Goal: Task Accomplishment & Management: Use online tool/utility

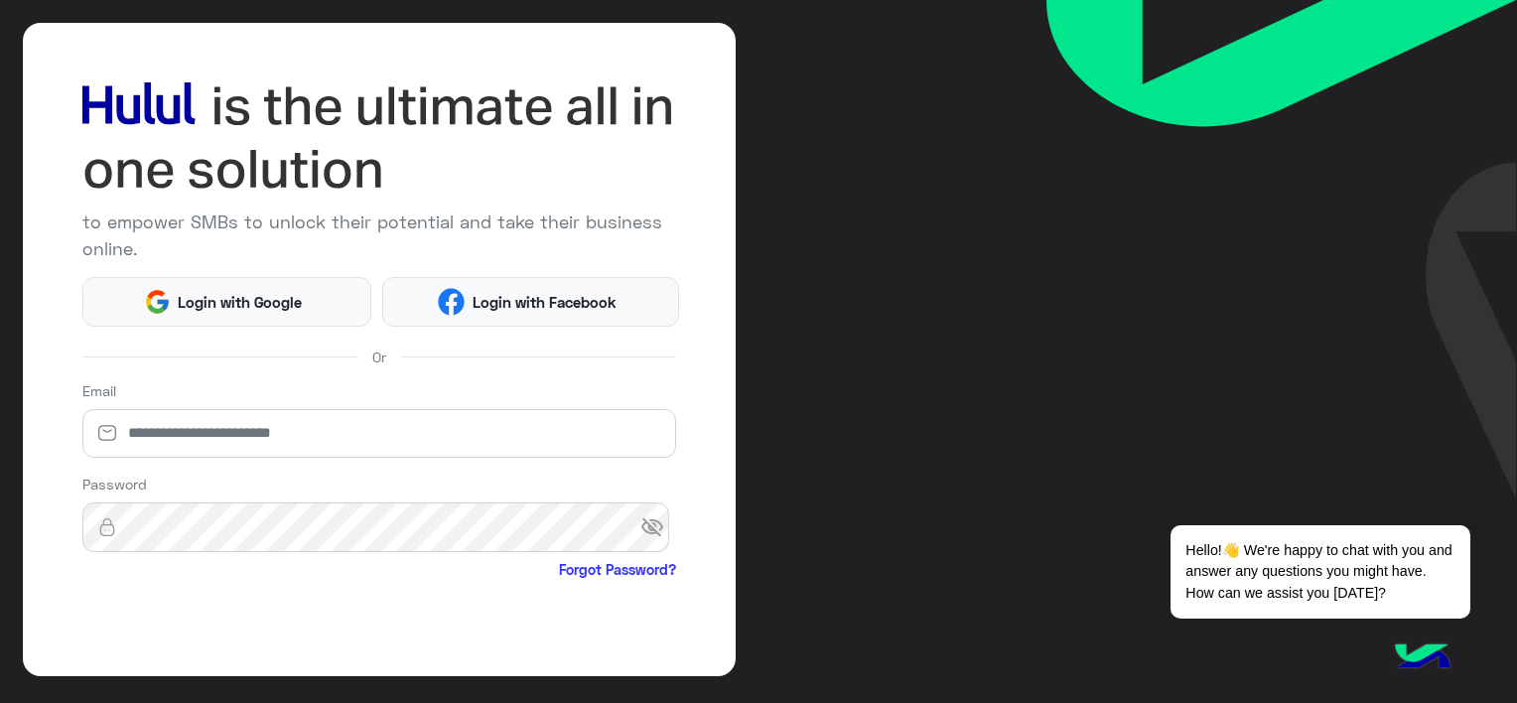
scroll to position [99, 0]
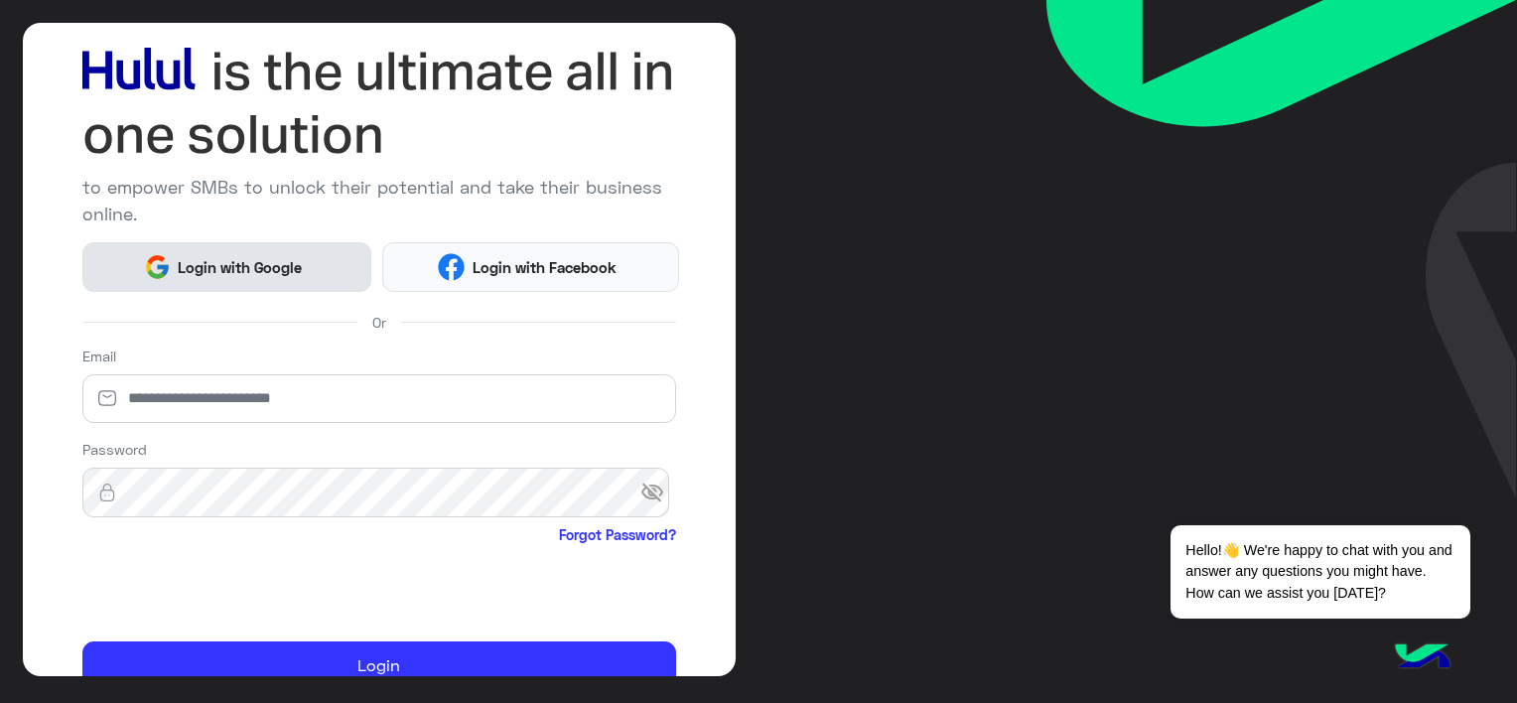
click at [226, 273] on span "Login with Google" at bounding box center [240, 267] width 139 height 23
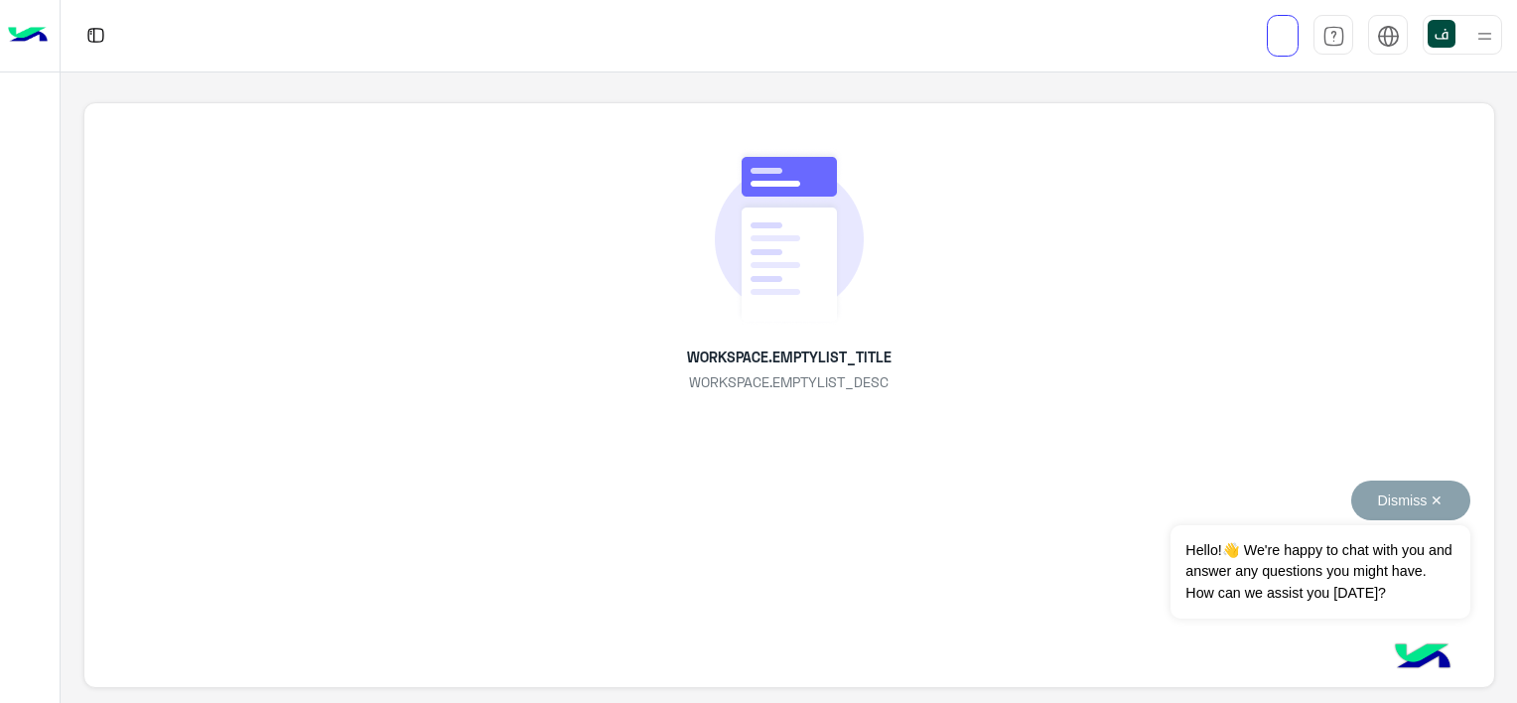
click at [1410, 496] on button "Dismiss ✕" at bounding box center [1410, 500] width 119 height 40
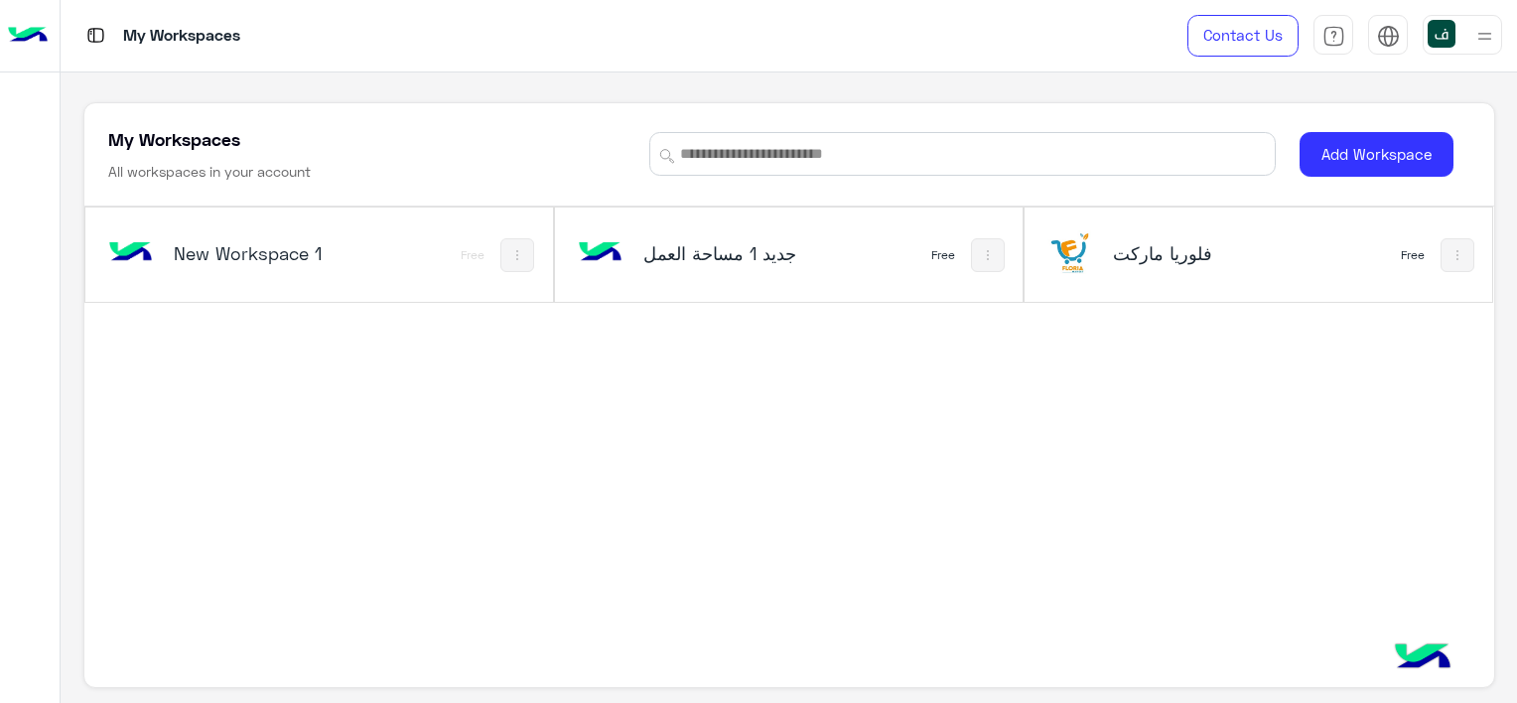
click at [985, 251] on img at bounding box center [988, 255] width 16 height 16
click at [985, 251] on div at bounding box center [758, 351] width 1517 height 703
click at [1335, 254] on div "فلوريا ماركت Free" at bounding box center [1257, 254] width 467 height 94
click at [1449, 247] on img at bounding box center [1457, 255] width 16 height 16
click at [1444, 246] on div at bounding box center [758, 351] width 1517 height 703
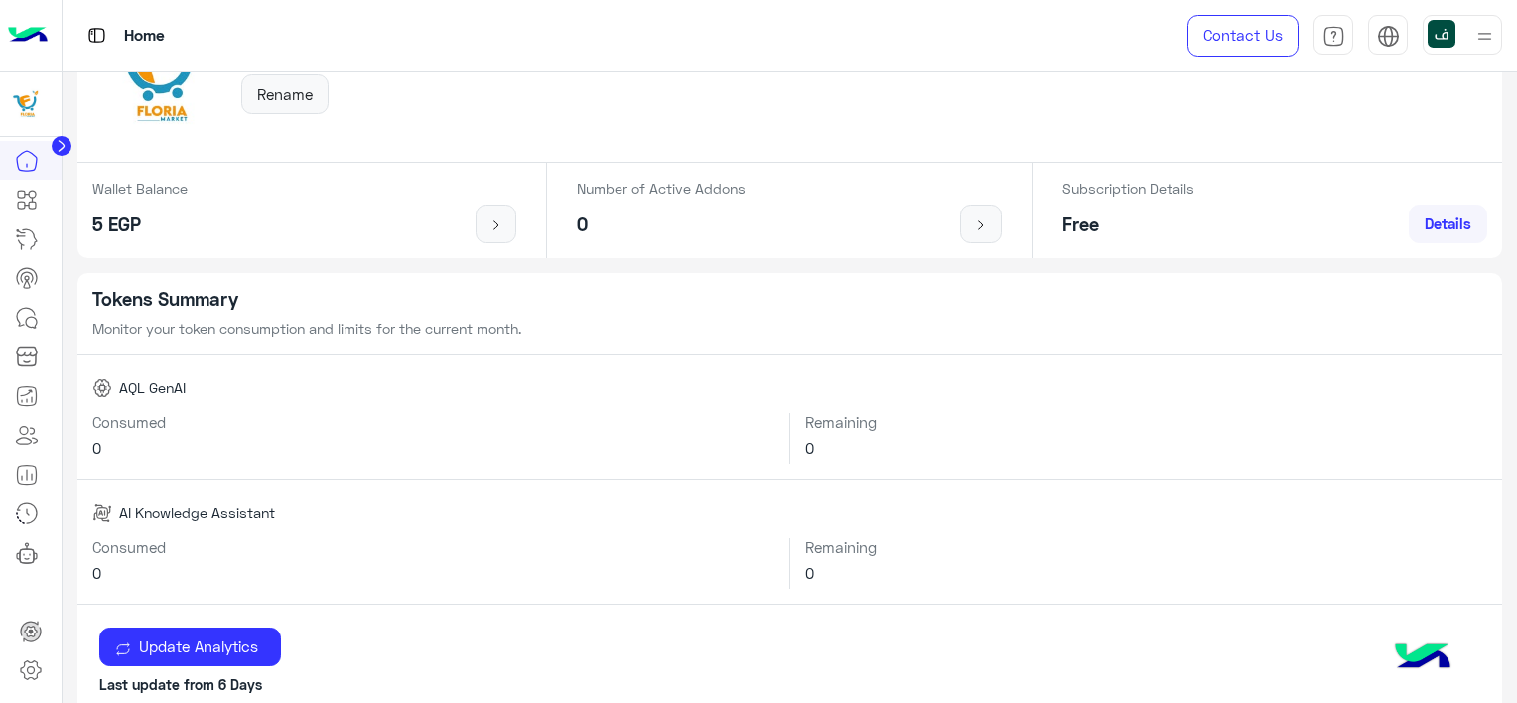
scroll to position [397, 0]
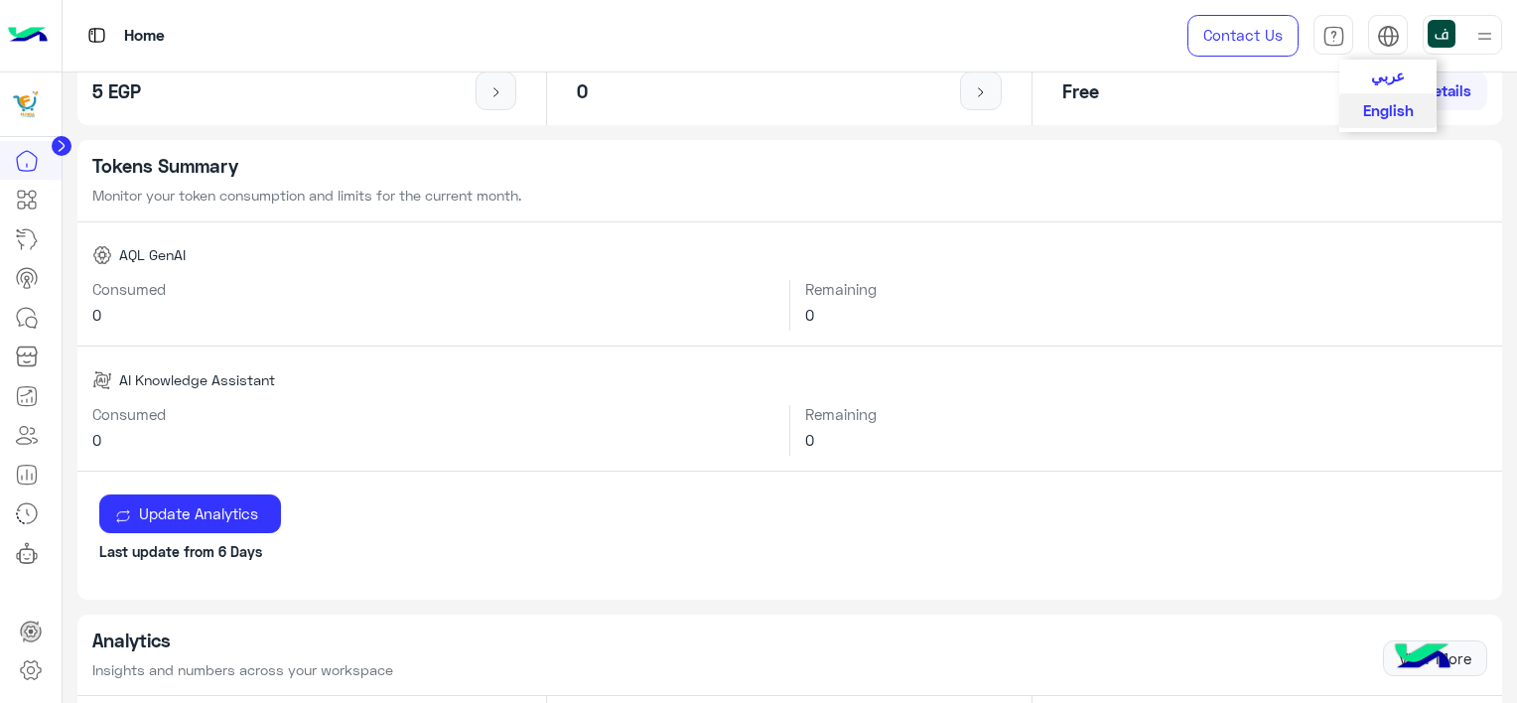
click at [1379, 72] on span "عربي" at bounding box center [1388, 75] width 34 height 18
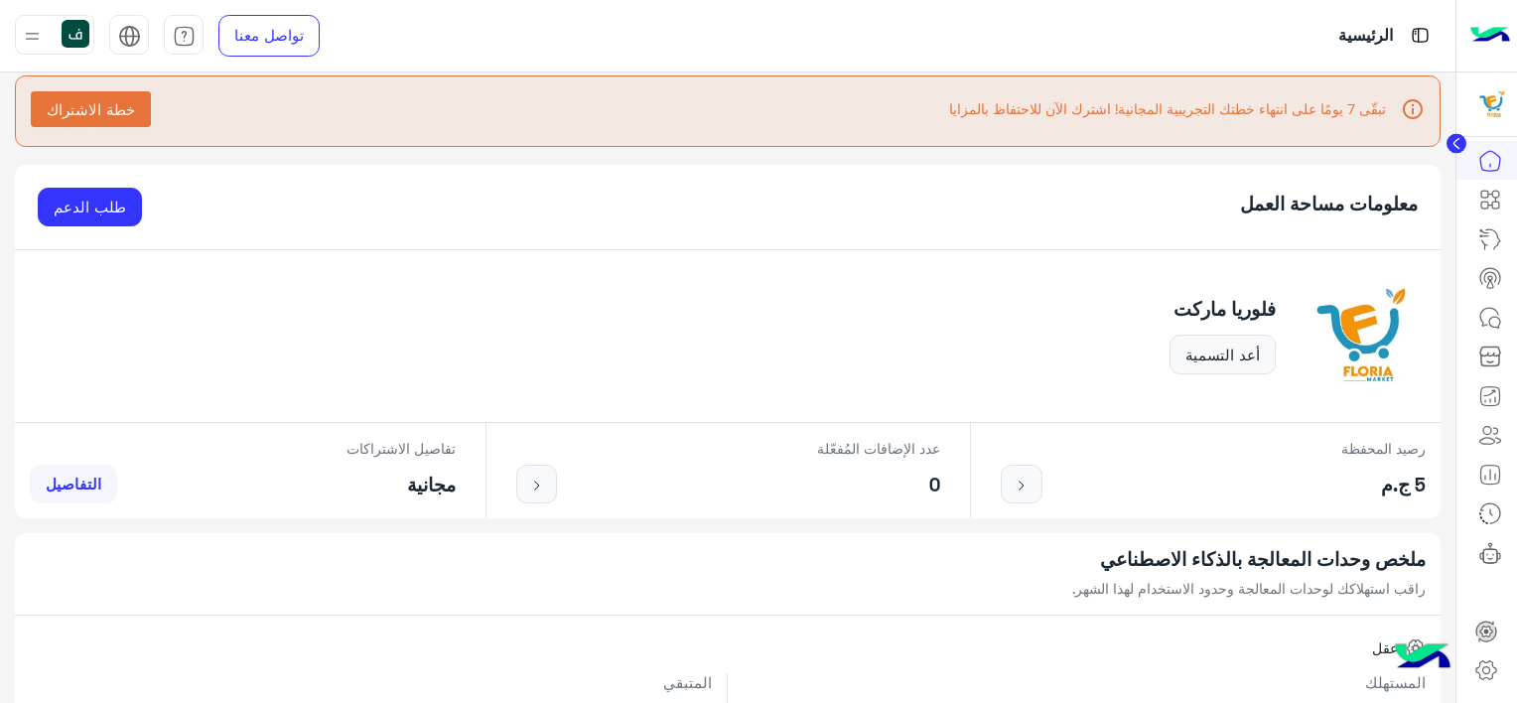
scroll to position [0, 0]
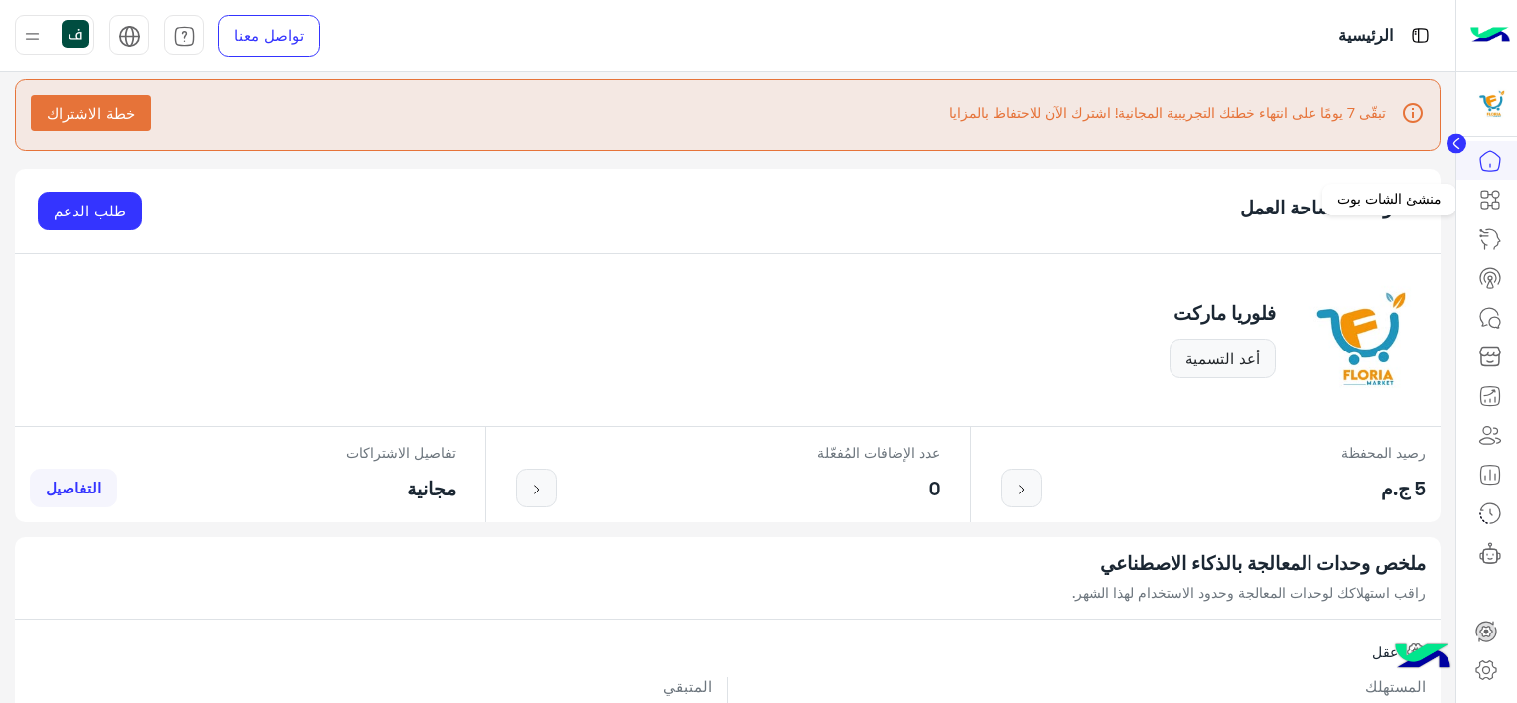
click at [1493, 193] on icon at bounding box center [1490, 200] width 24 height 24
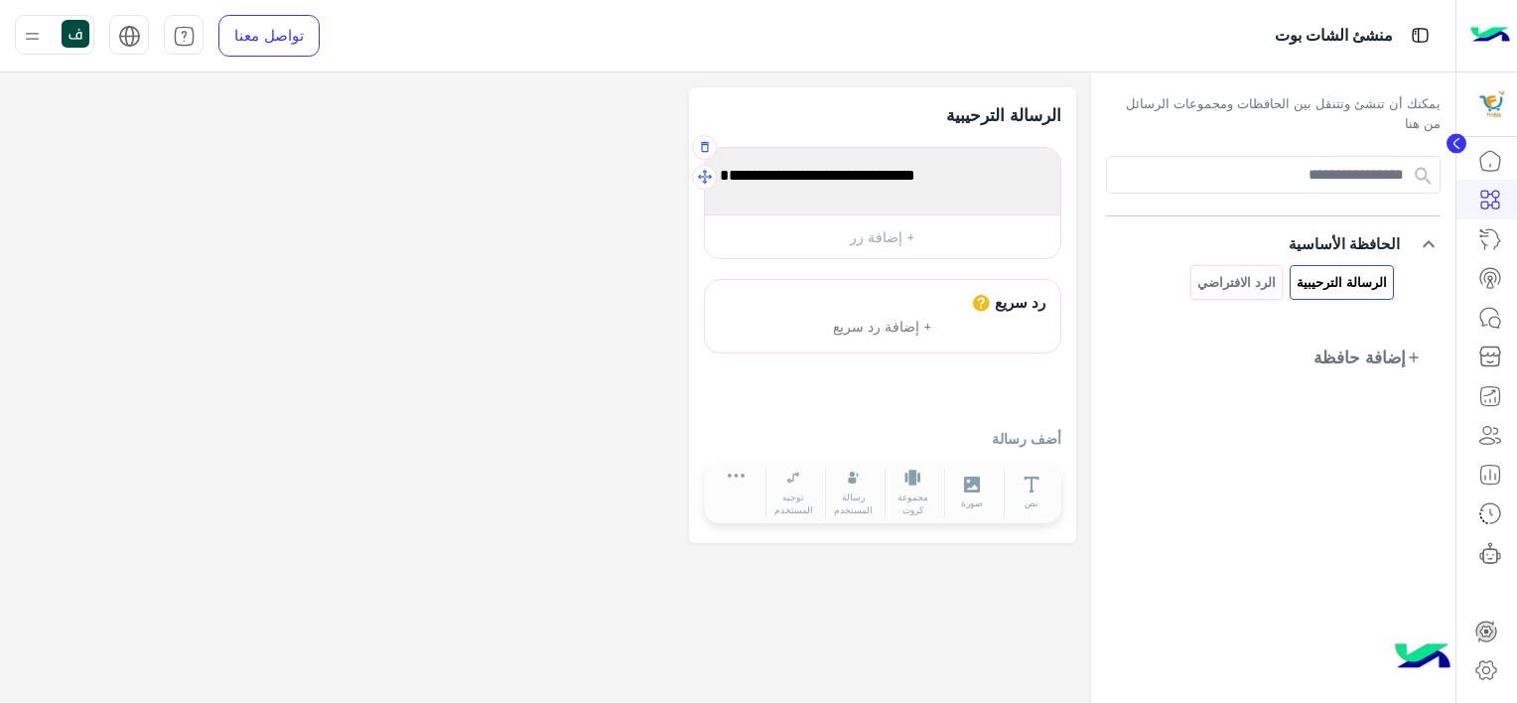
click at [795, 171] on span "أهلا بك فى أول مجموعة رسائل لك!" at bounding box center [883, 176] width 326 height 26
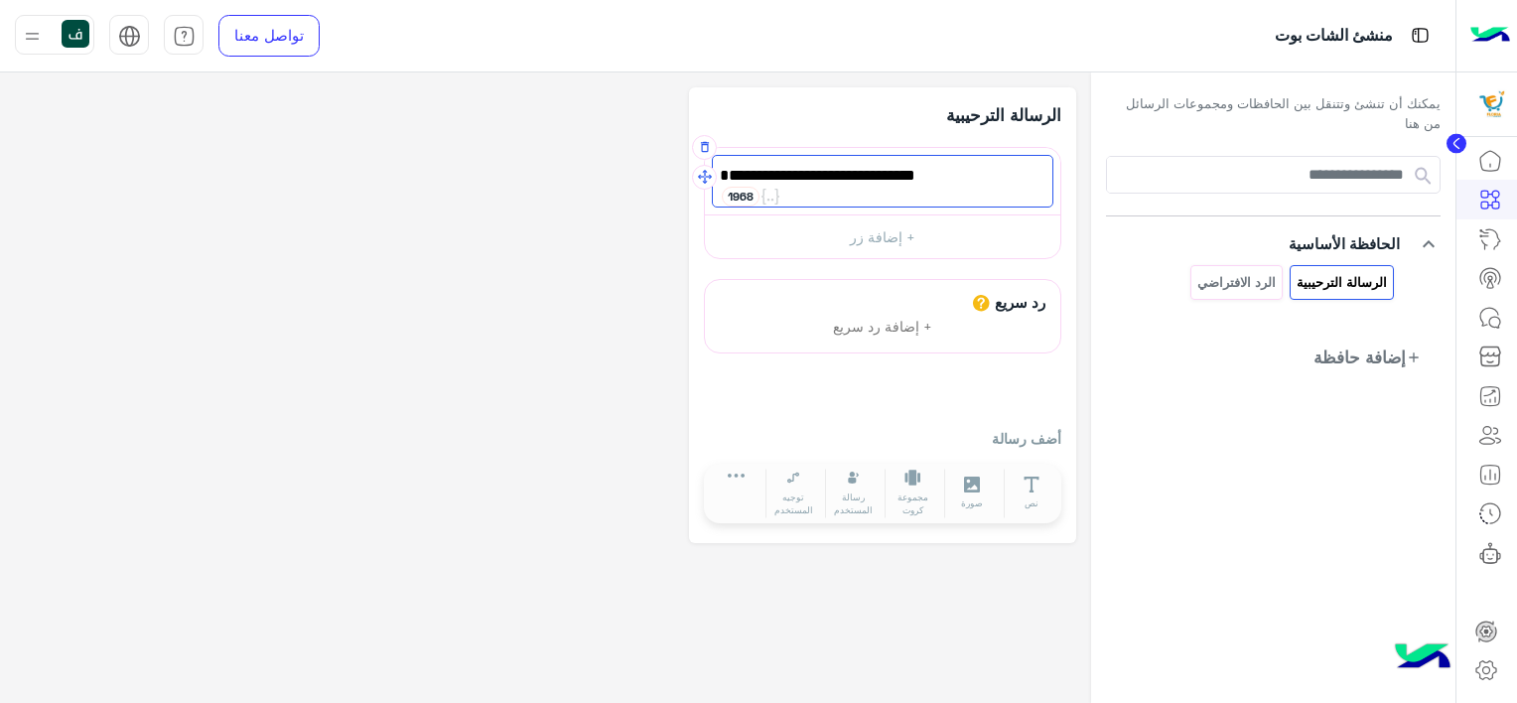
paste textarea "**********"
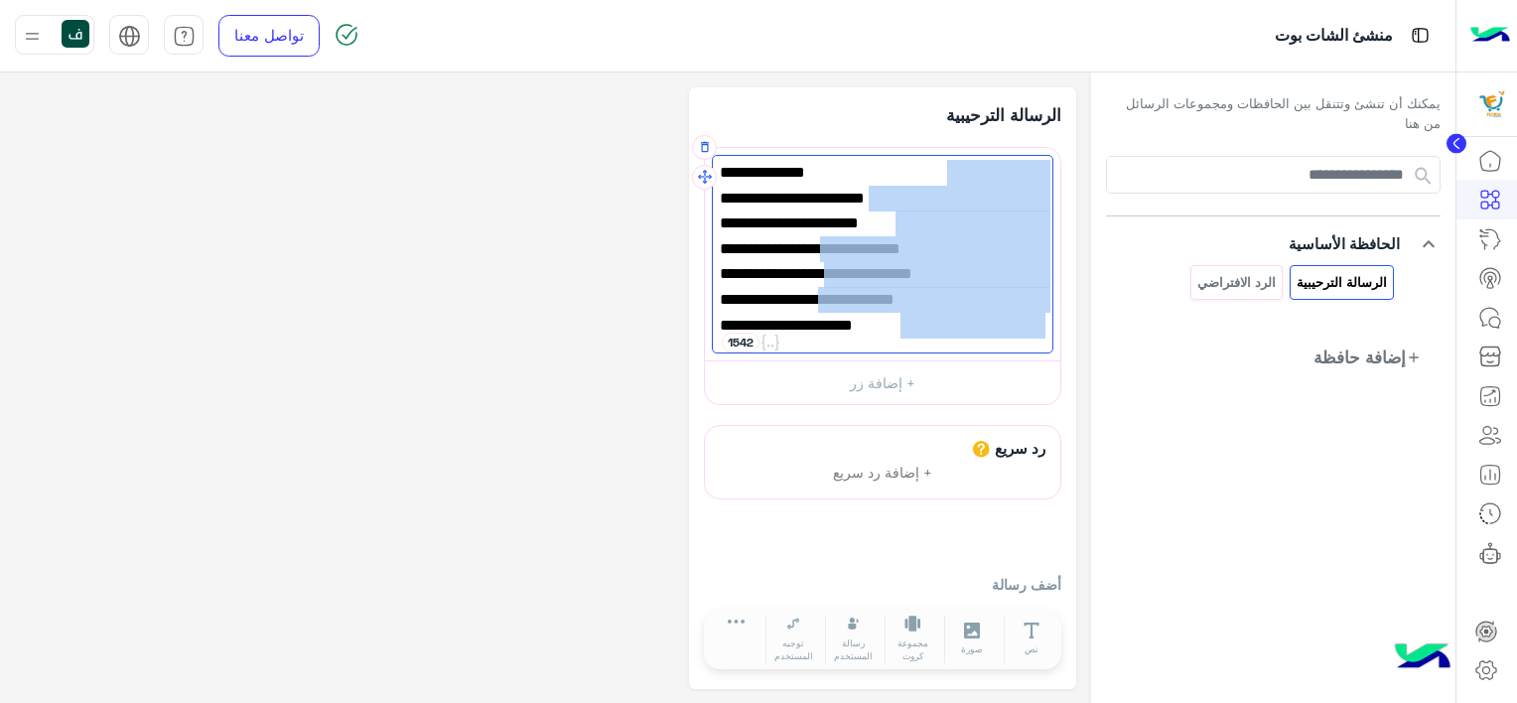
drag, startPoint x: 873, startPoint y: 328, endPoint x: 1043, endPoint y: 171, distance: 231.1
click at [1043, 171] on div "اهلا بك في [GEOGRAPHIC_DATA] ماركت انا المساعد الذكي موجود معاك خطوة بخطوة للتس…" at bounding box center [882, 254] width 341 height 199
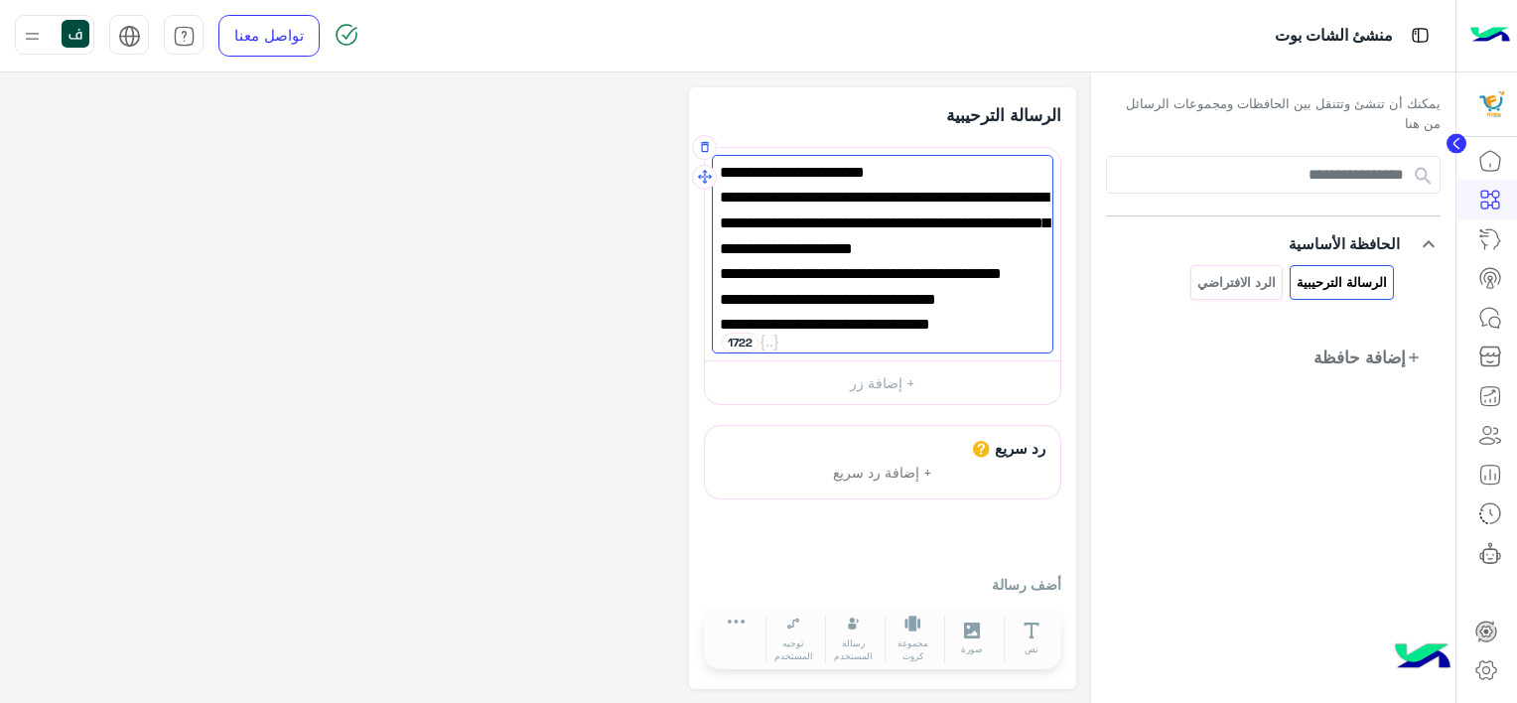
scroll to position [1, 0]
type textarea "**********"
click at [901, 381] on button "+ إضافة زر" at bounding box center [882, 381] width 355 height 45
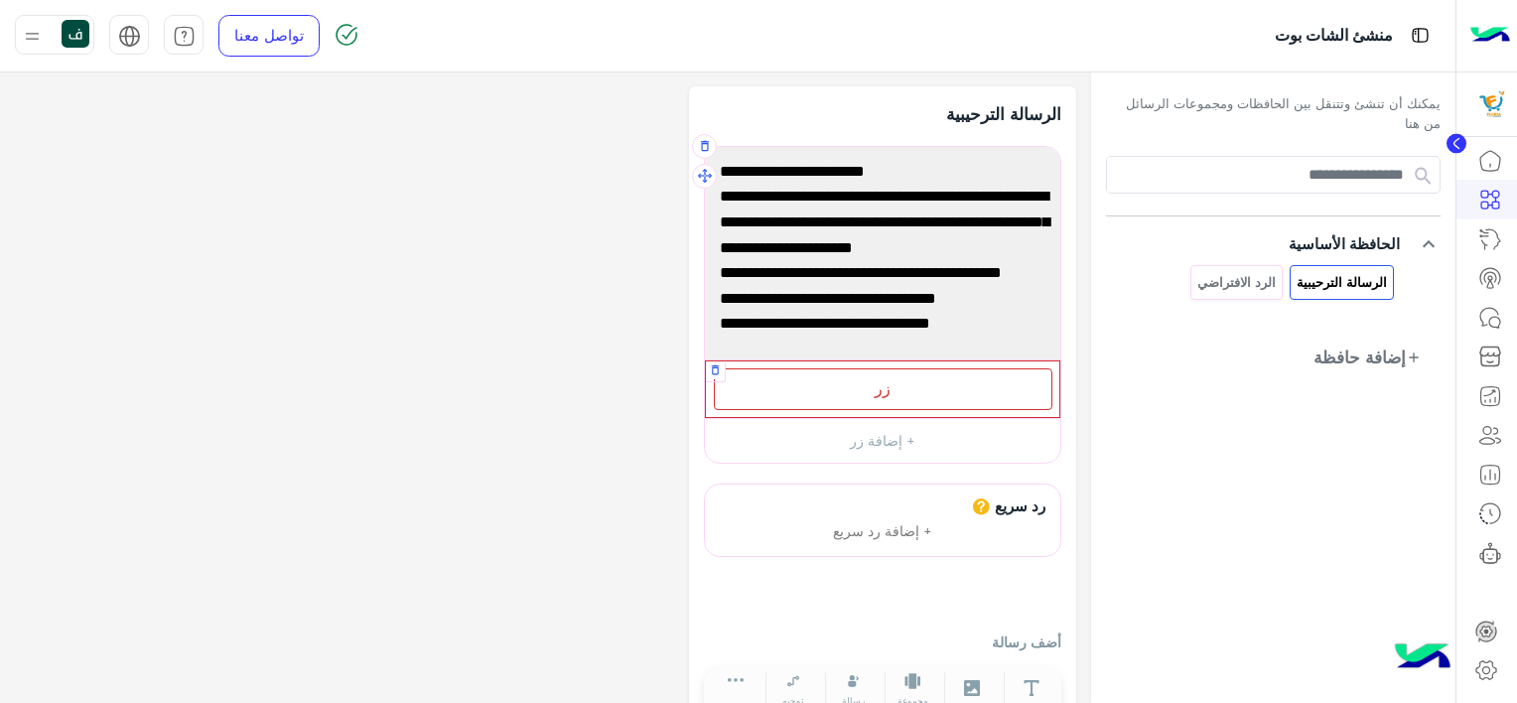
click at [890, 382] on div "زر" at bounding box center [883, 388] width 338 height 41
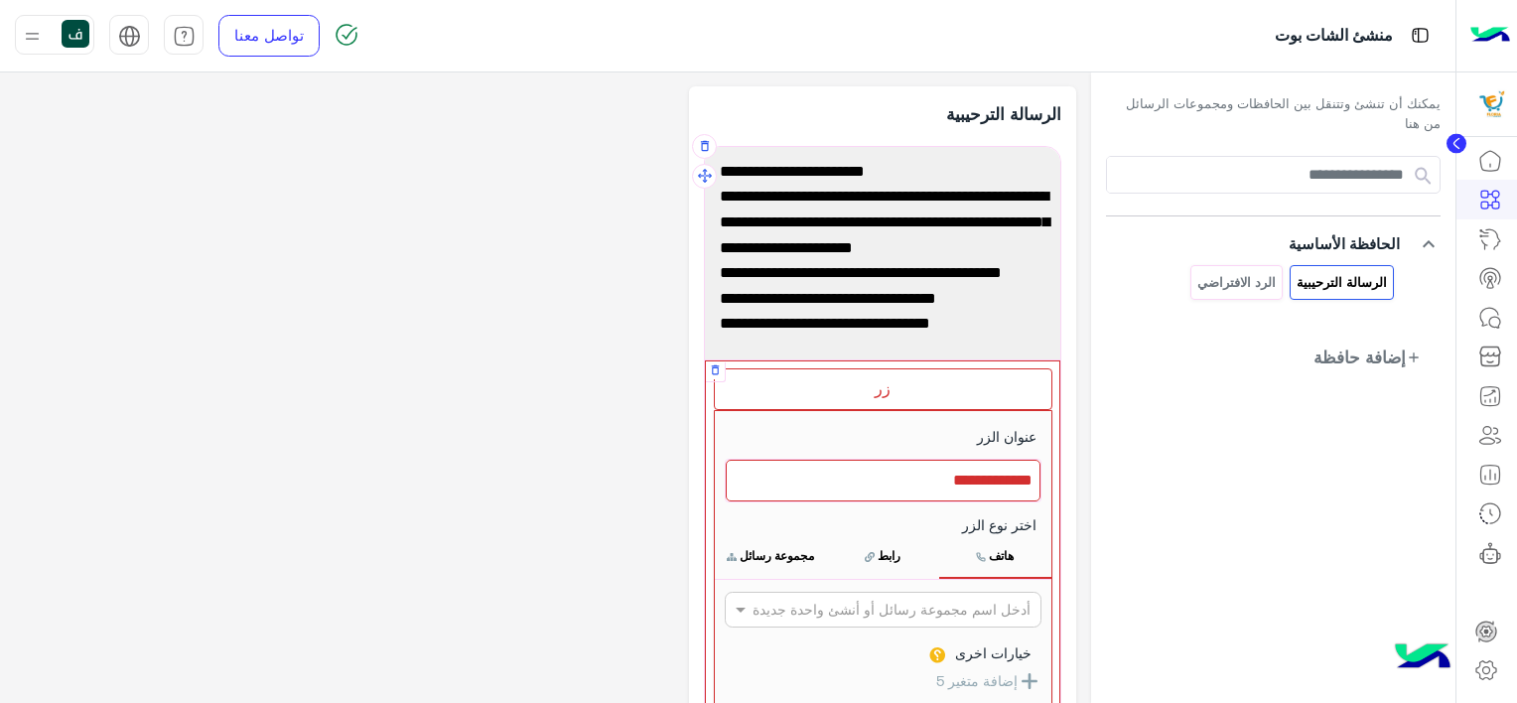
drag, startPoint x: 903, startPoint y: 472, endPoint x: 1031, endPoint y: 480, distance: 128.3
click at [1031, 480] on div at bounding box center [883, 481] width 315 height 42
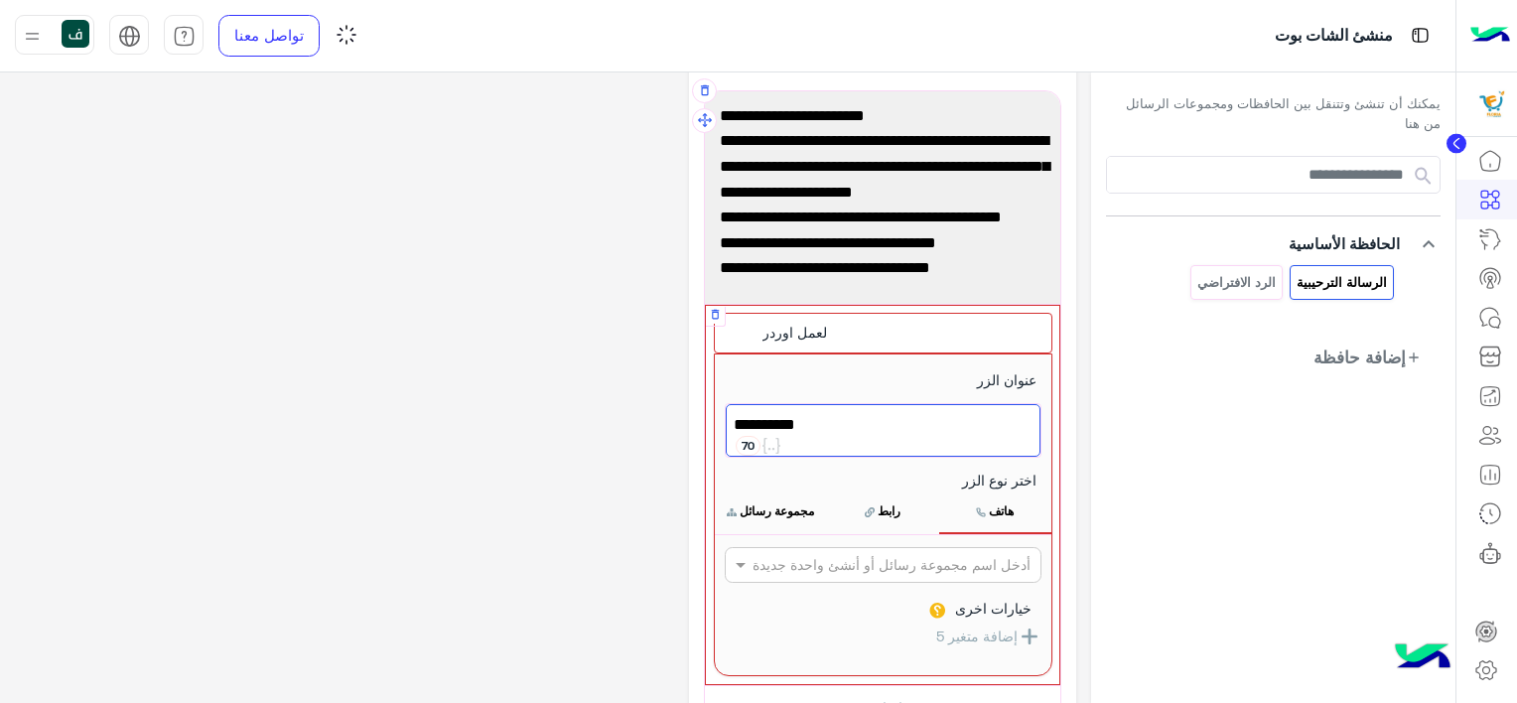
scroll to position [100, 0]
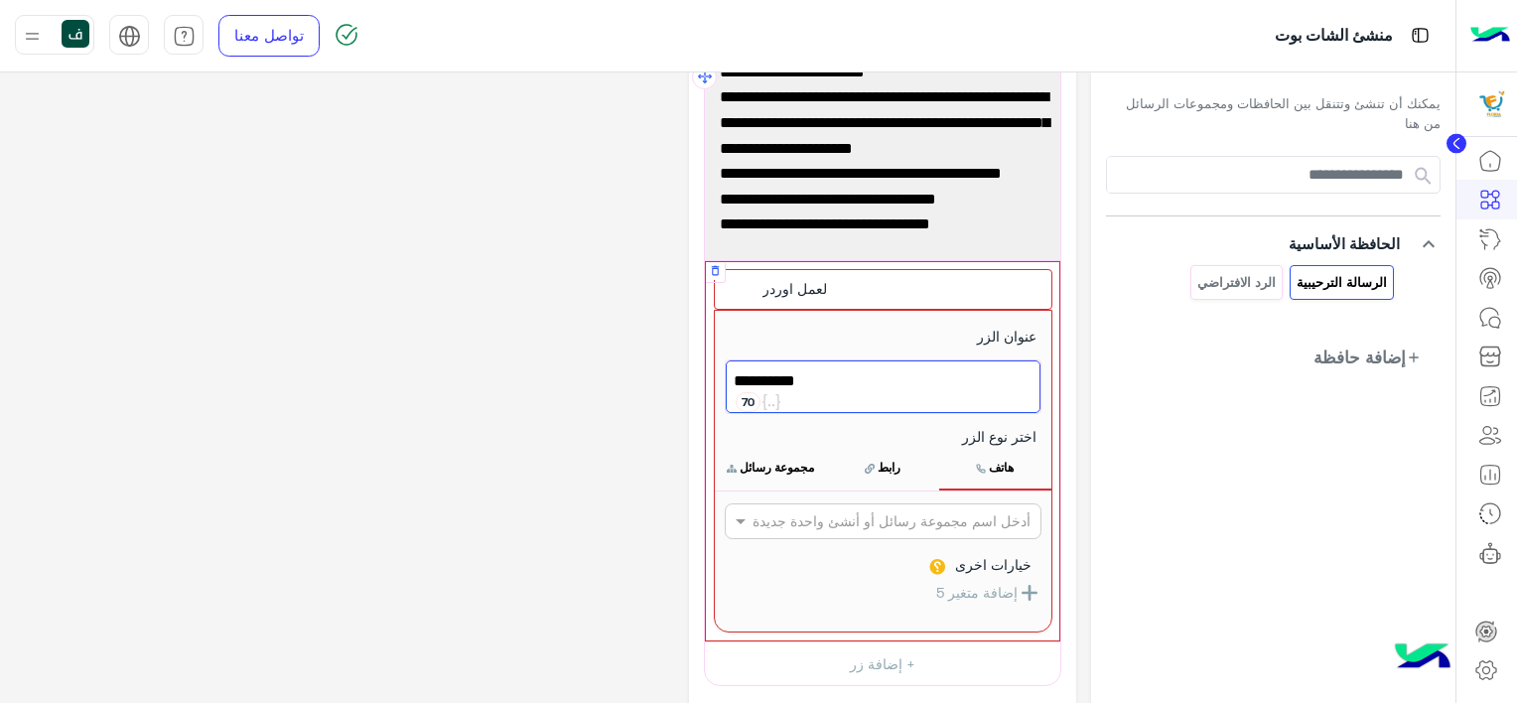
type textarea "**********"
click at [767, 458] on button "مجموعة رسائل" at bounding box center [771, 468] width 112 height 42
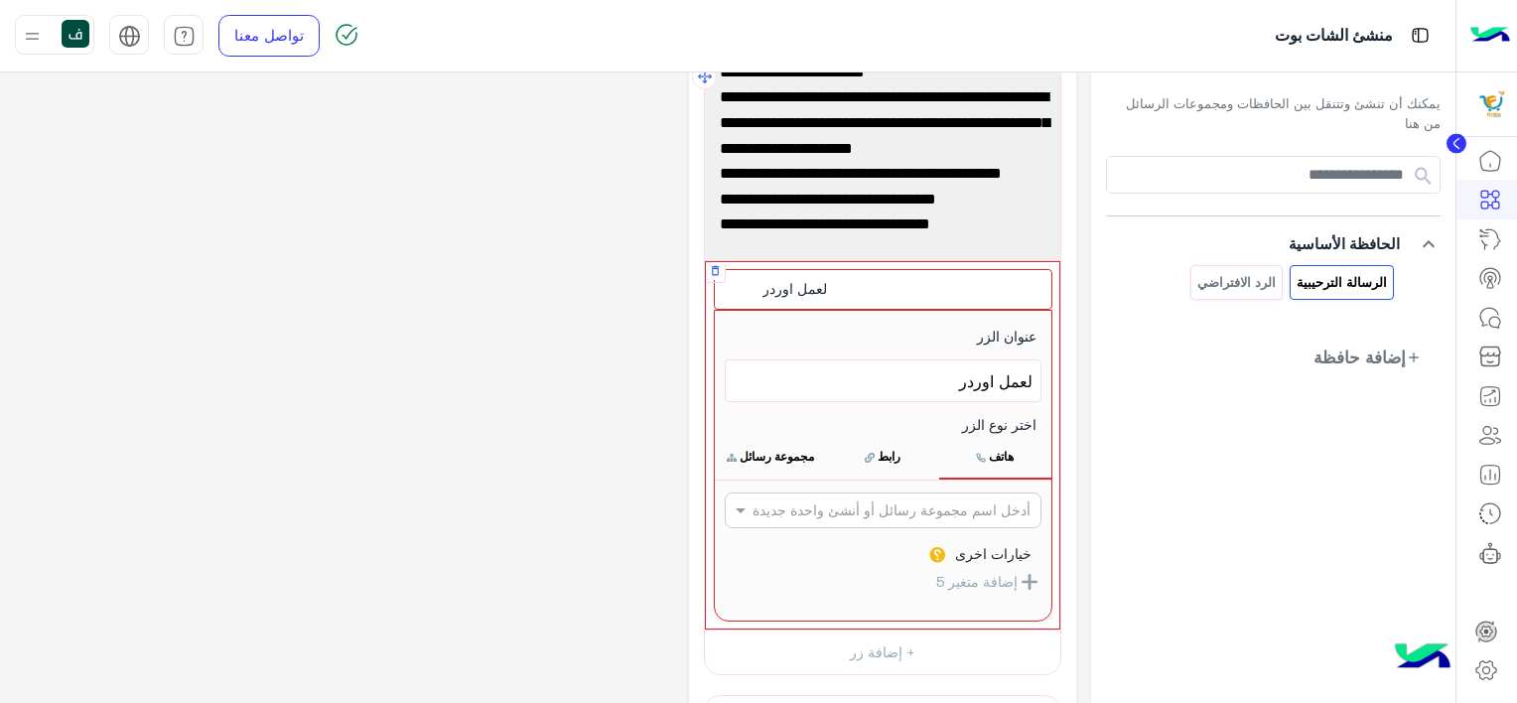
click at [780, 449] on button "مجموعة رسائل" at bounding box center [771, 457] width 112 height 42
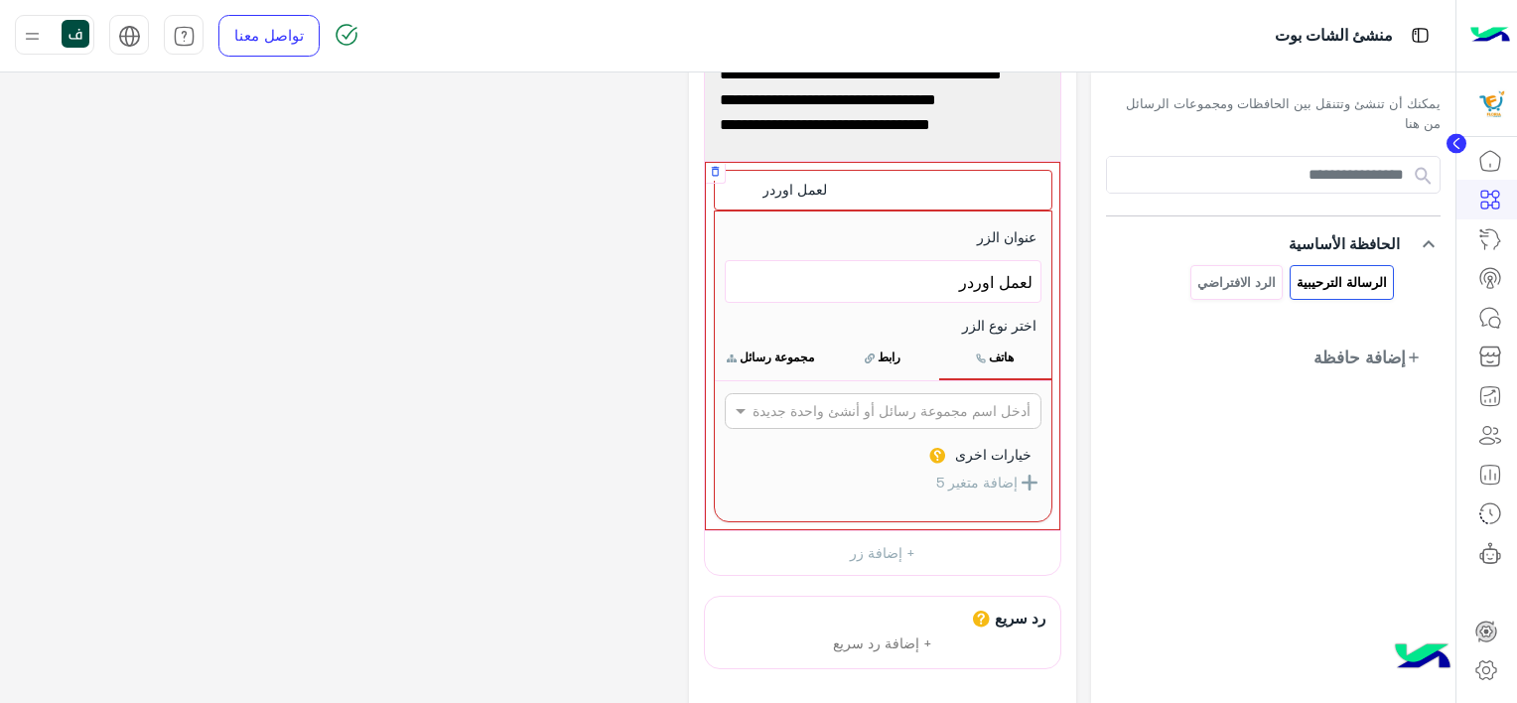
scroll to position [299, 0]
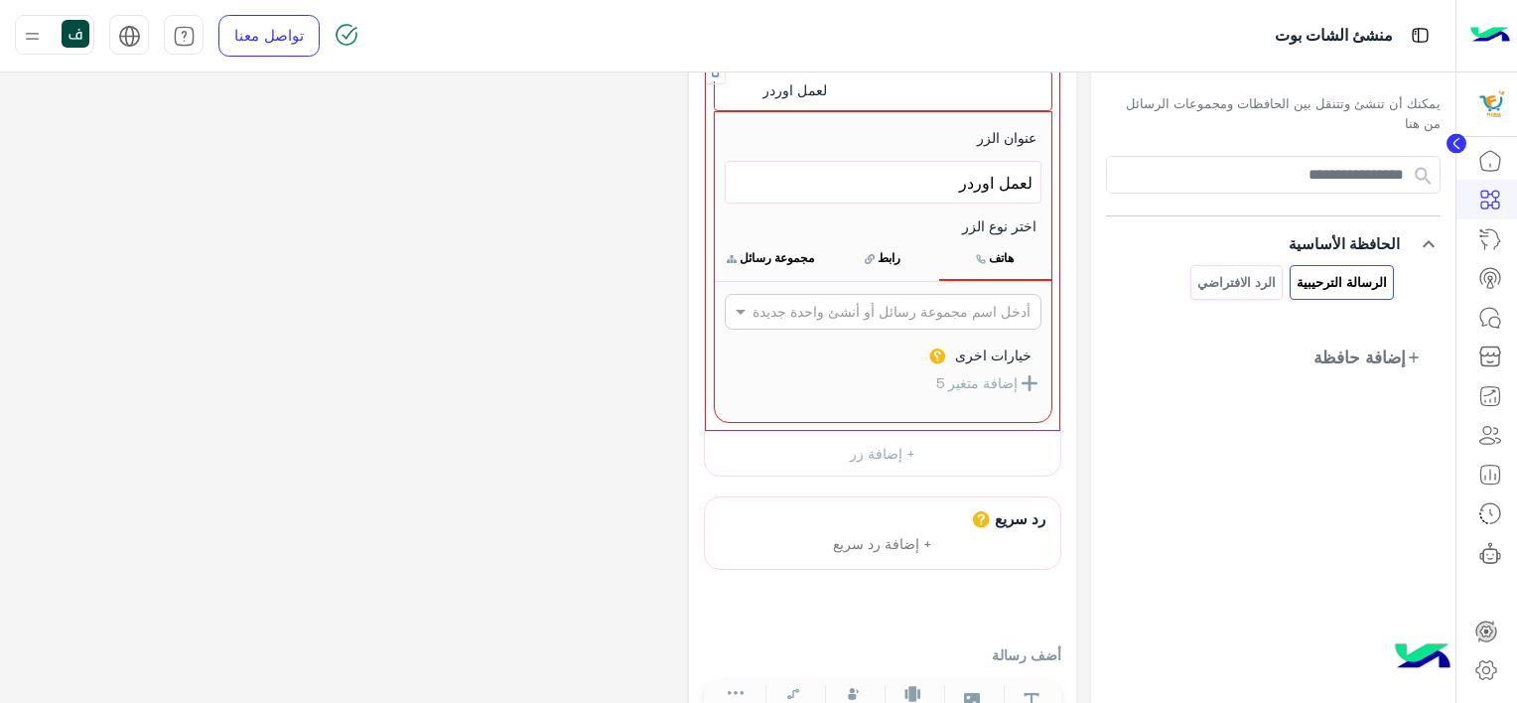
click at [798, 308] on div at bounding box center [883, 311] width 315 height 23
click at [884, 380] on div "الرد الافتراضي" at bounding box center [883, 387] width 317 height 37
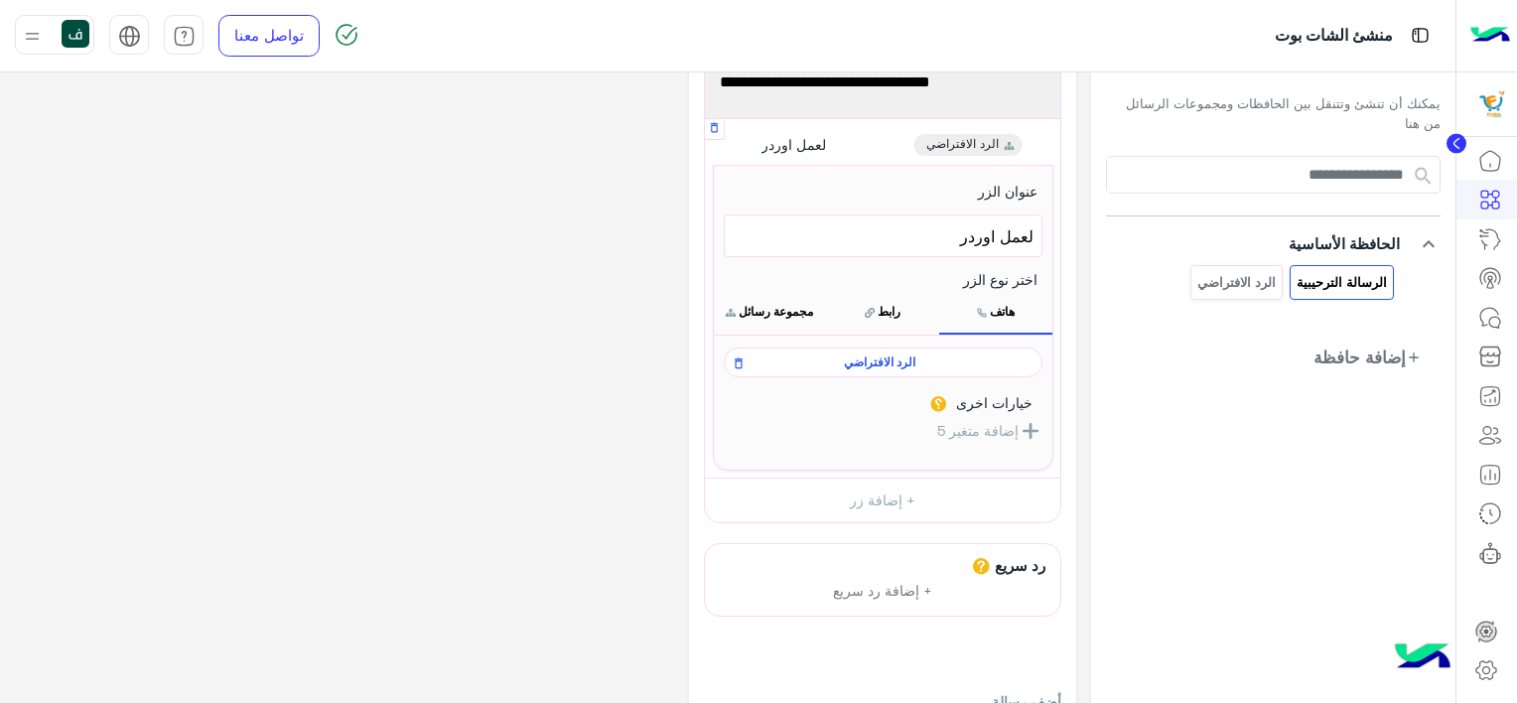
scroll to position [199, 0]
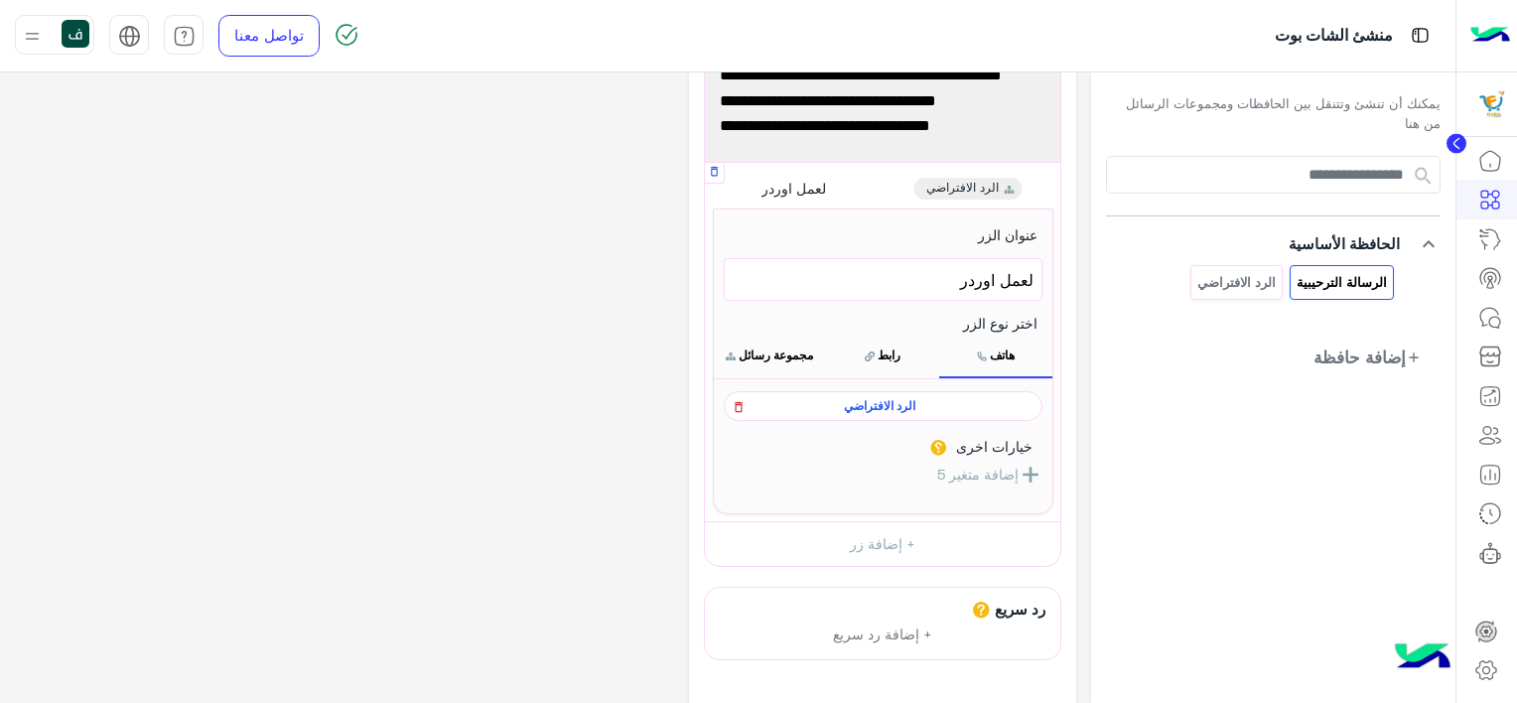
click at [735, 398] on icon at bounding box center [738, 407] width 14 height 24
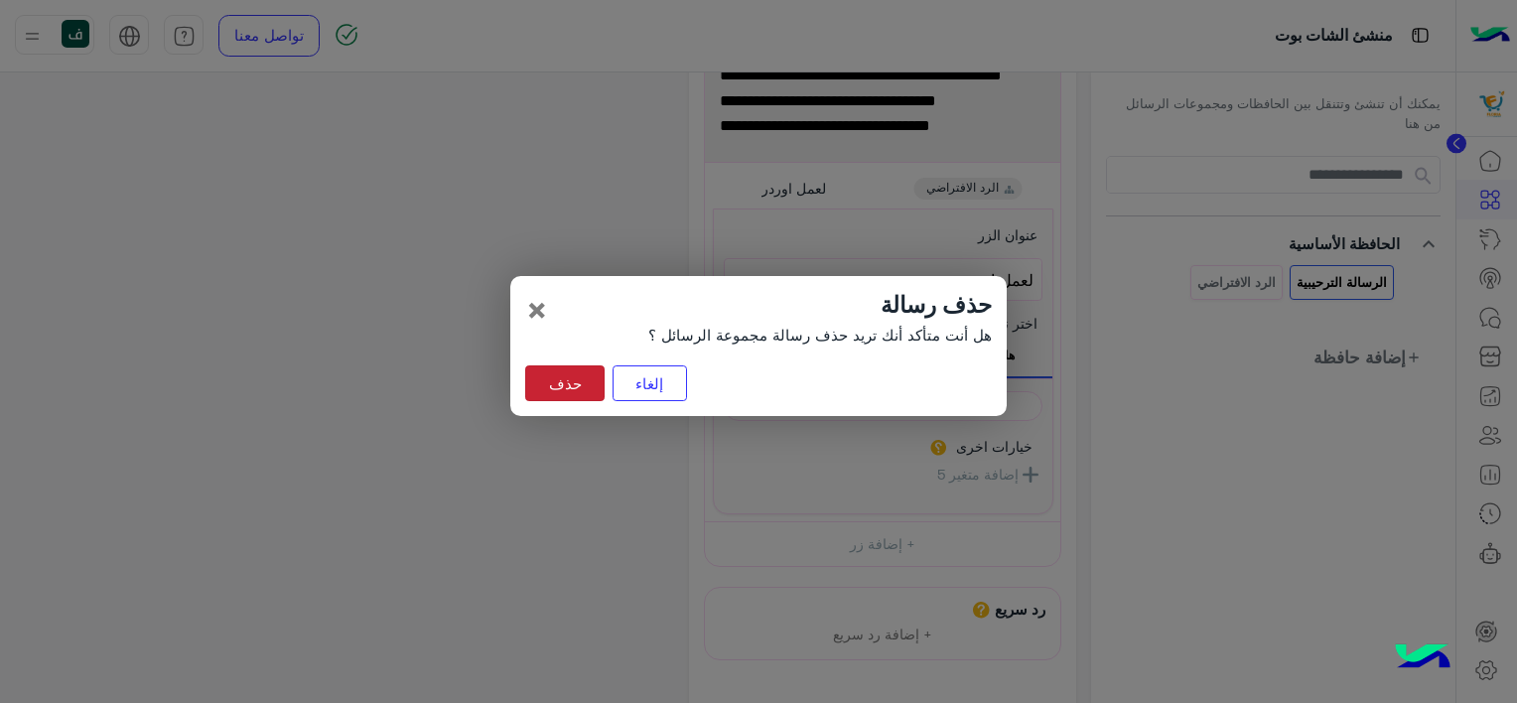
click at [580, 380] on button "حذف" at bounding box center [564, 383] width 79 height 36
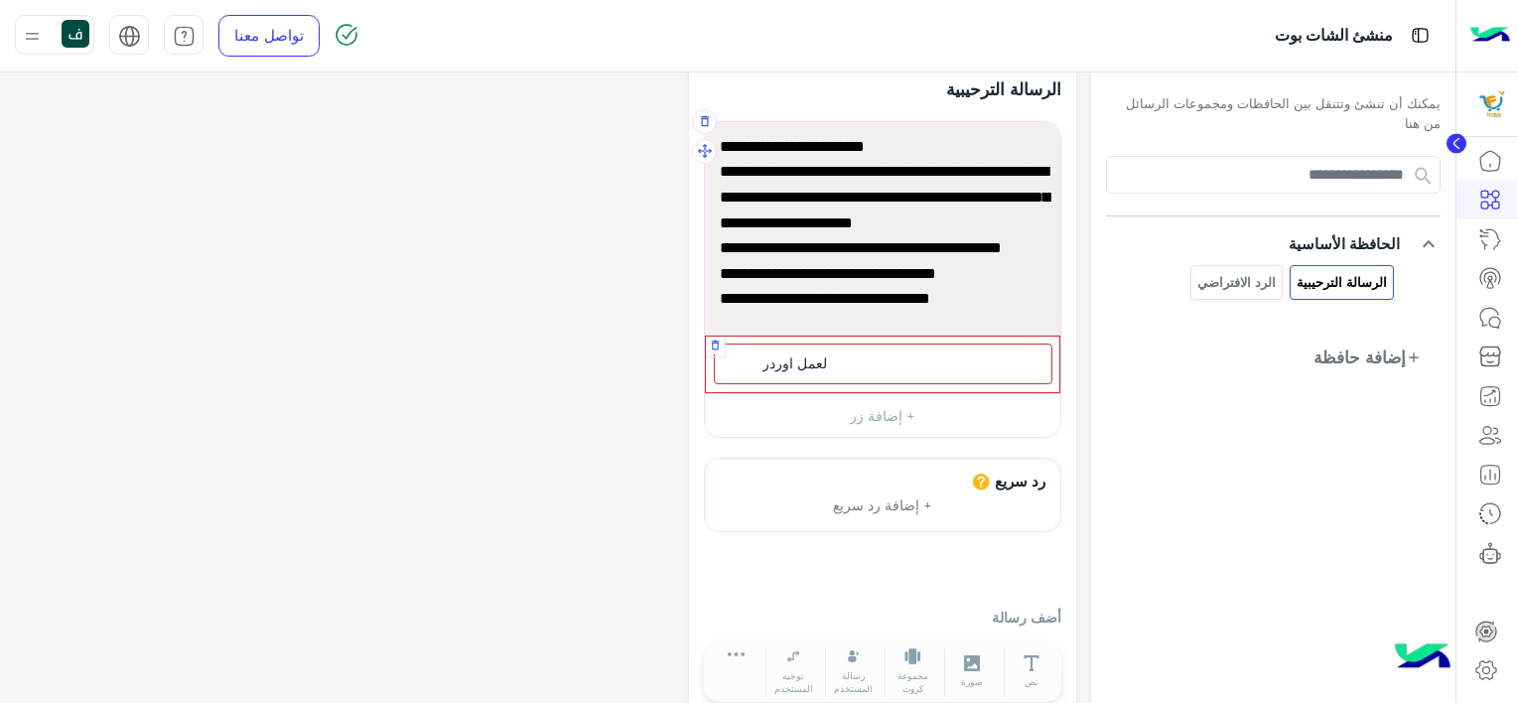
scroll to position [0, 0]
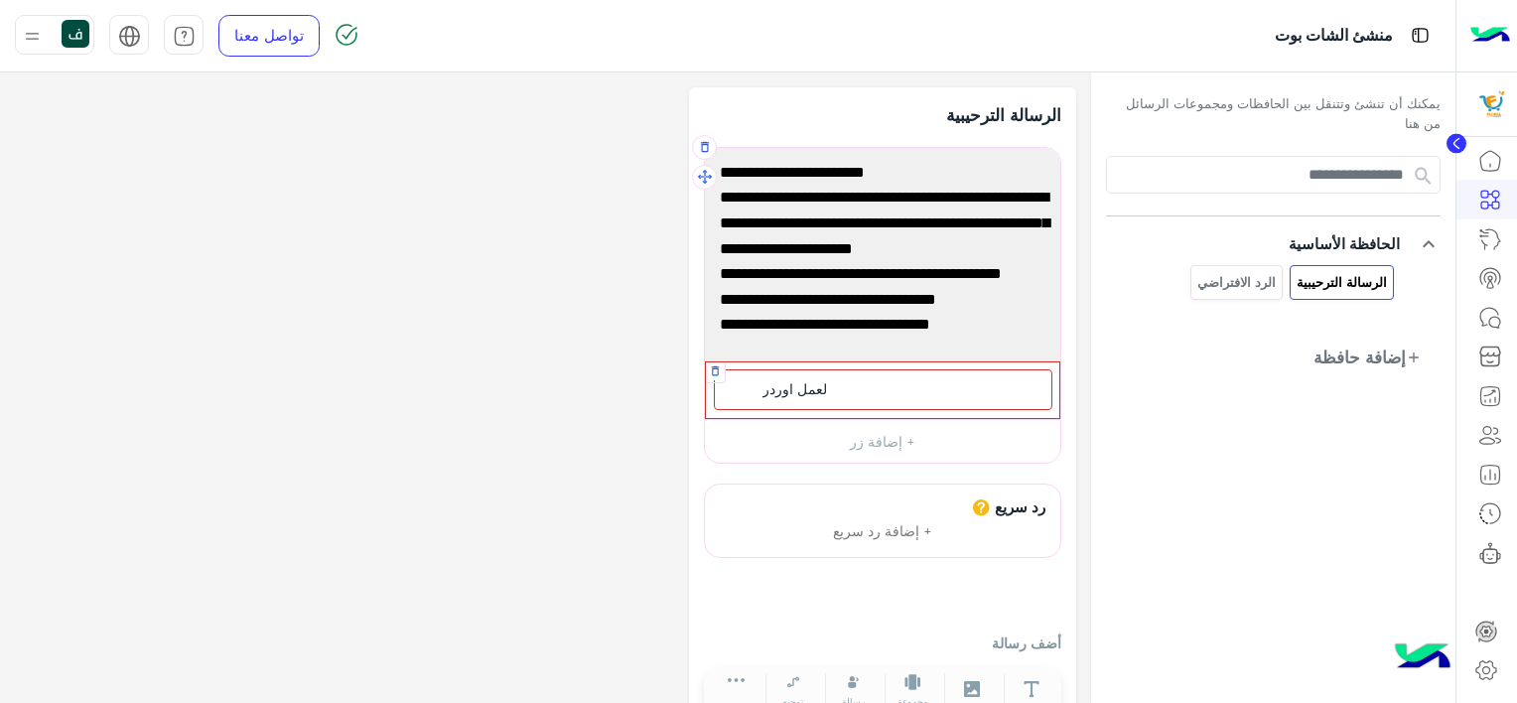
click at [790, 382] on span "لعمل اوردر" at bounding box center [794, 389] width 65 height 18
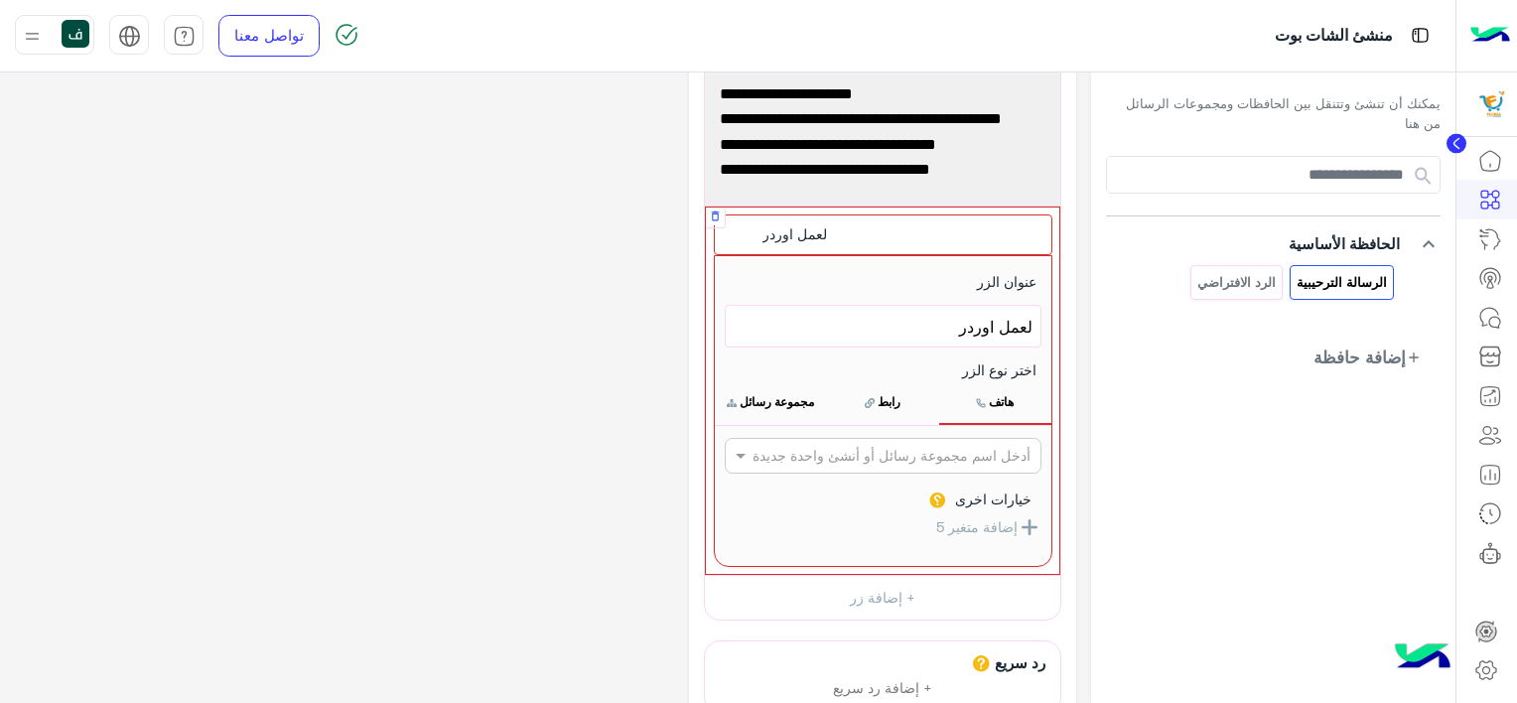
scroll to position [199, 0]
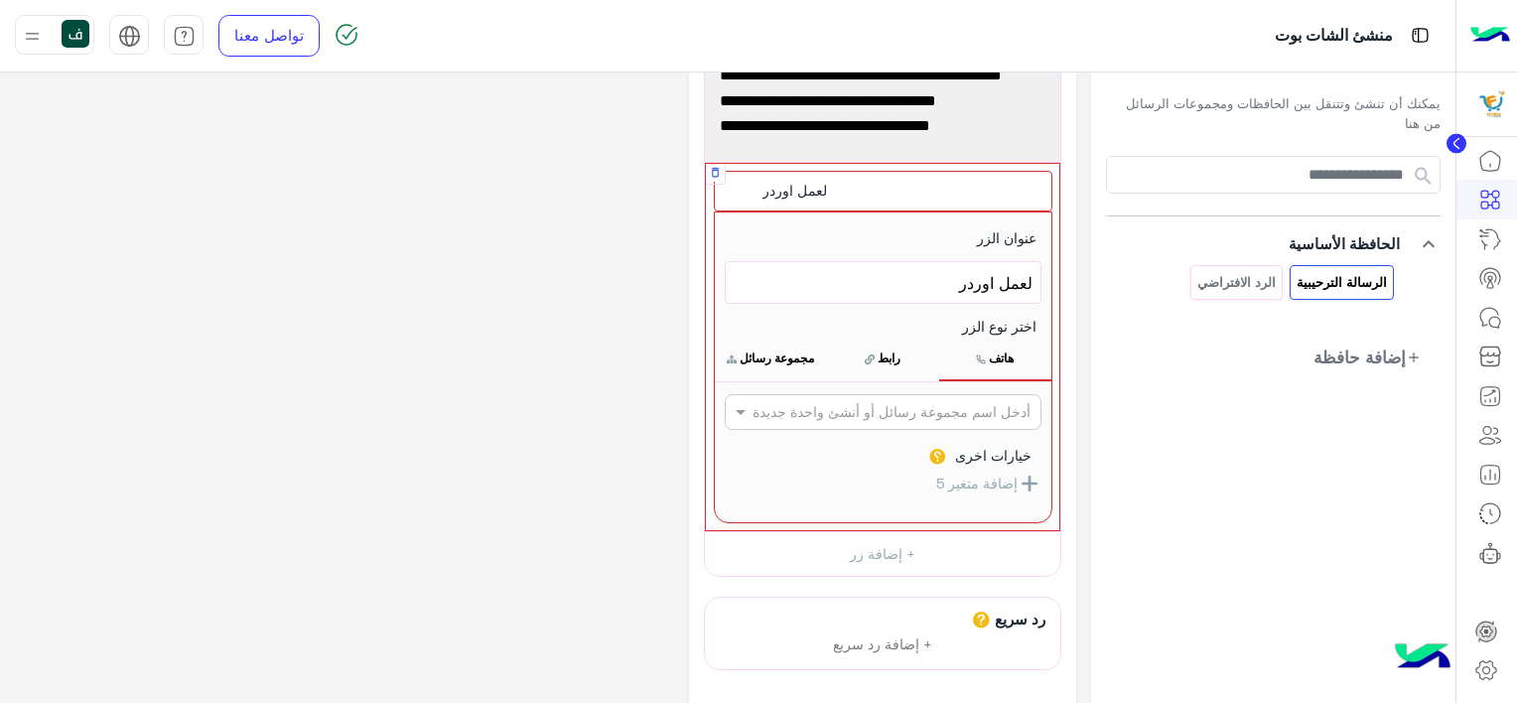
click at [976, 484] on button "إضافة متغير 5" at bounding box center [988, 482] width 105 height 25
click at [942, 289] on span "لعمل اوردر" at bounding box center [882, 283] width 299 height 26
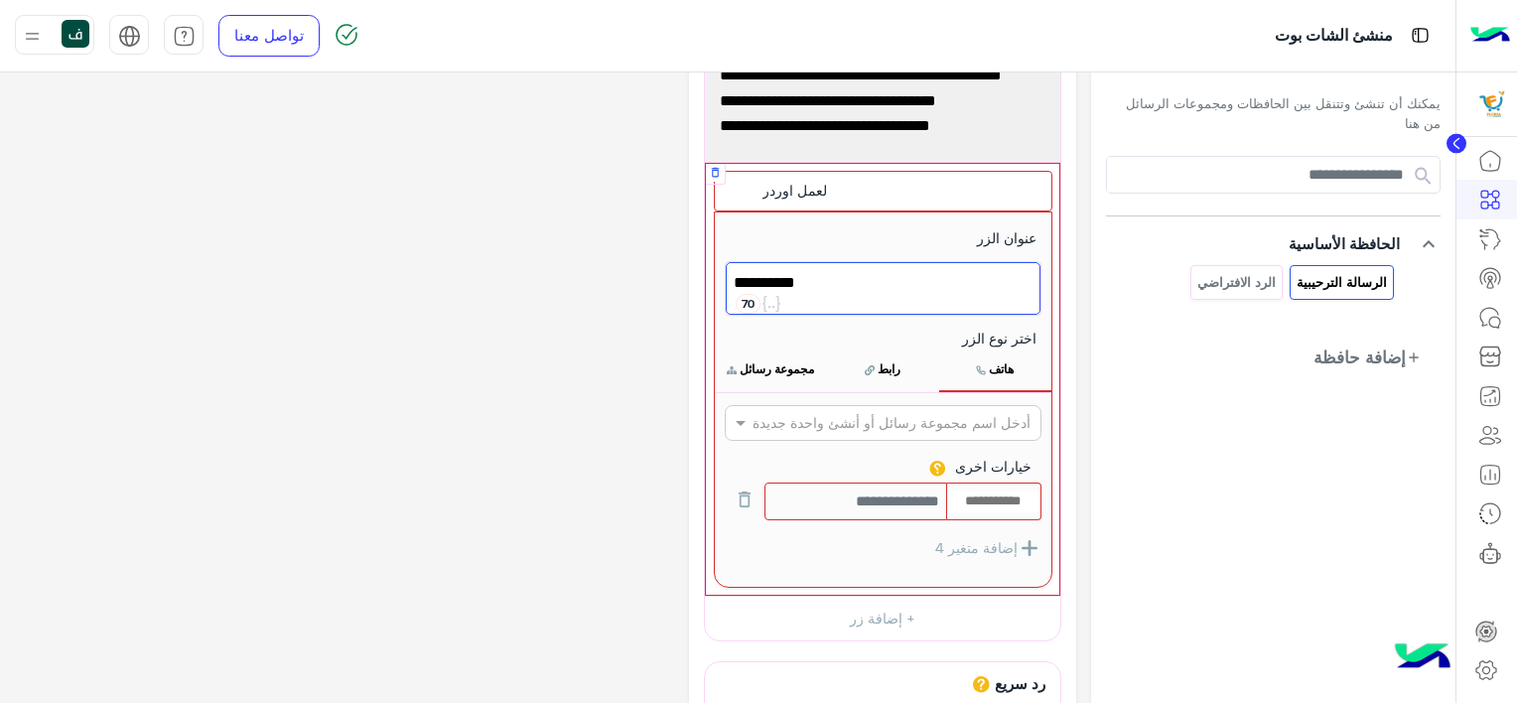
click at [768, 374] on button "مجموعة رسائل" at bounding box center [771, 369] width 112 height 42
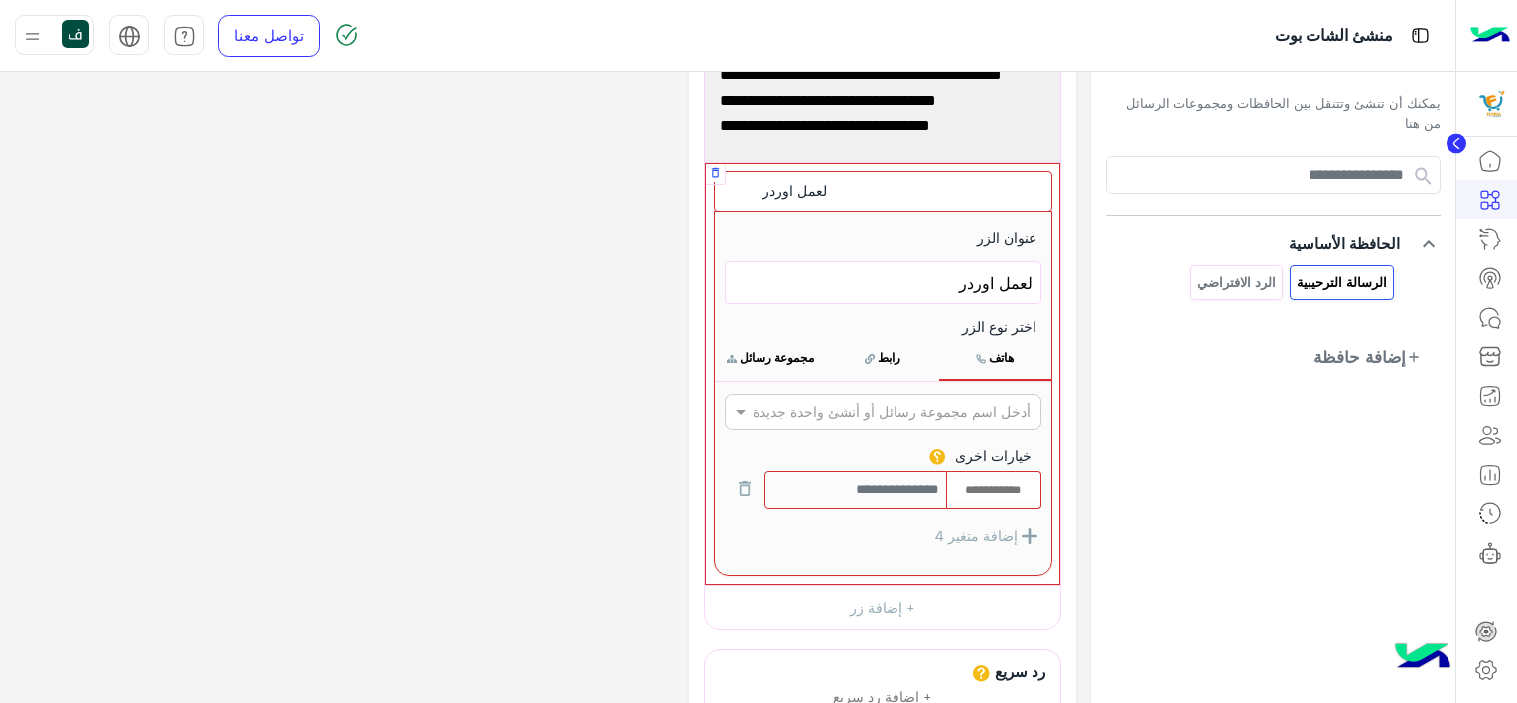
click at [760, 356] on button "مجموعة رسائل" at bounding box center [771, 358] width 112 height 42
click at [879, 354] on button "رابط" at bounding box center [883, 358] width 112 height 42
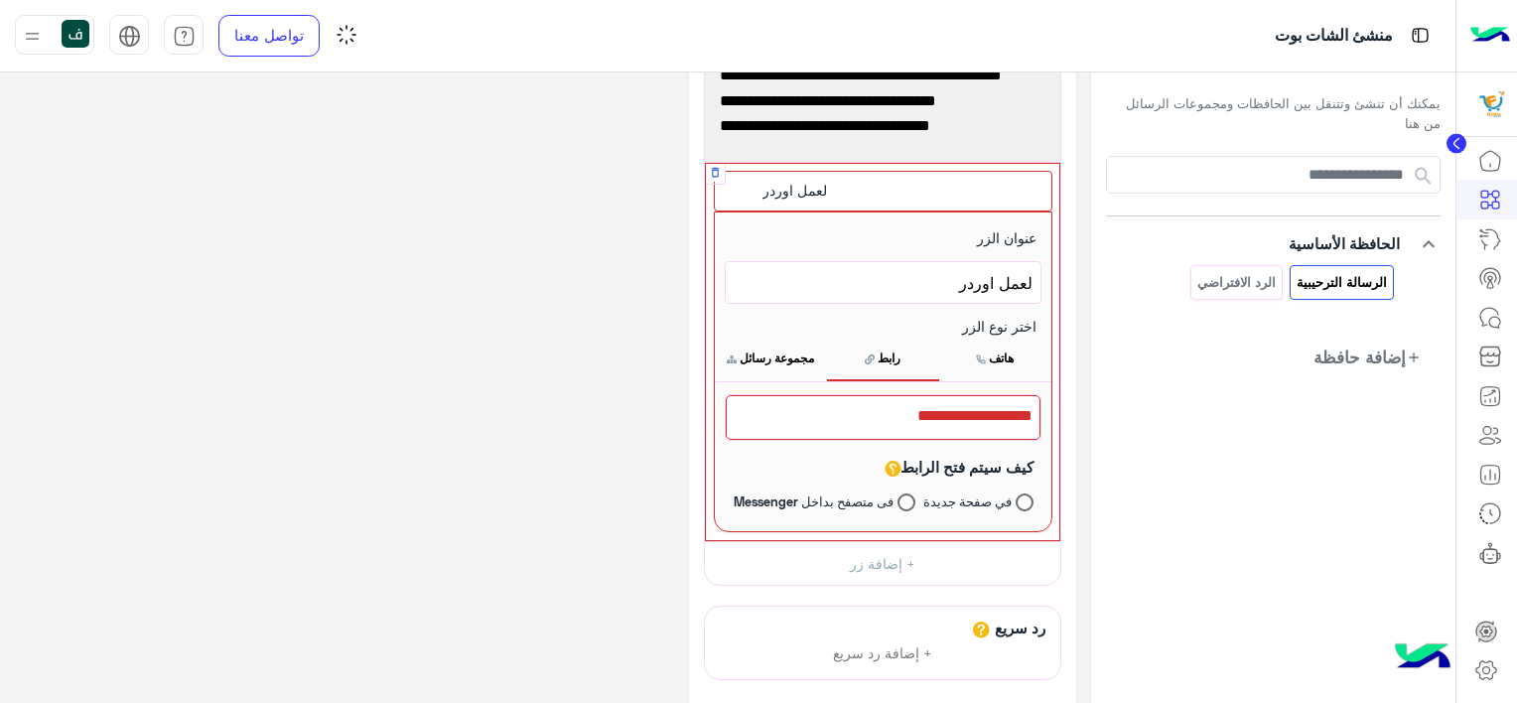
click at [786, 352] on button "مجموعة رسائل" at bounding box center [771, 358] width 112 height 42
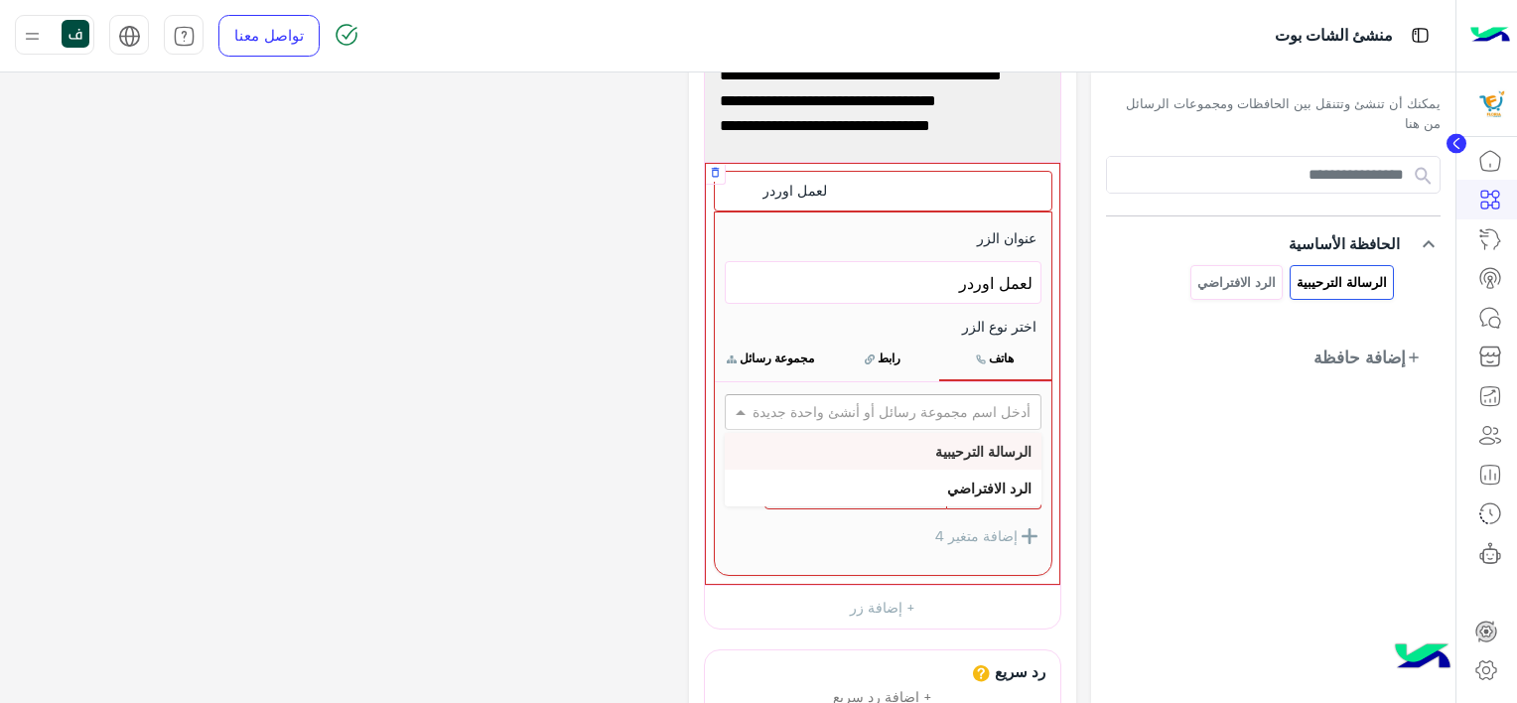
click at [810, 415] on input "text" at bounding box center [914, 412] width 229 height 21
click at [875, 414] on input "text" at bounding box center [914, 412] width 229 height 21
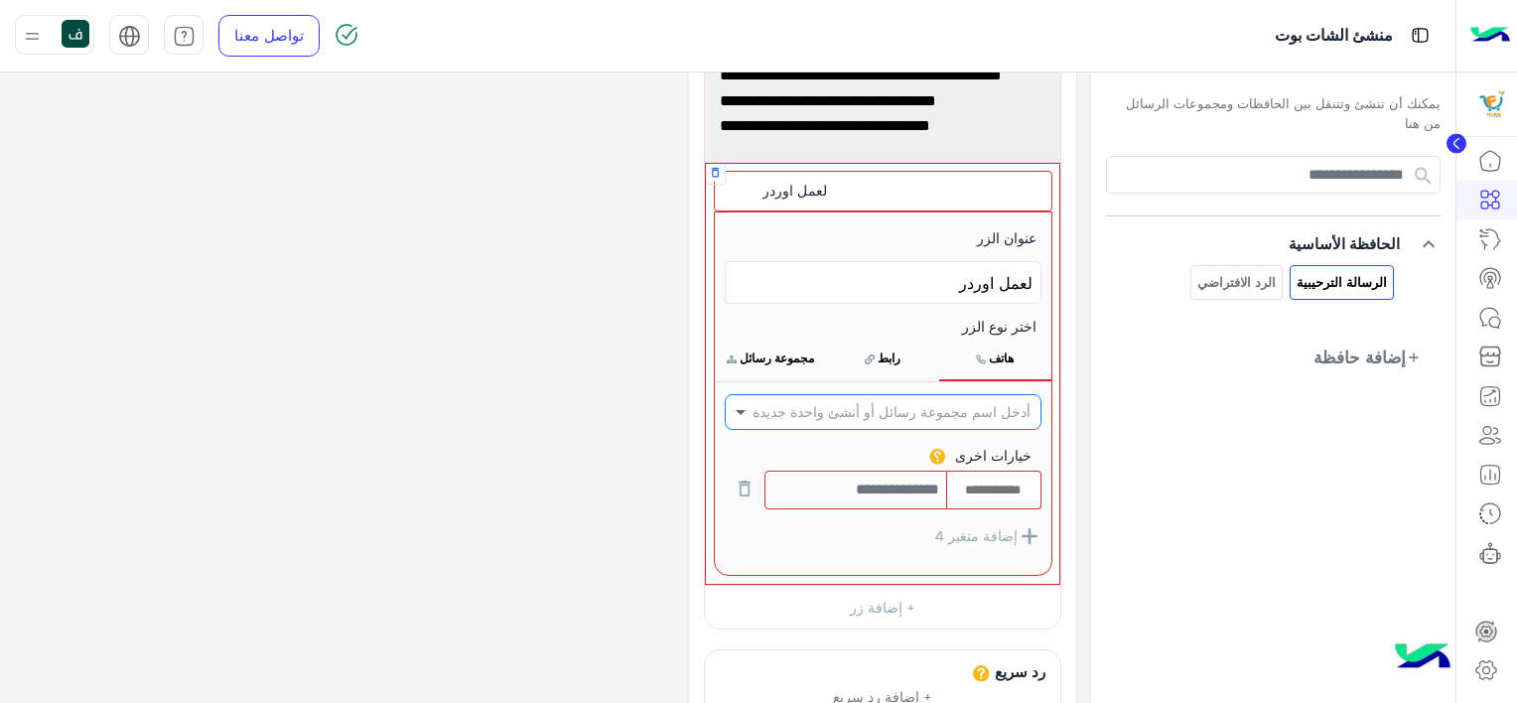
click at [738, 412] on span at bounding box center [738, 411] width 25 height 21
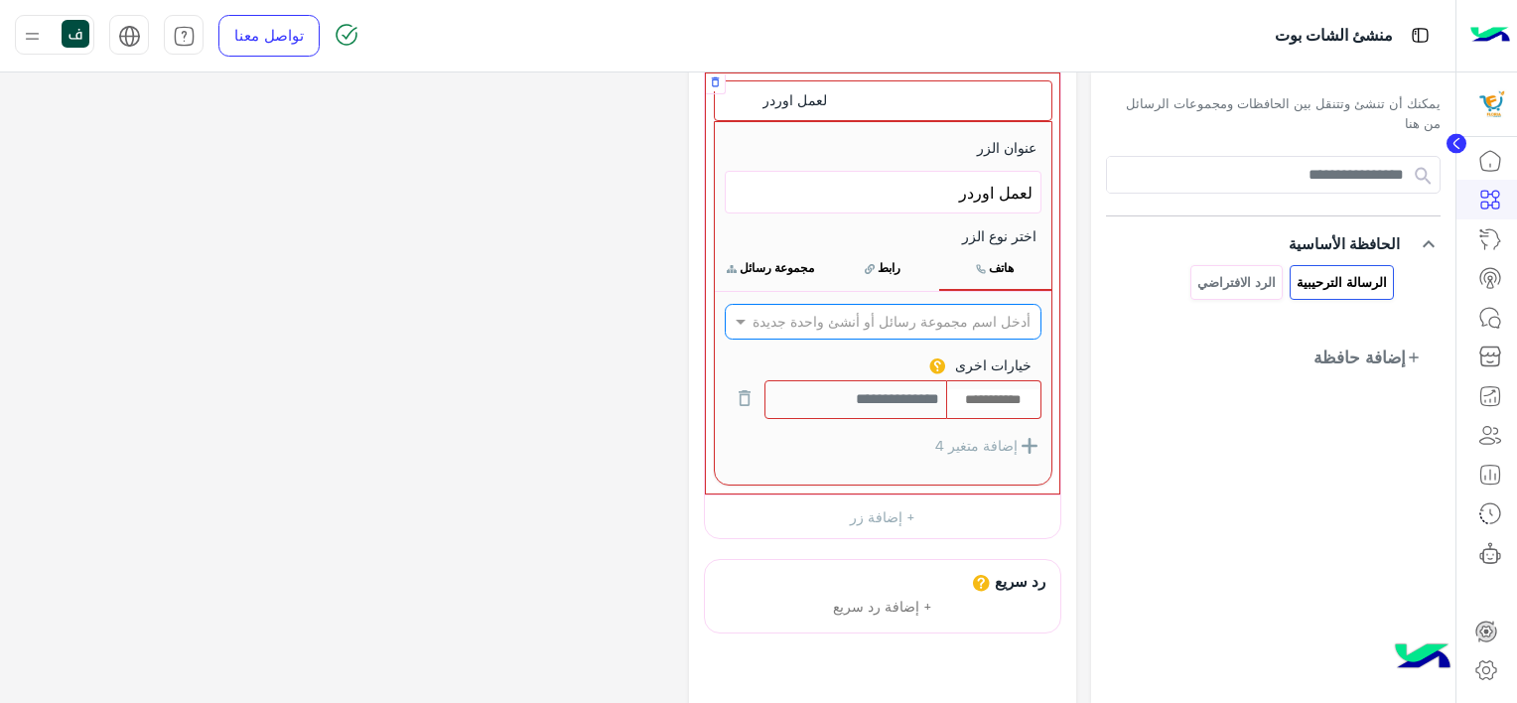
scroll to position [298, 0]
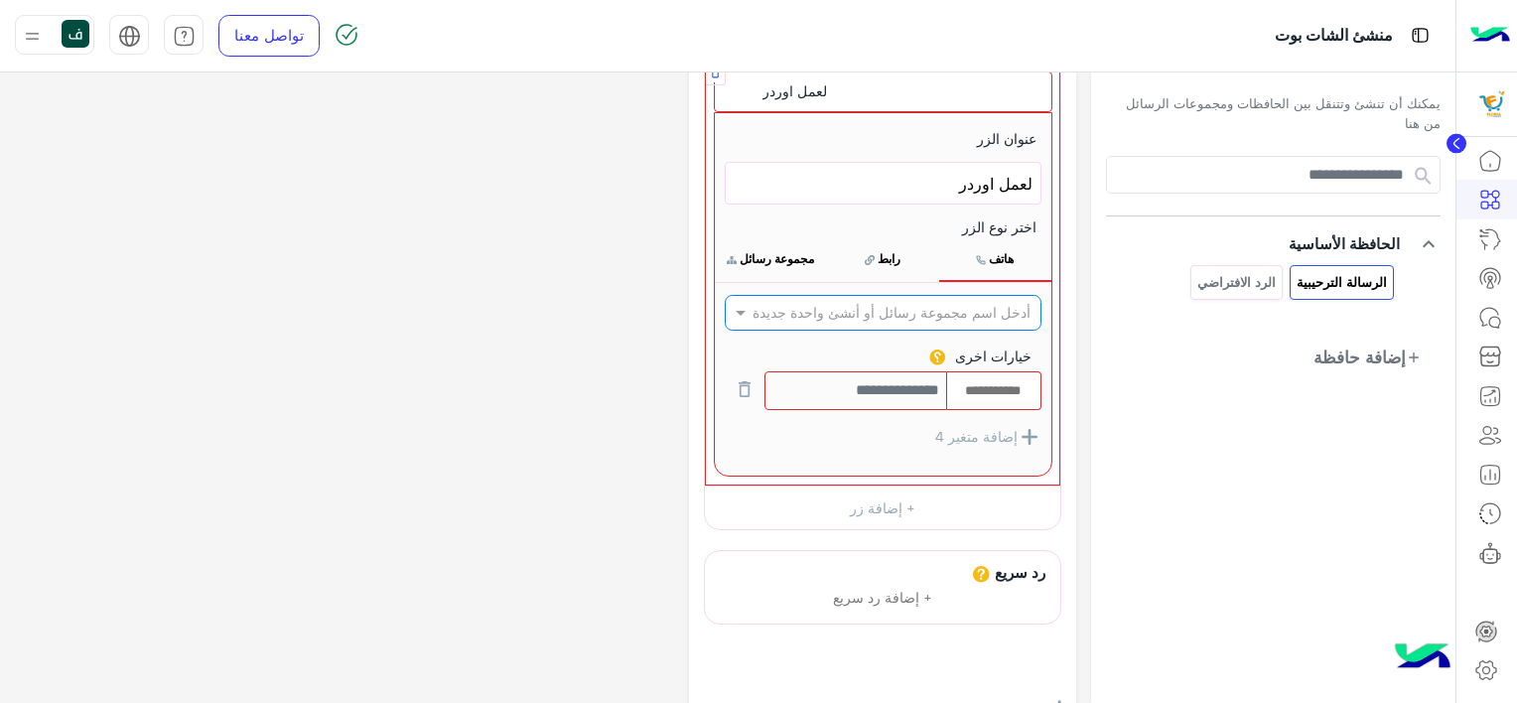
click at [975, 385] on input "text" at bounding box center [993, 391] width 92 height 22
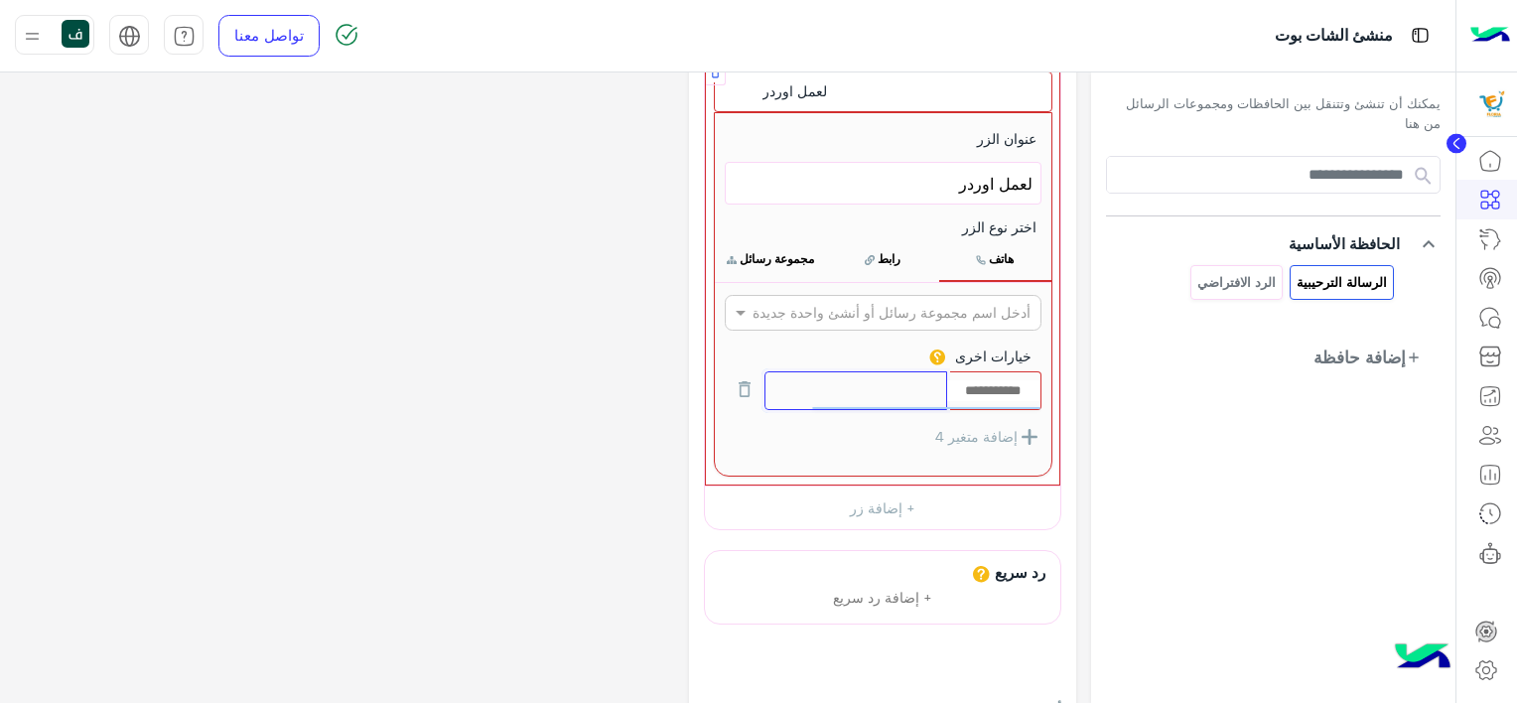
click at [876, 394] on input "text" at bounding box center [856, 390] width 184 height 39
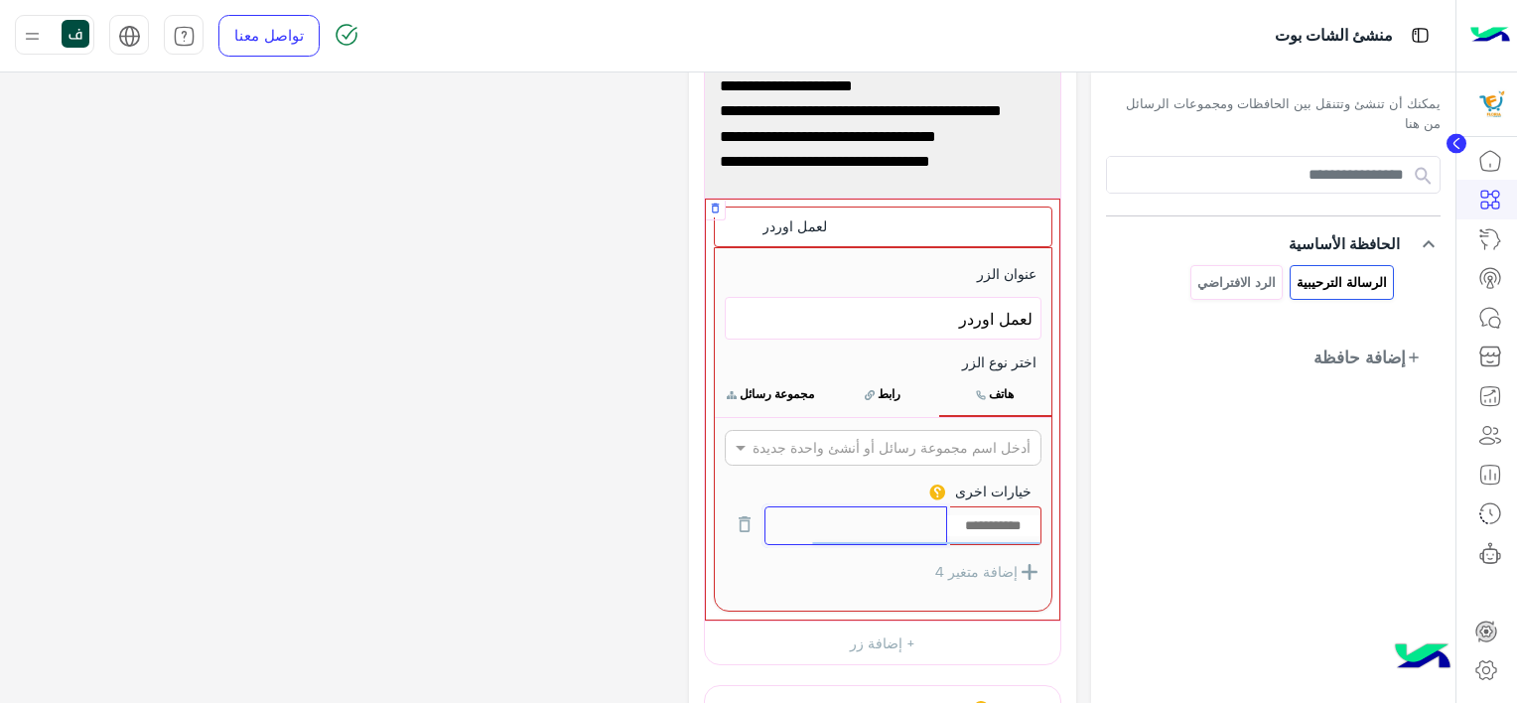
scroll to position [199, 0]
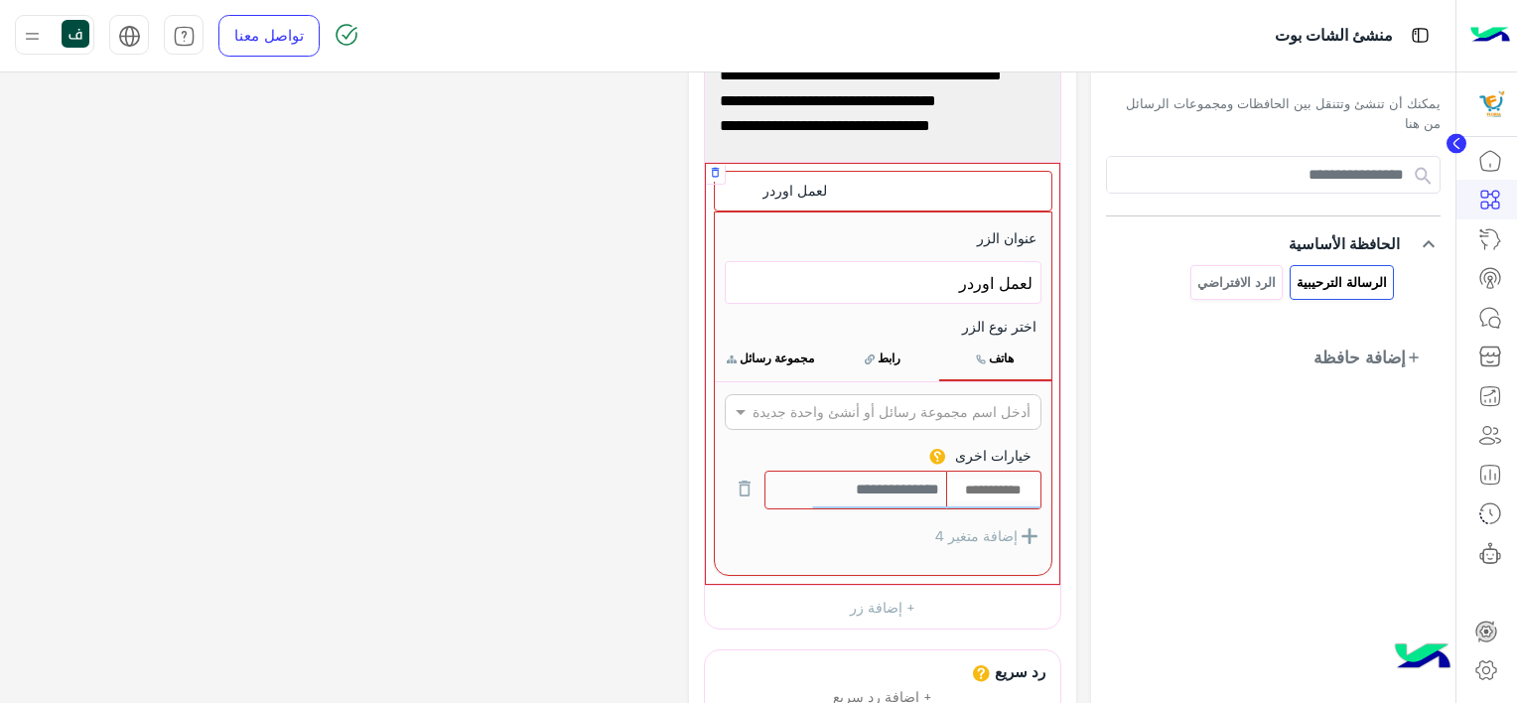
click at [774, 354] on button "مجموعة رسائل" at bounding box center [771, 358] width 112 height 42
click at [787, 357] on button "مجموعة رسائل" at bounding box center [771, 358] width 112 height 42
click at [745, 398] on div "أدخل اسم مجموعة رسائل أو أنشئ واحدة جديدة" at bounding box center [883, 412] width 317 height 36
click at [945, 470] on div "الرد الافتراضي" at bounding box center [883, 487] width 317 height 37
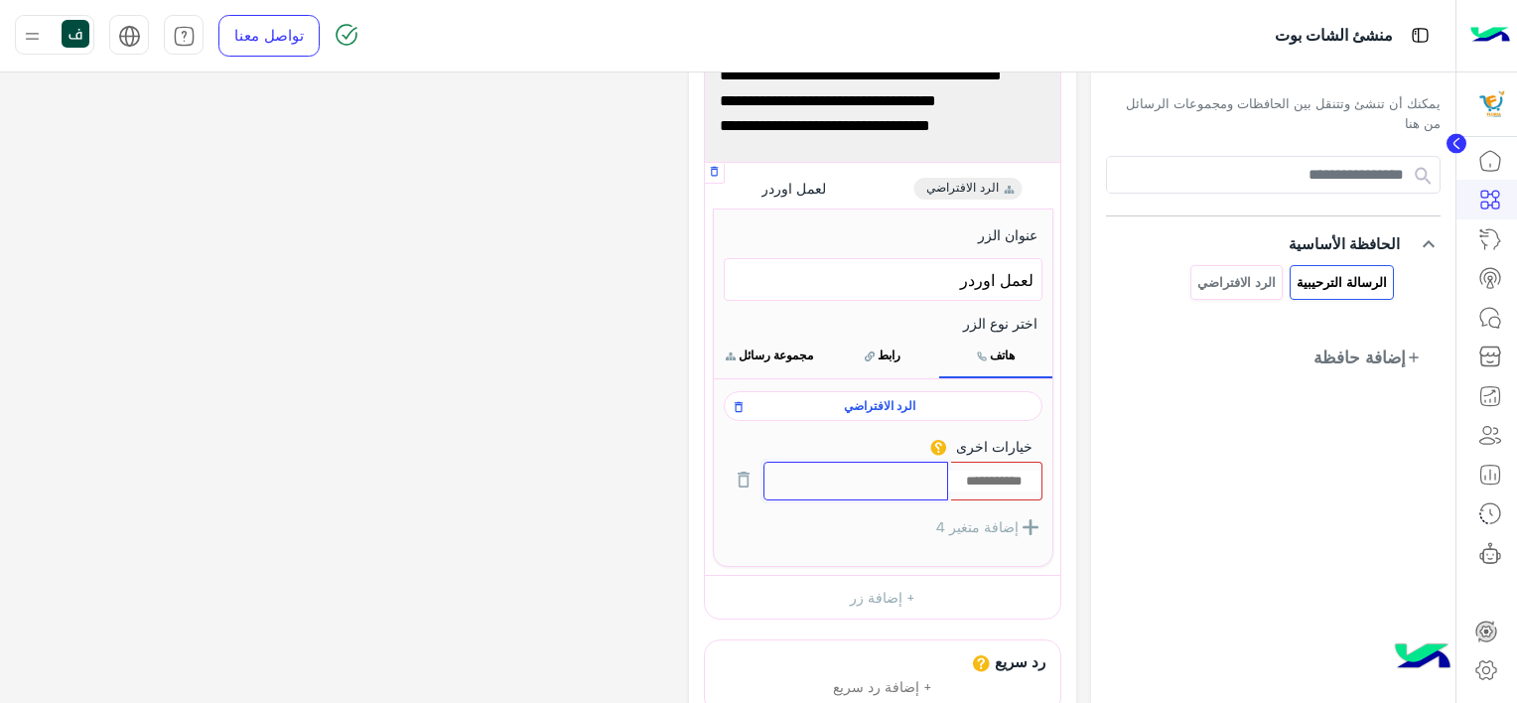
click at [853, 469] on input "text" at bounding box center [855, 481] width 185 height 39
click at [982, 489] on div at bounding box center [995, 481] width 94 height 39
click at [979, 484] on input "text" at bounding box center [994, 481] width 93 height 22
click at [907, 484] on input "text" at bounding box center [855, 481] width 185 height 39
click at [952, 519] on button "إضافة متغير 4" at bounding box center [989, 527] width 106 height 25
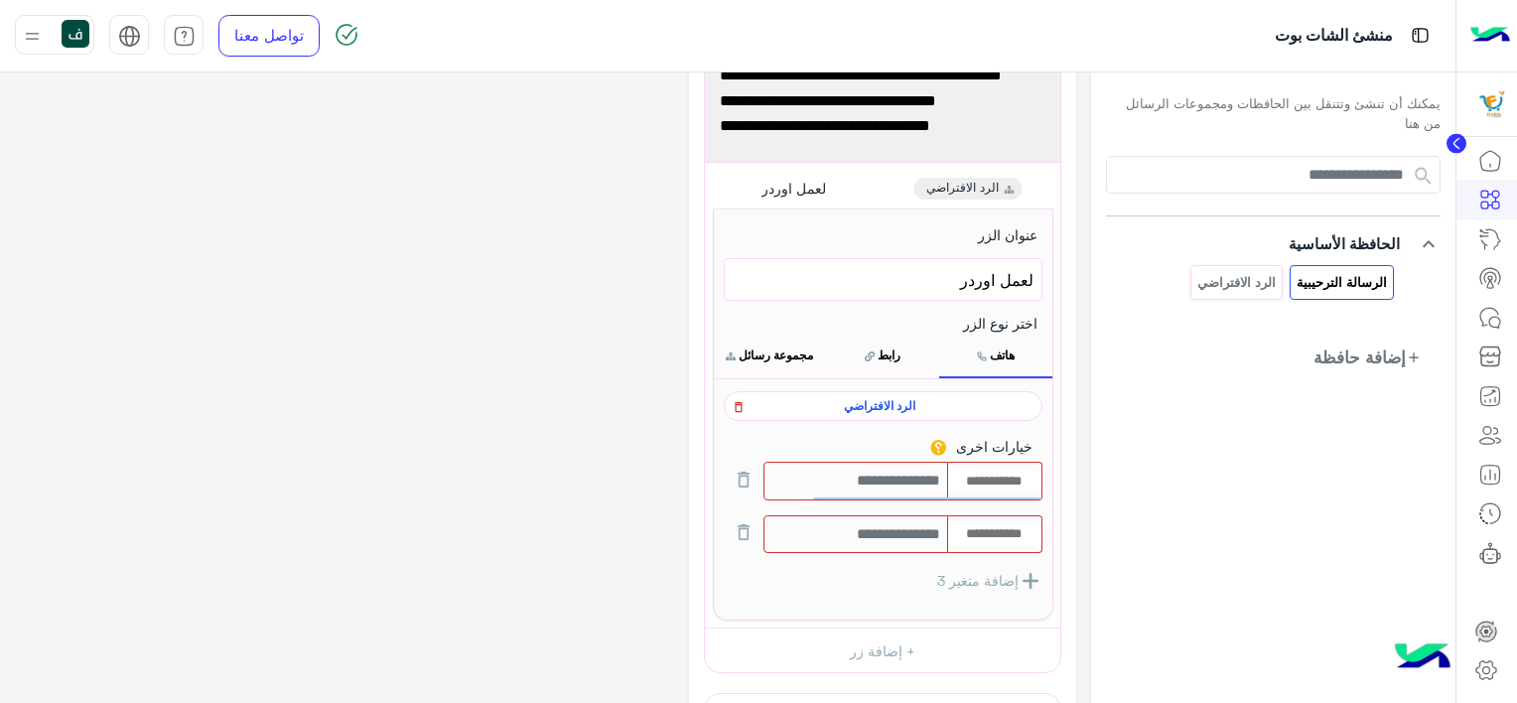
click at [731, 397] on icon at bounding box center [738, 407] width 14 height 24
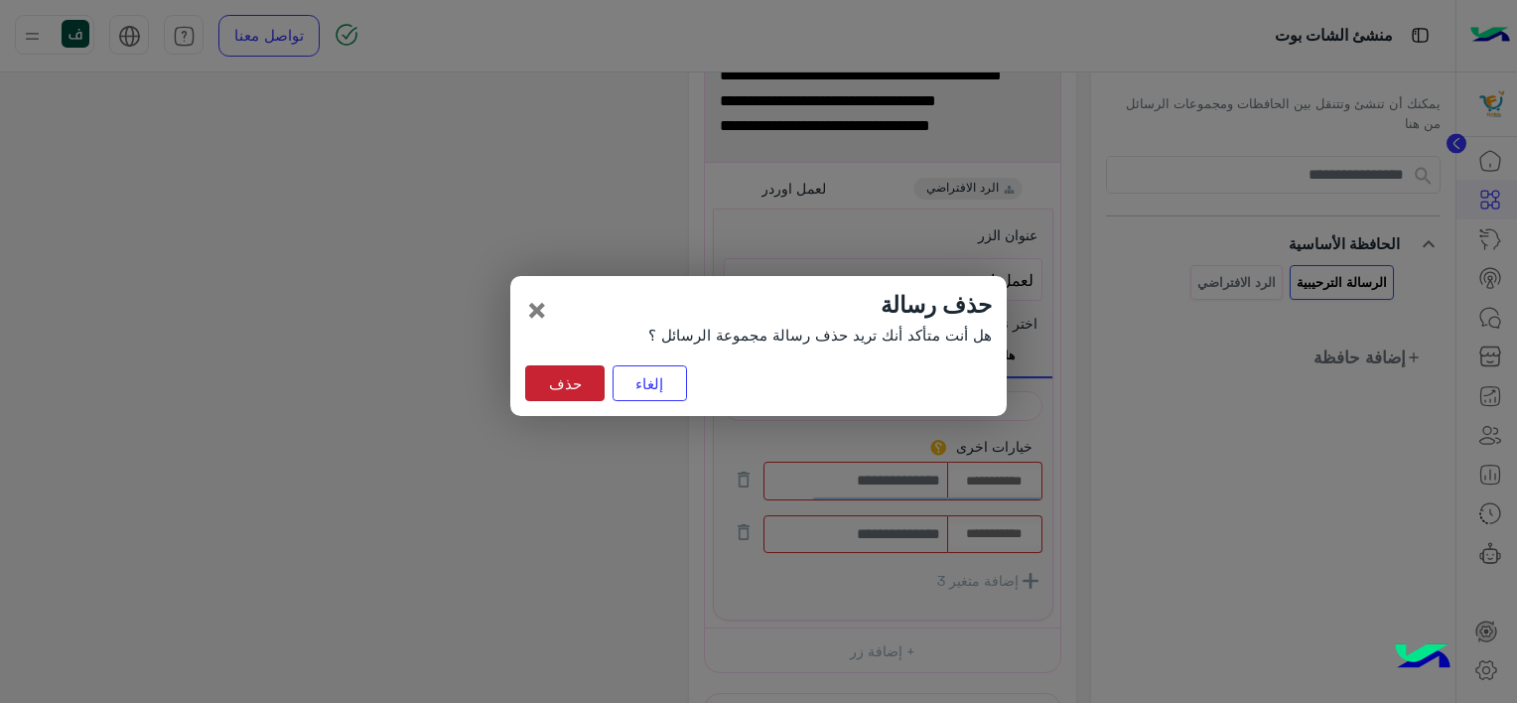
click at [560, 393] on button "حذف" at bounding box center [564, 383] width 79 height 36
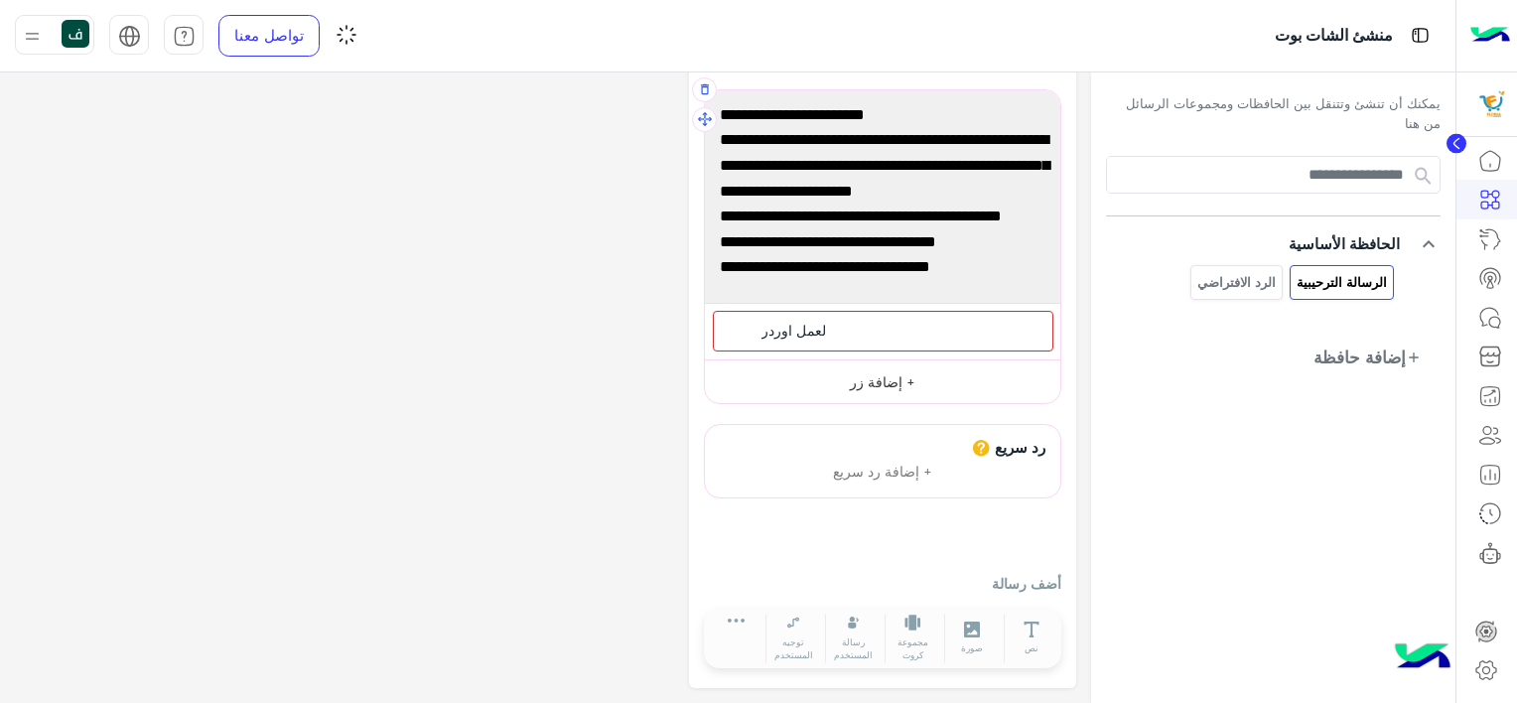
scroll to position [0, 0]
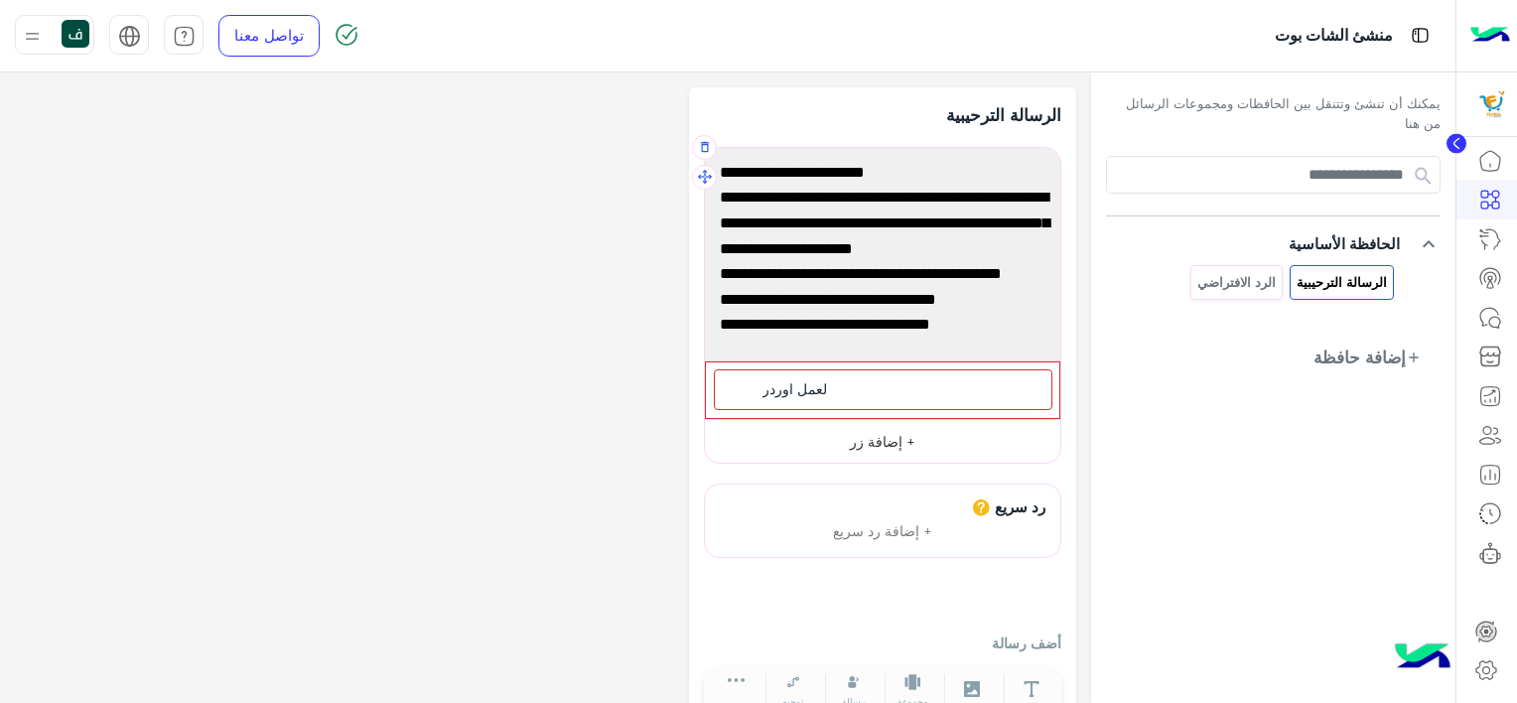
click at [865, 450] on button "+ إضافة زر" at bounding box center [882, 441] width 355 height 45
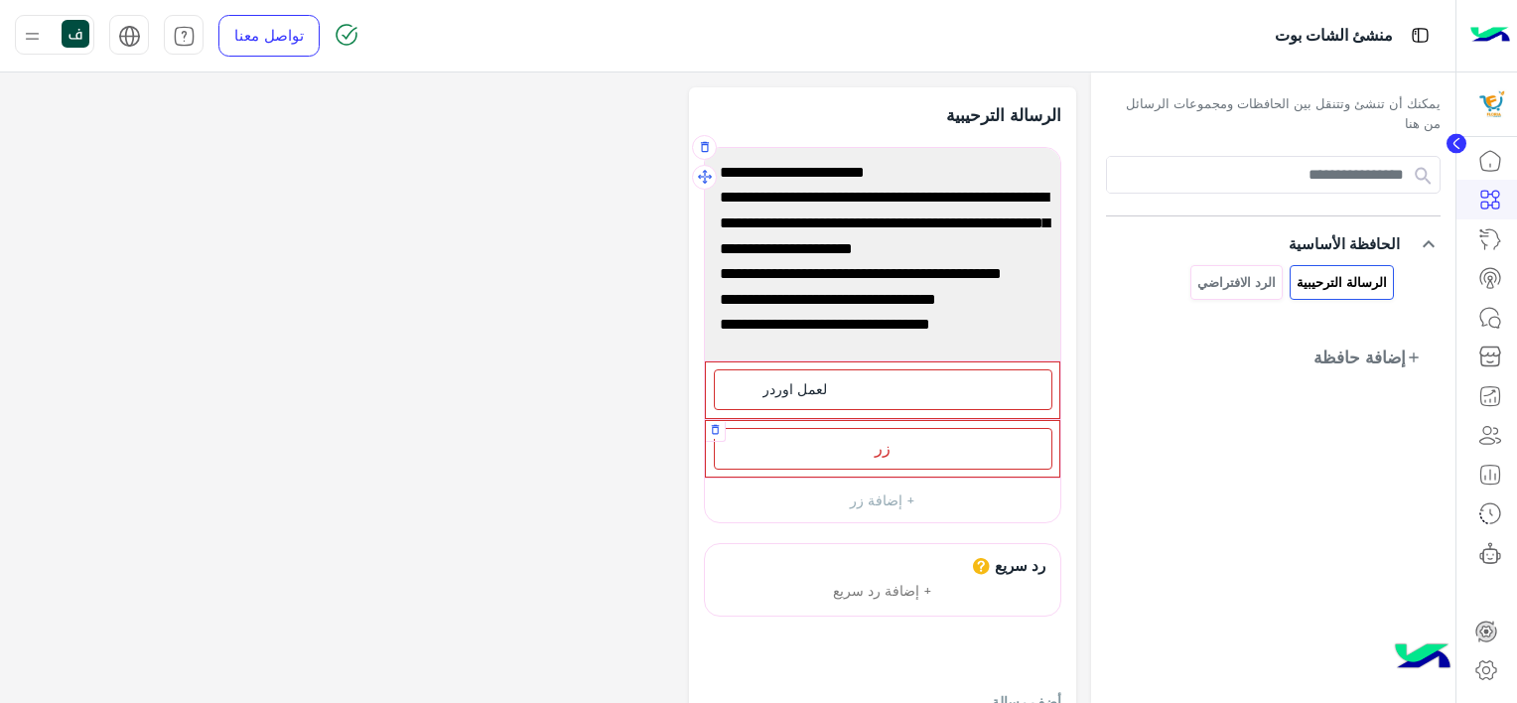
click at [889, 441] on div "زر" at bounding box center [883, 448] width 338 height 41
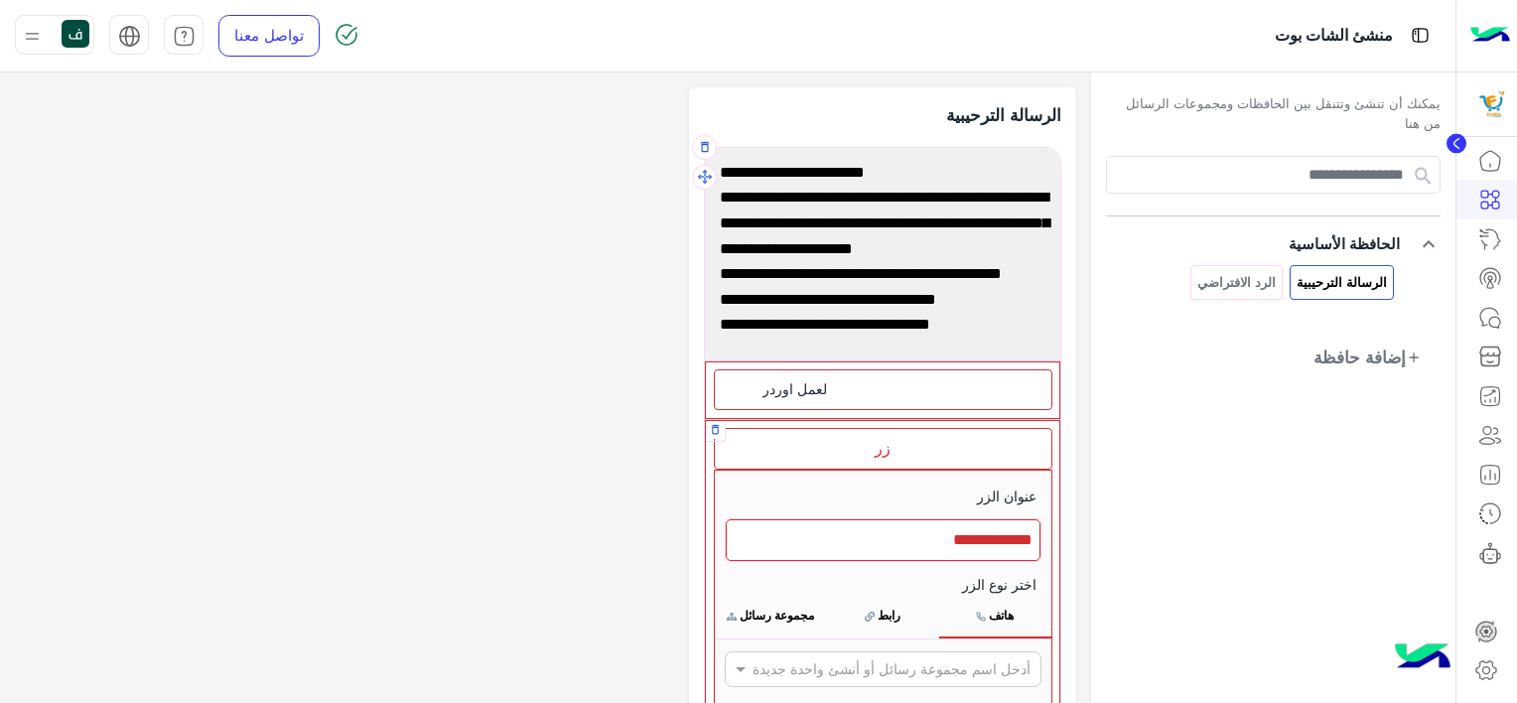
click at [900, 543] on div at bounding box center [883, 540] width 315 height 42
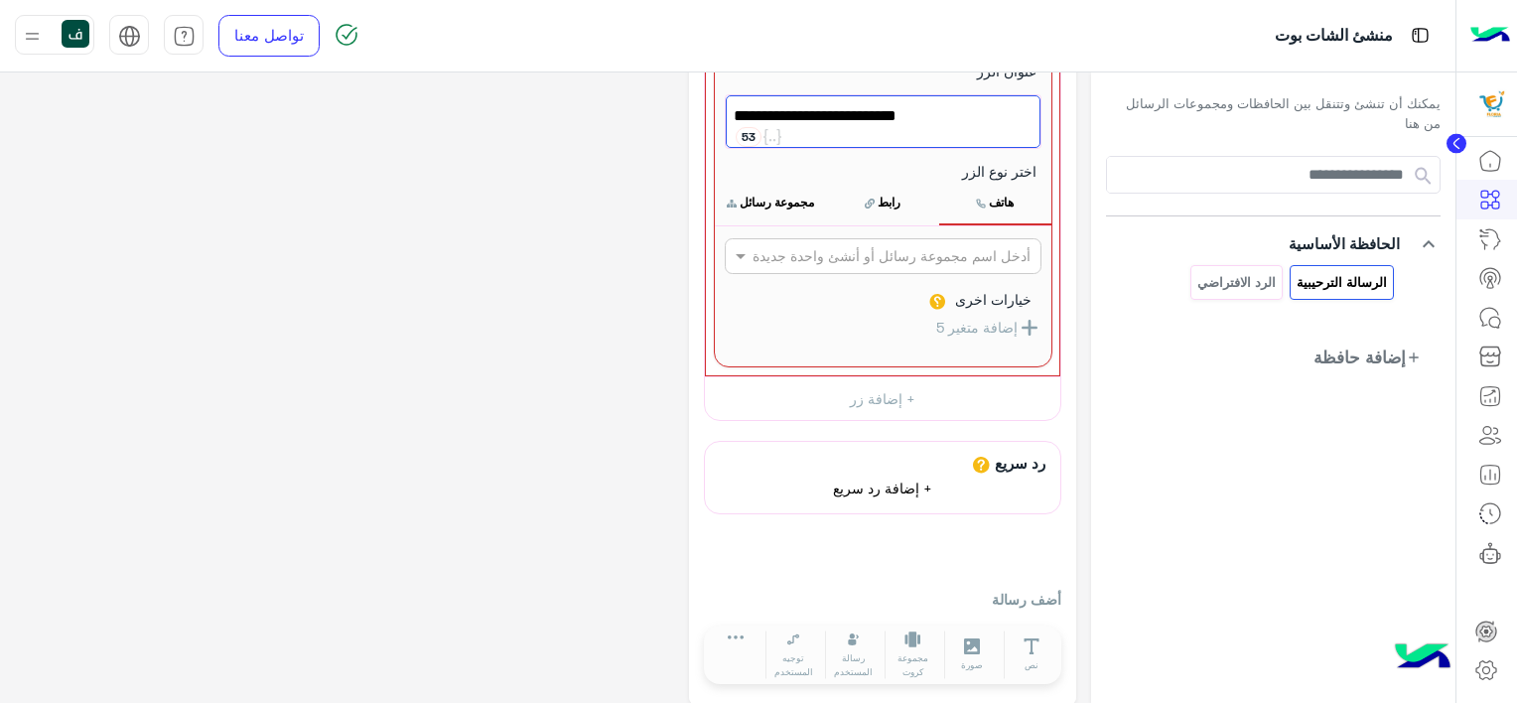
scroll to position [438, 0]
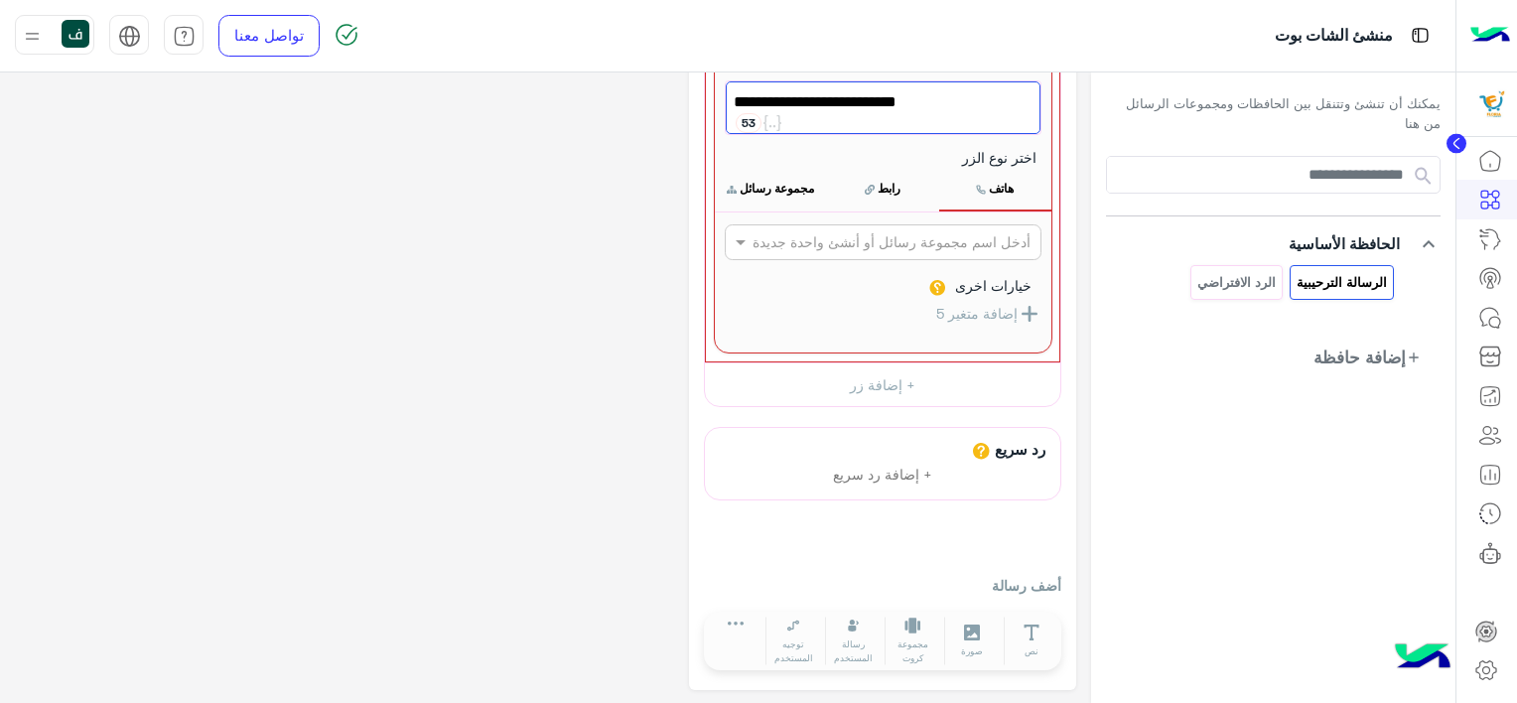
type textarea "**********"
click at [1000, 579] on p "أضف رسالة" at bounding box center [882, 585] width 357 height 21
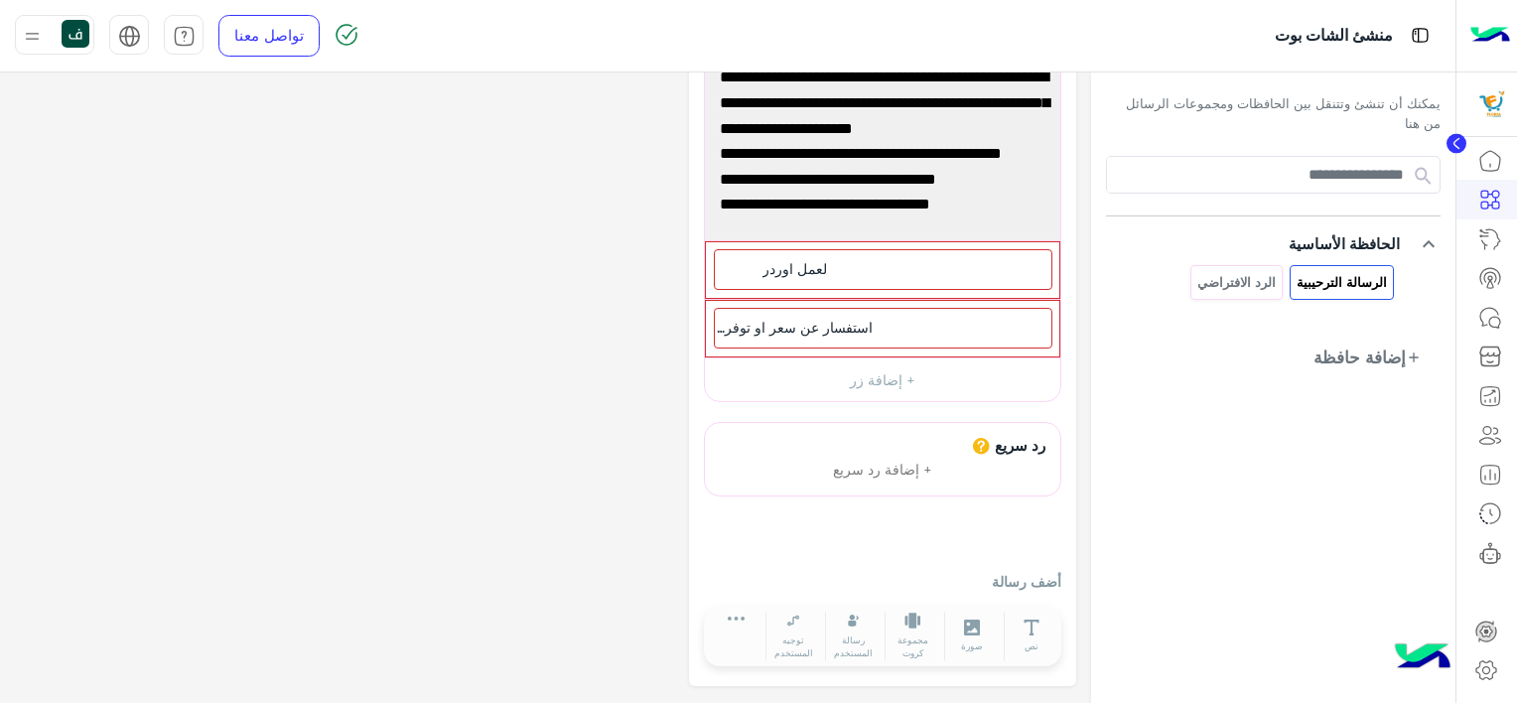
scroll to position [116, 0]
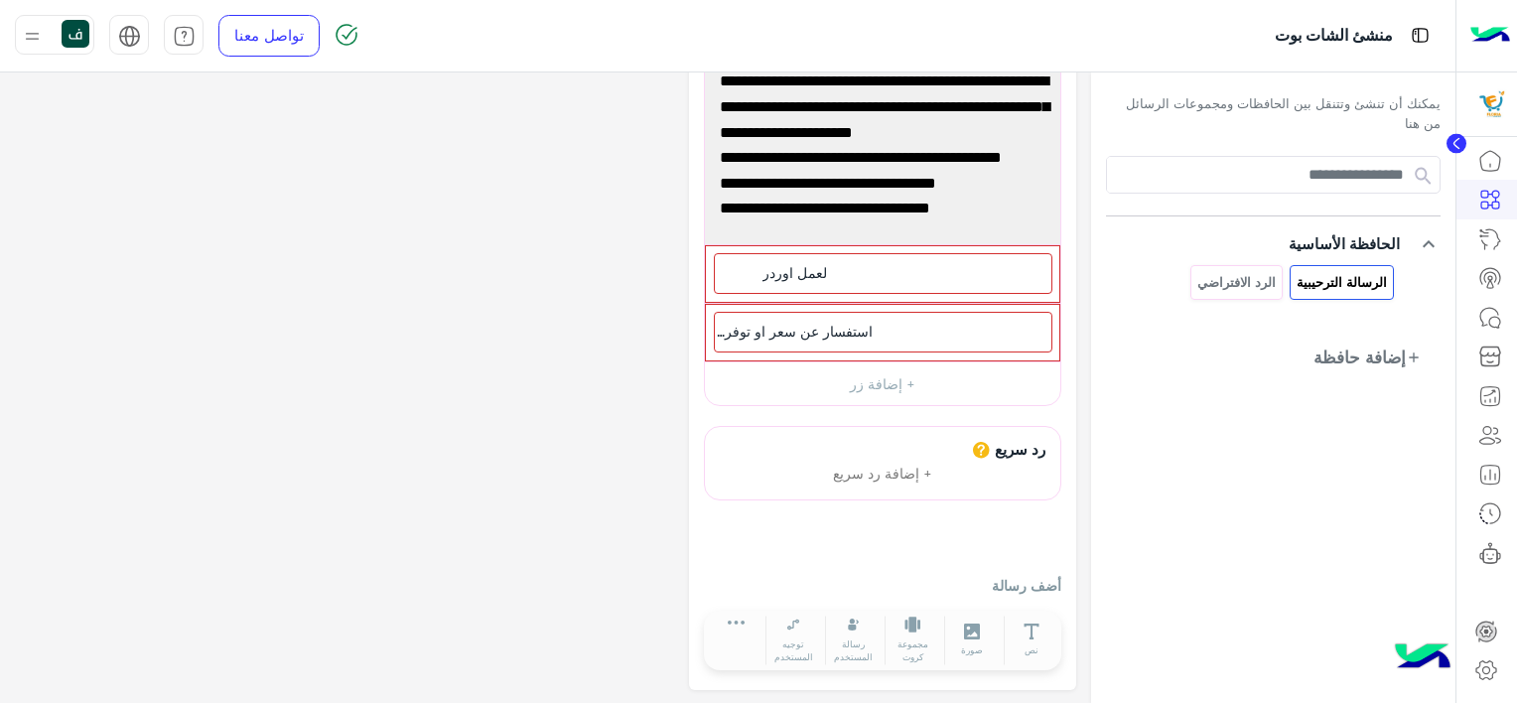
click at [993, 575] on p "أضف رسالة" at bounding box center [882, 585] width 357 height 21
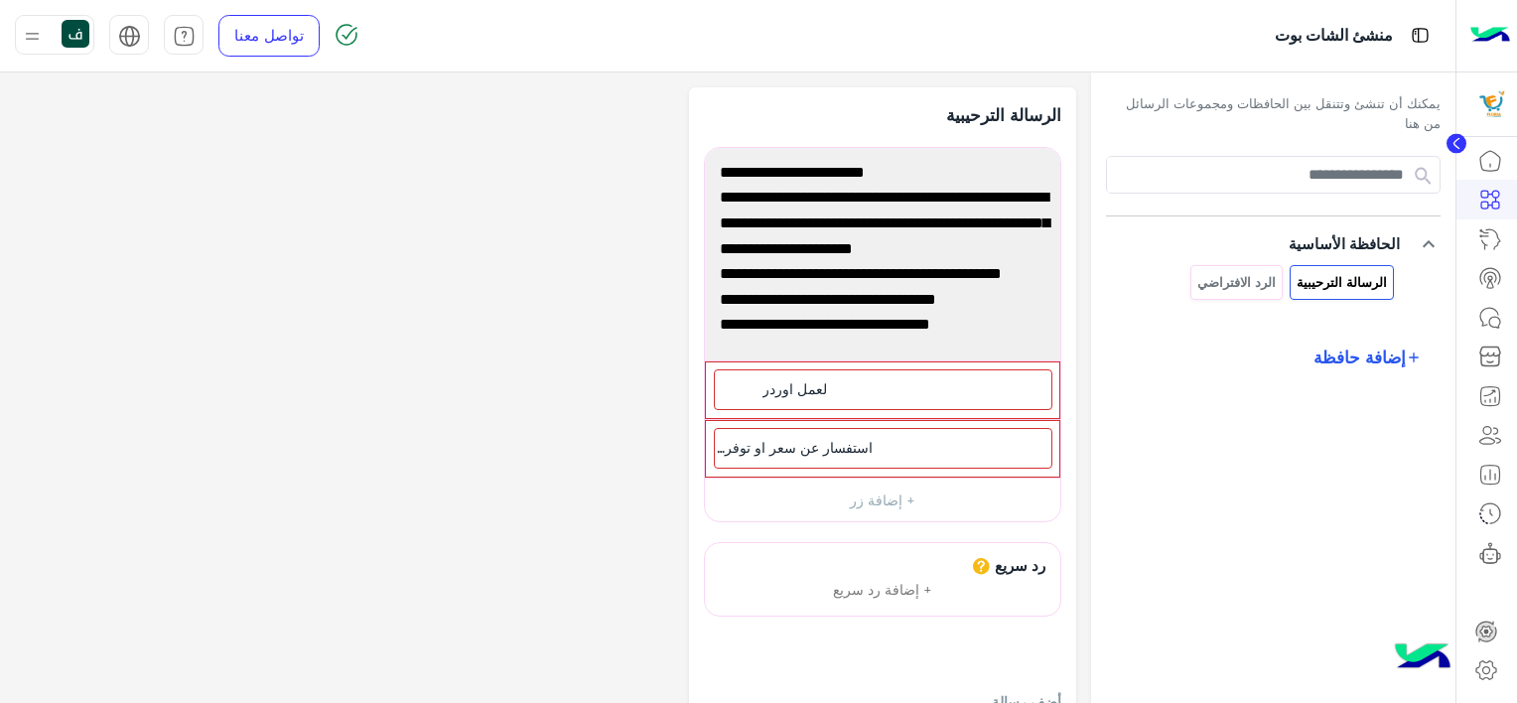
click at [1378, 354] on span "إضافة حافظة" at bounding box center [1359, 356] width 92 height 25
click at [1235, 396] on div "فتح مجموعة المحافظ" at bounding box center [1221, 399] width 139 height 58
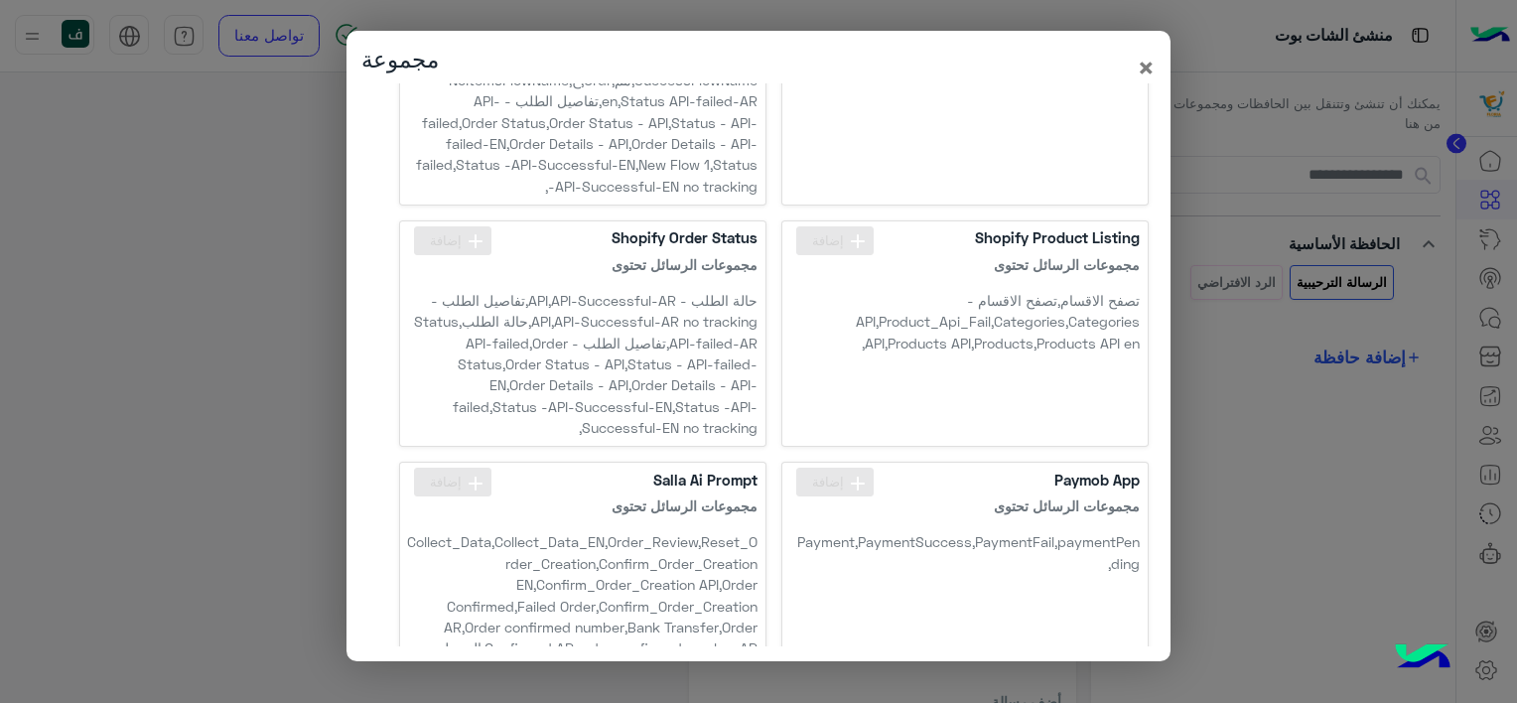
scroll to position [620, 0]
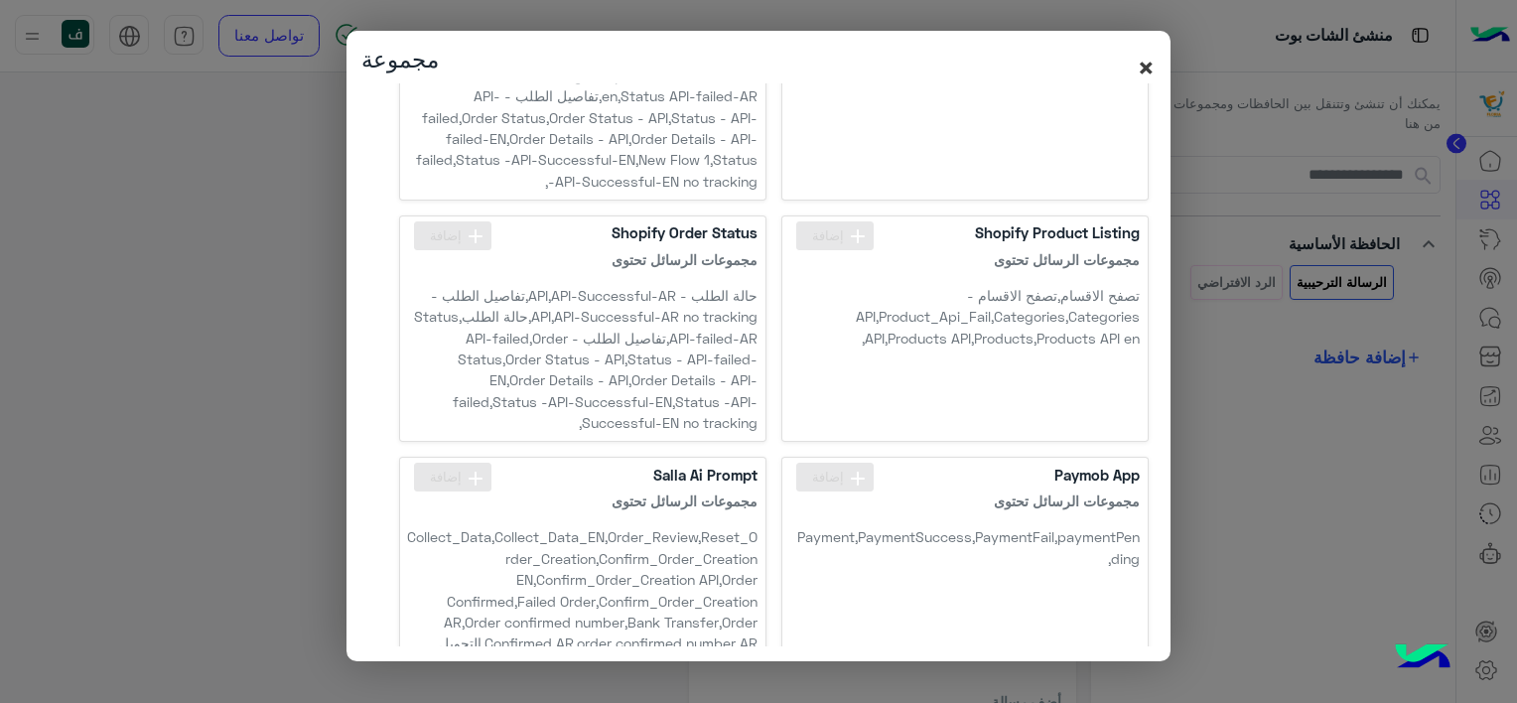
click at [1141, 66] on span "×" at bounding box center [1145, 67] width 19 height 36
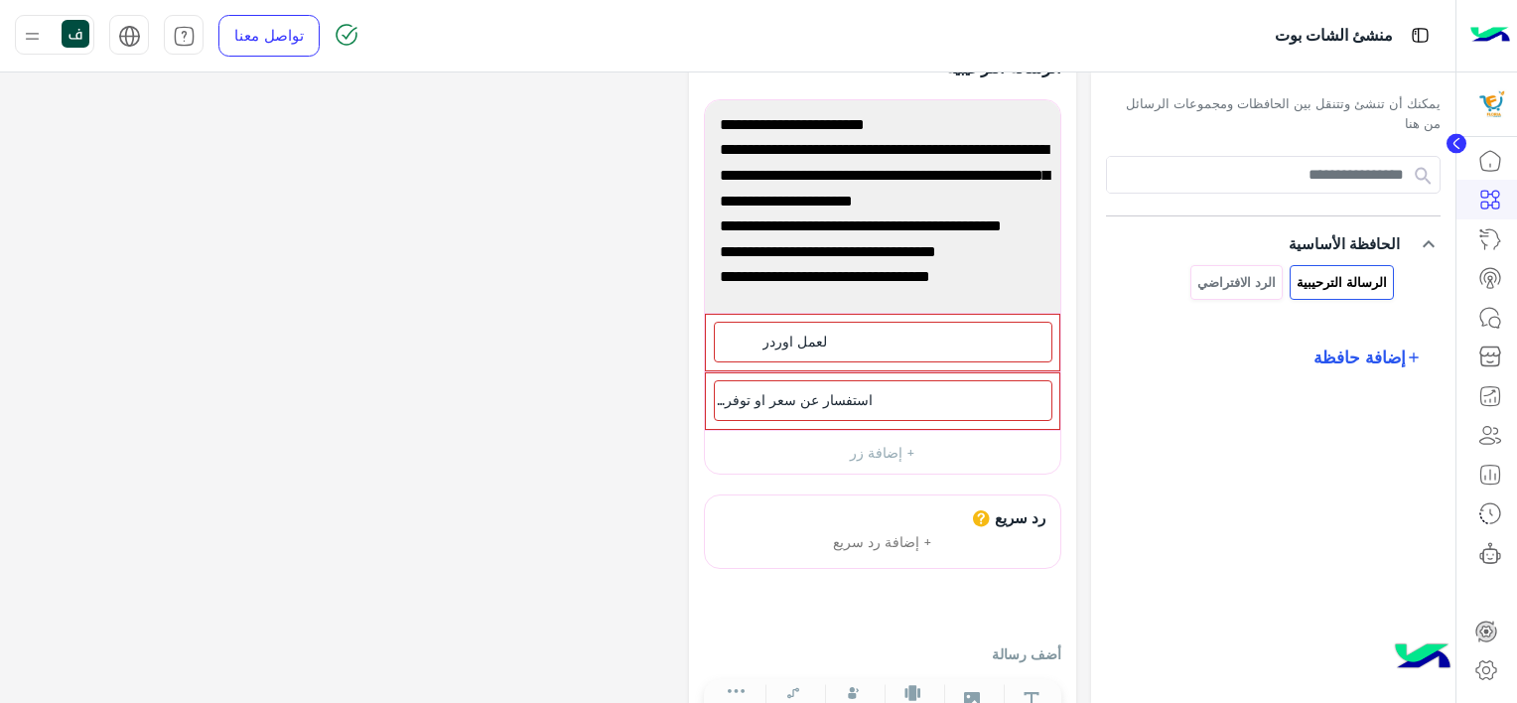
scroll to position [116, 0]
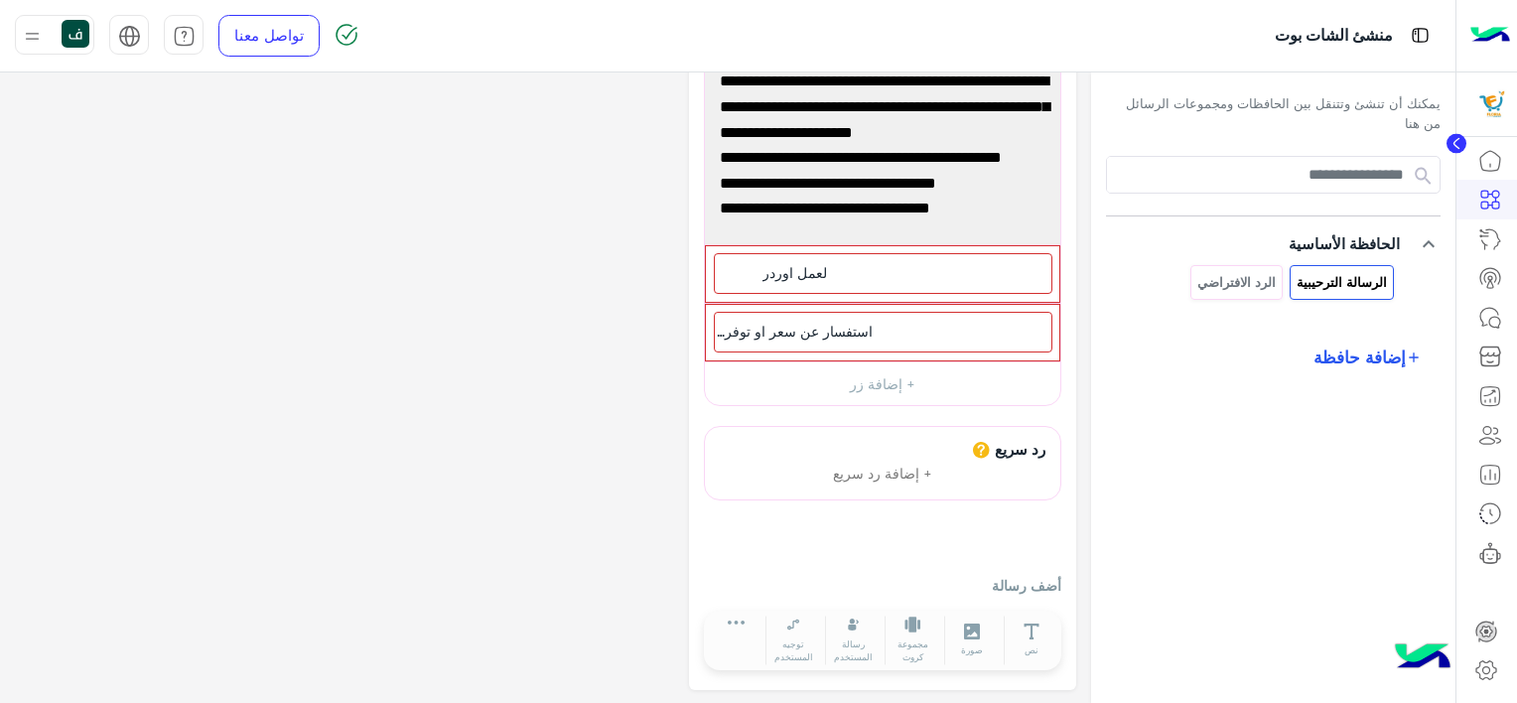
click at [993, 566] on div "رد سريع + إضافة رد سريع أضف رسالة نص صورة مجموعة كروت ملف مقطع صوتي فيديو توجيه…" at bounding box center [882, 550] width 357 height 248
click at [982, 583] on p "أضف رسالة" at bounding box center [882, 585] width 357 height 21
click at [1040, 622] on button "نص" at bounding box center [1031, 640] width 56 height 50
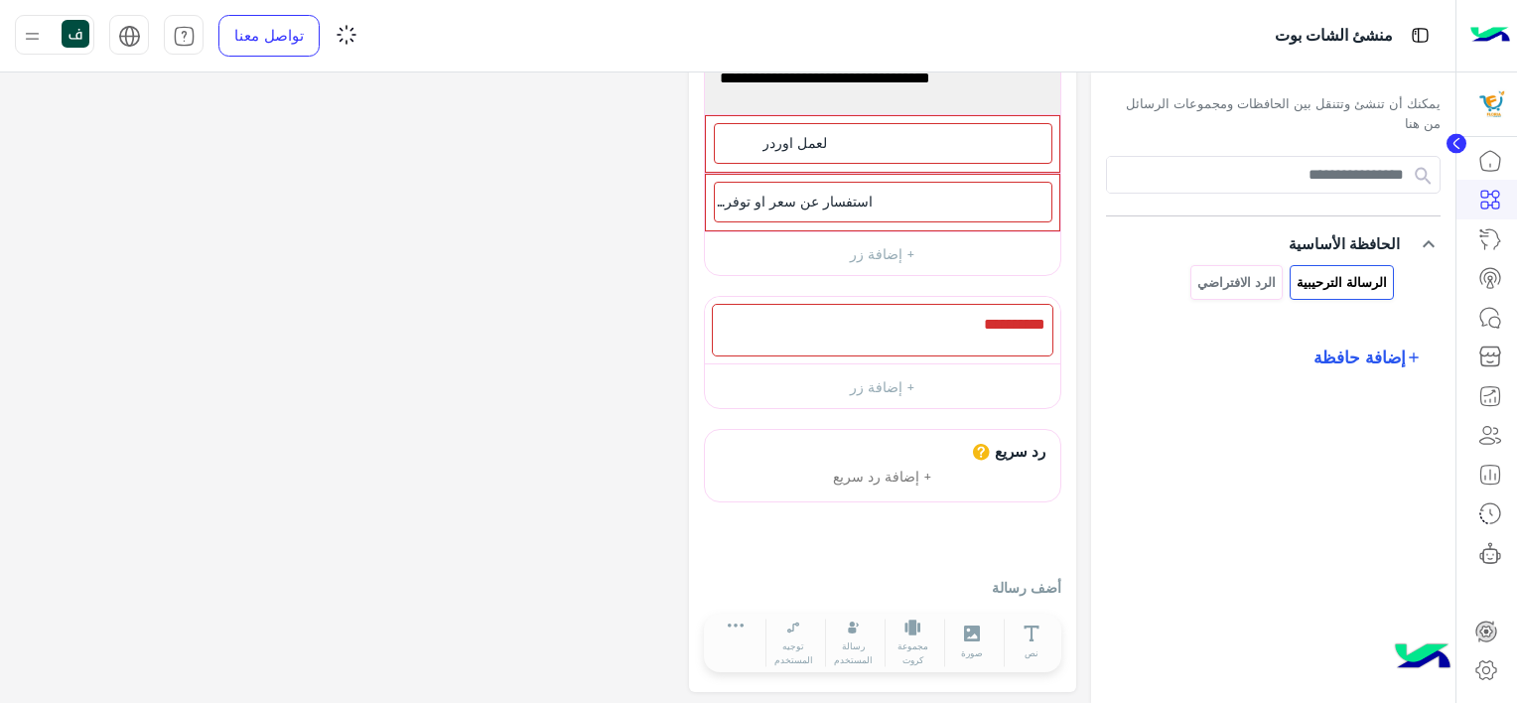
scroll to position [248, 0]
drag, startPoint x: 1059, startPoint y: 643, endPoint x: 1044, endPoint y: 645, distance: 15.0
click at [1059, 645] on div "نص" at bounding box center [1031, 641] width 60 height 60
click at [1032, 630] on icon at bounding box center [1031, 631] width 17 height 17
click at [1008, 560] on div at bounding box center [882, 265] width 387 height 852
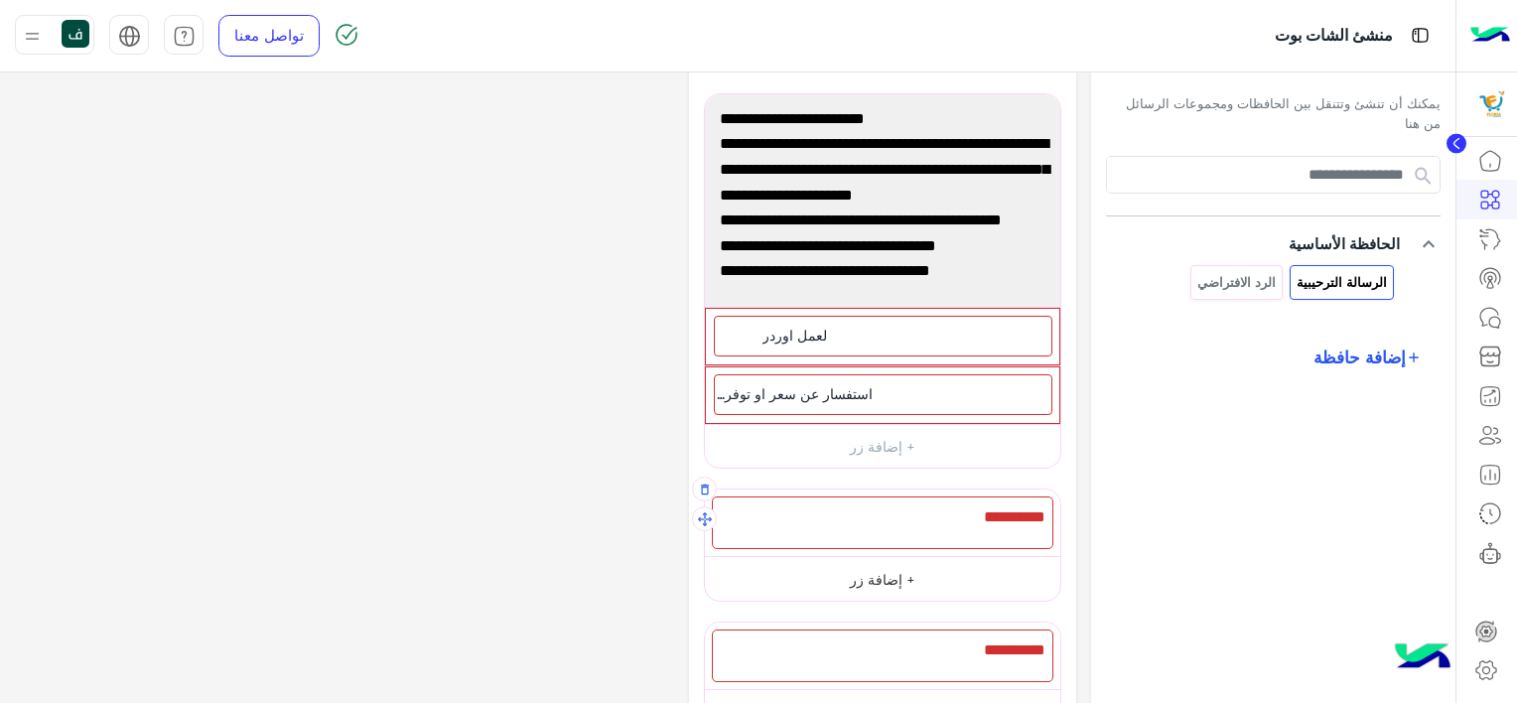
scroll to position [99, 0]
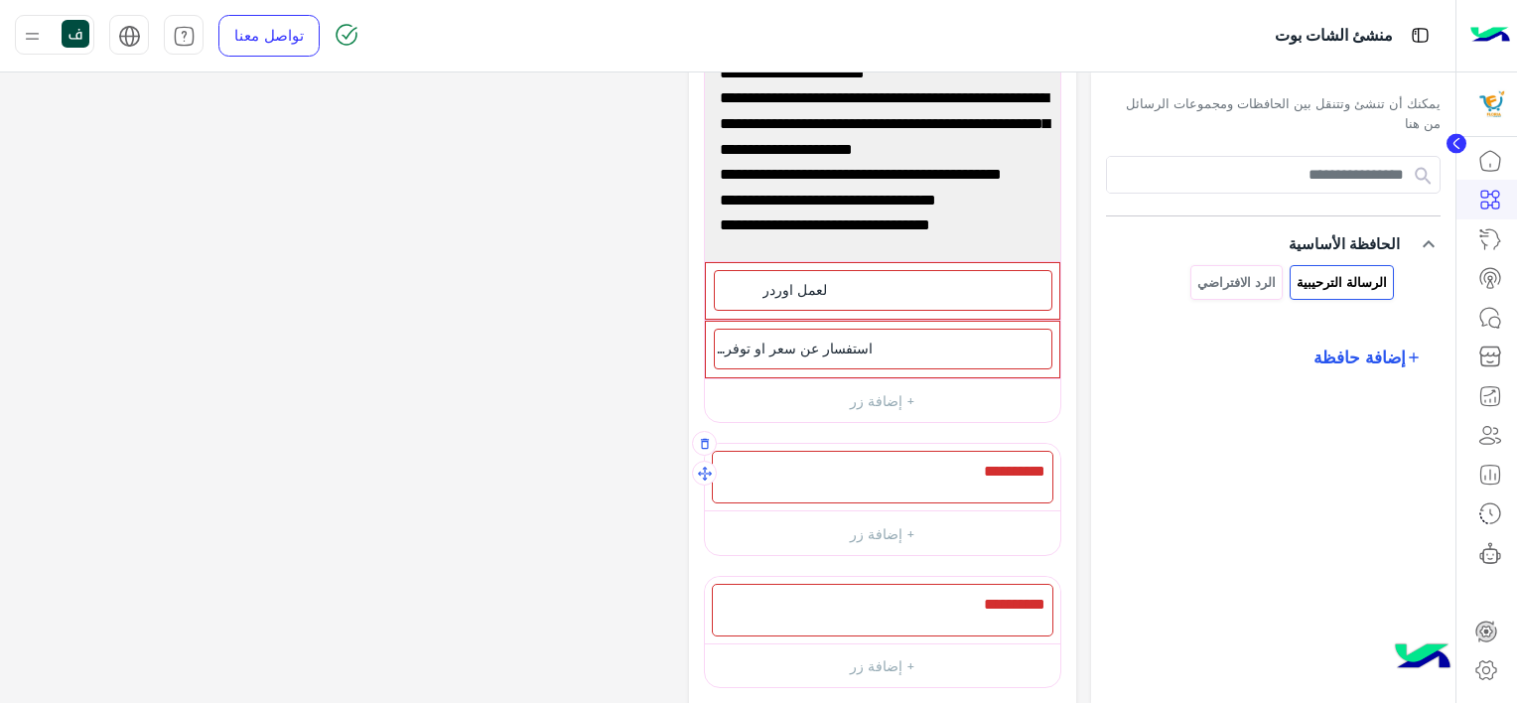
click at [955, 478] on div at bounding box center [882, 477] width 341 height 53
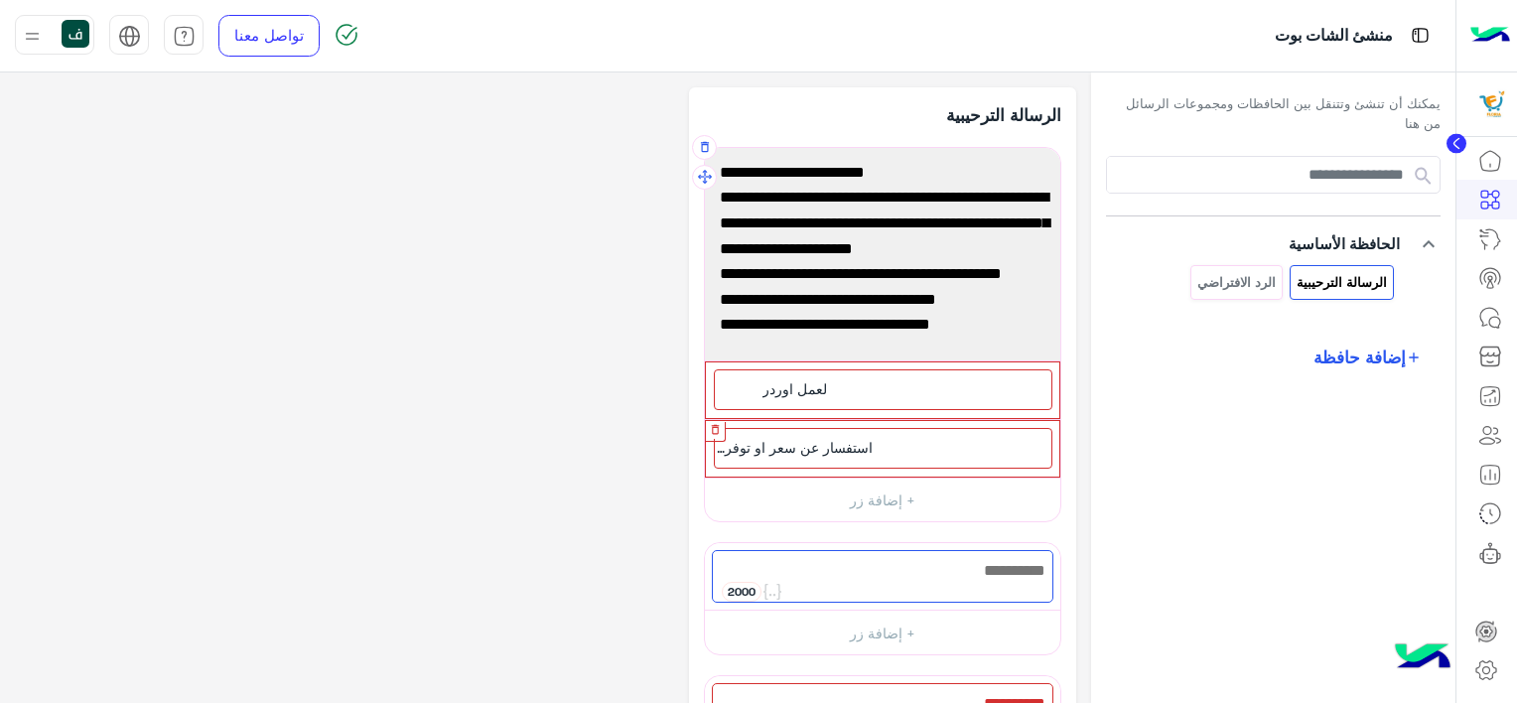
click at [713, 420] on button "button" at bounding box center [715, 429] width 20 height 20
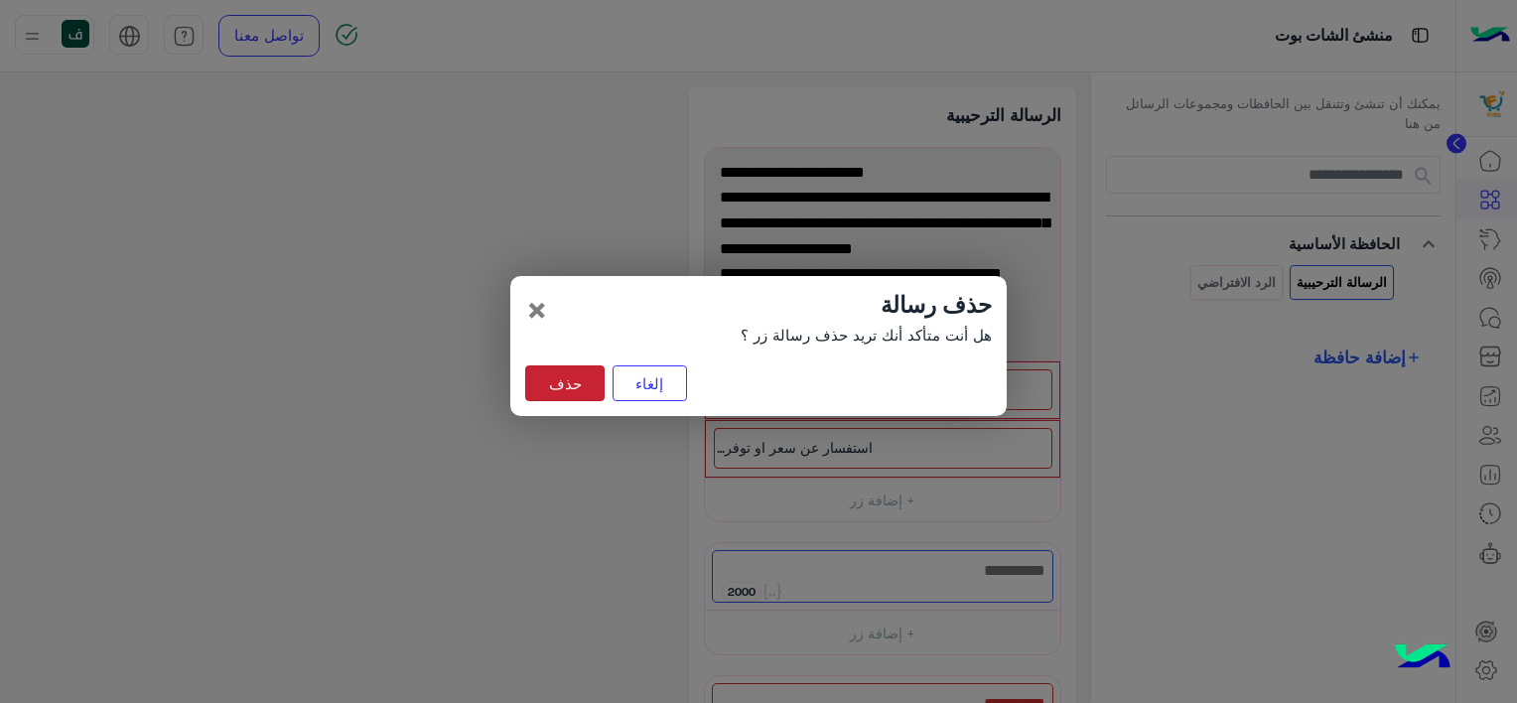
click at [552, 386] on button "حذف" at bounding box center [564, 383] width 79 height 36
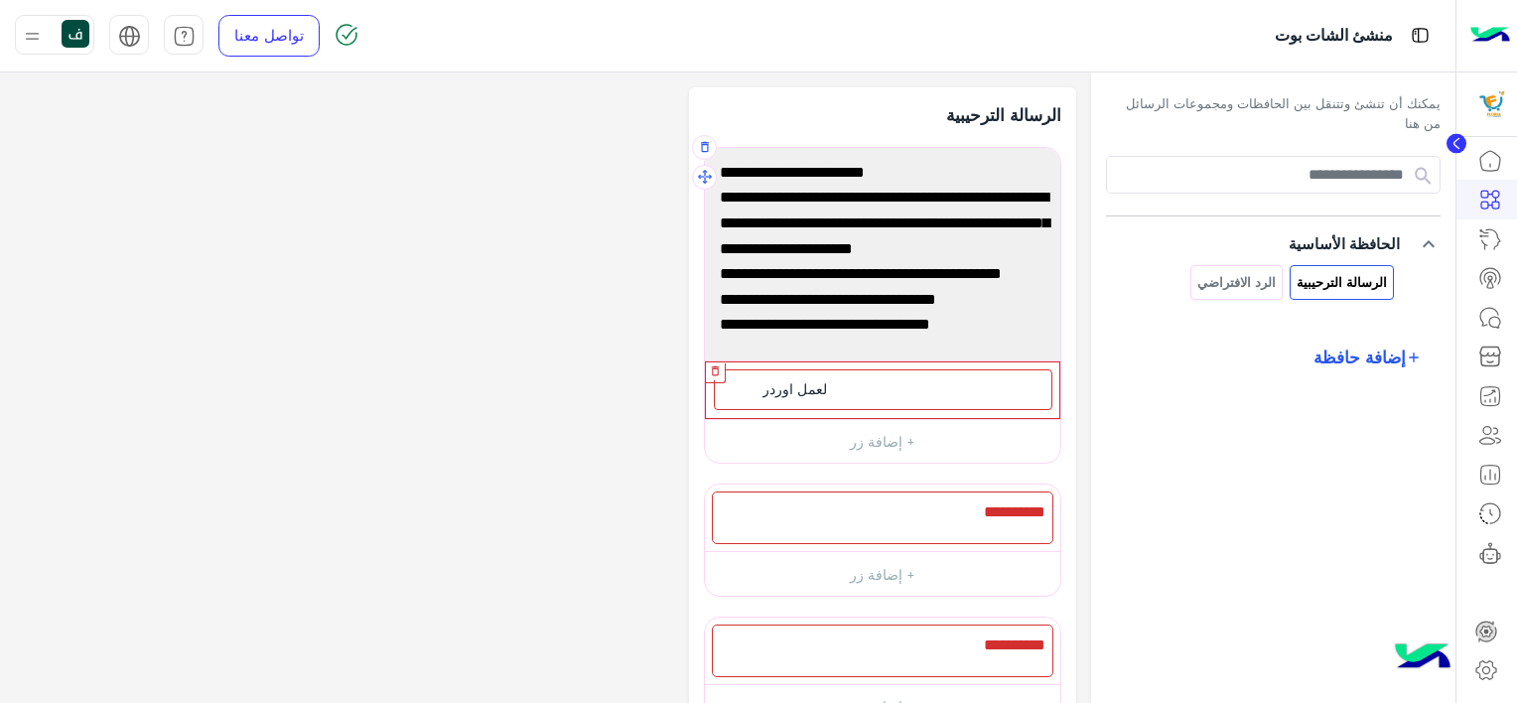
click at [721, 373] on icon "button" at bounding box center [715, 370] width 13 height 13
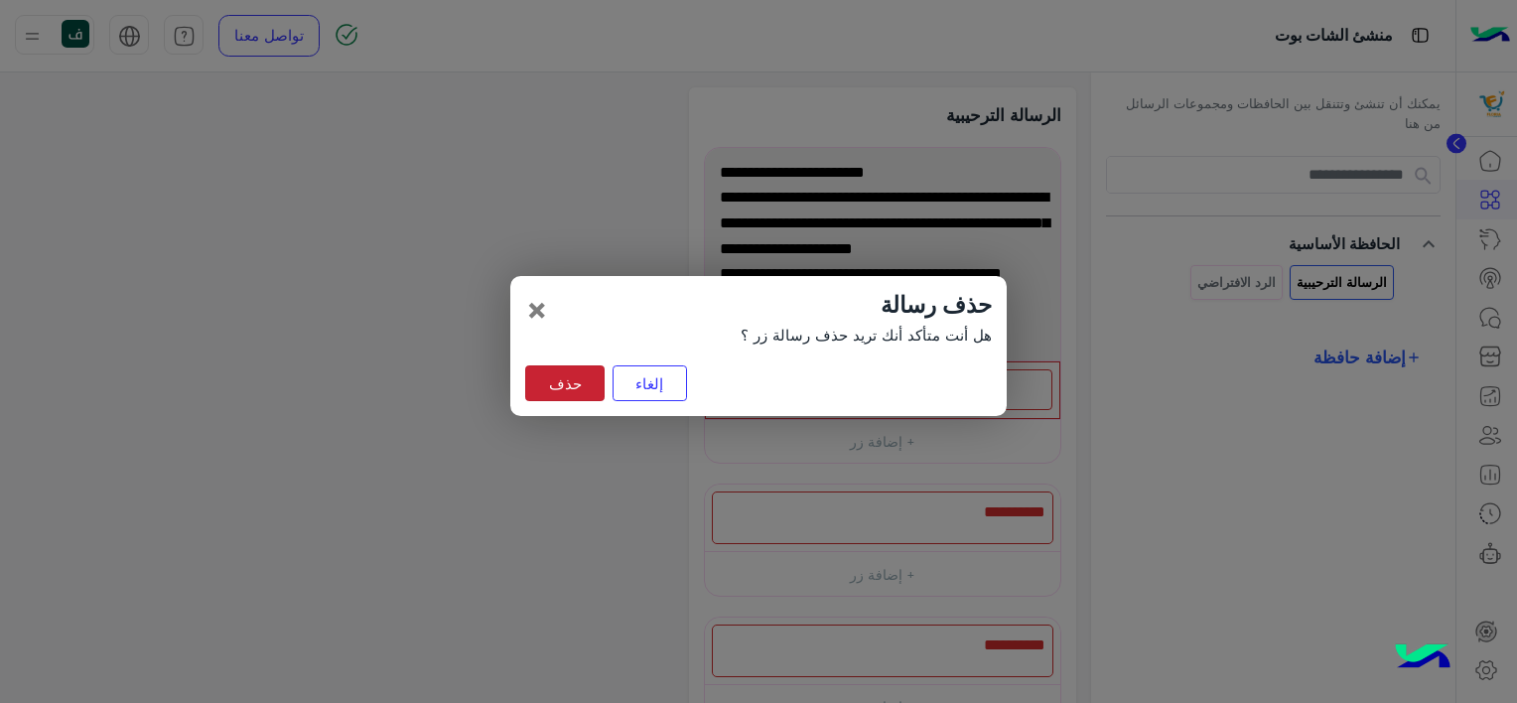
click at [554, 382] on button "حذف" at bounding box center [564, 383] width 79 height 36
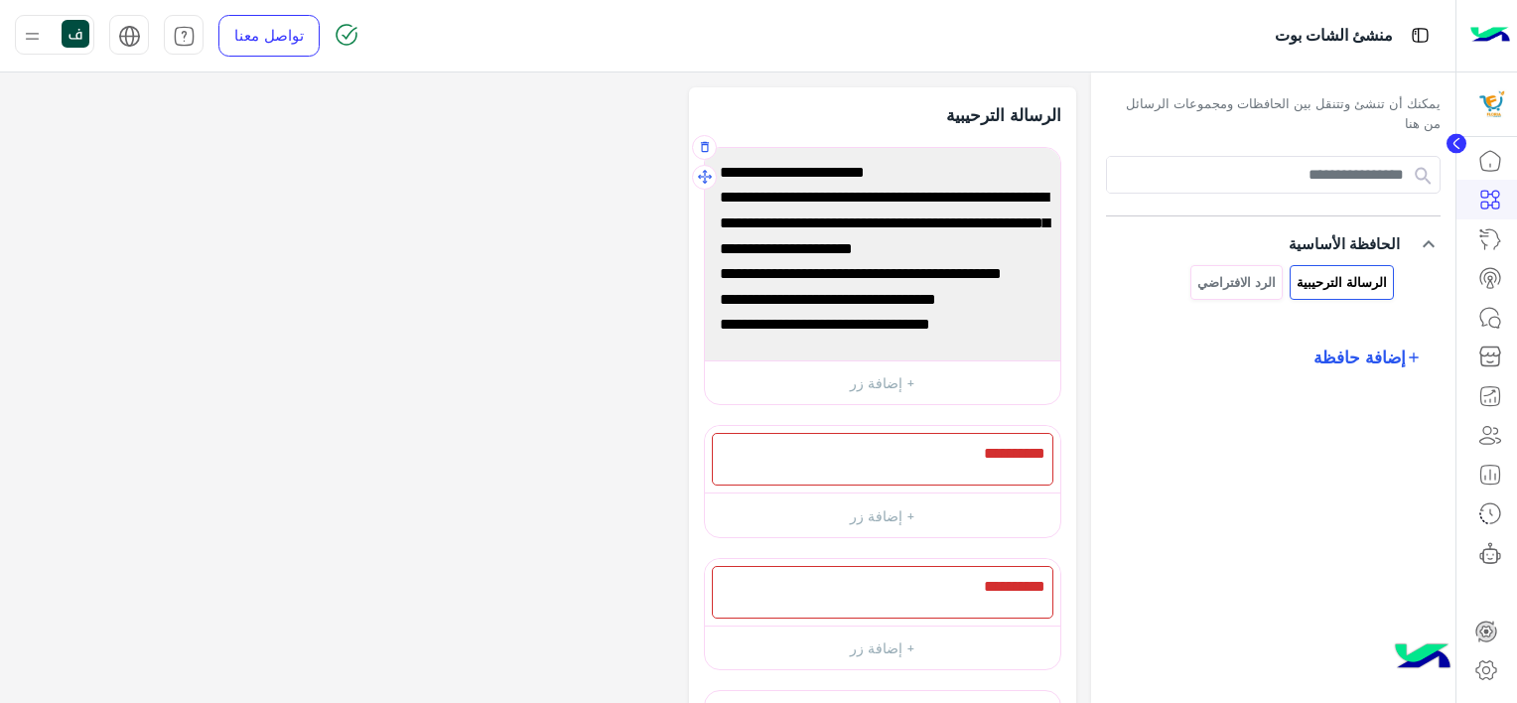
scroll to position [78, 0]
click at [969, 452] on div at bounding box center [882, 459] width 341 height 53
type textarea "**********"
click at [873, 522] on button "+ إضافة زر" at bounding box center [882, 514] width 355 height 45
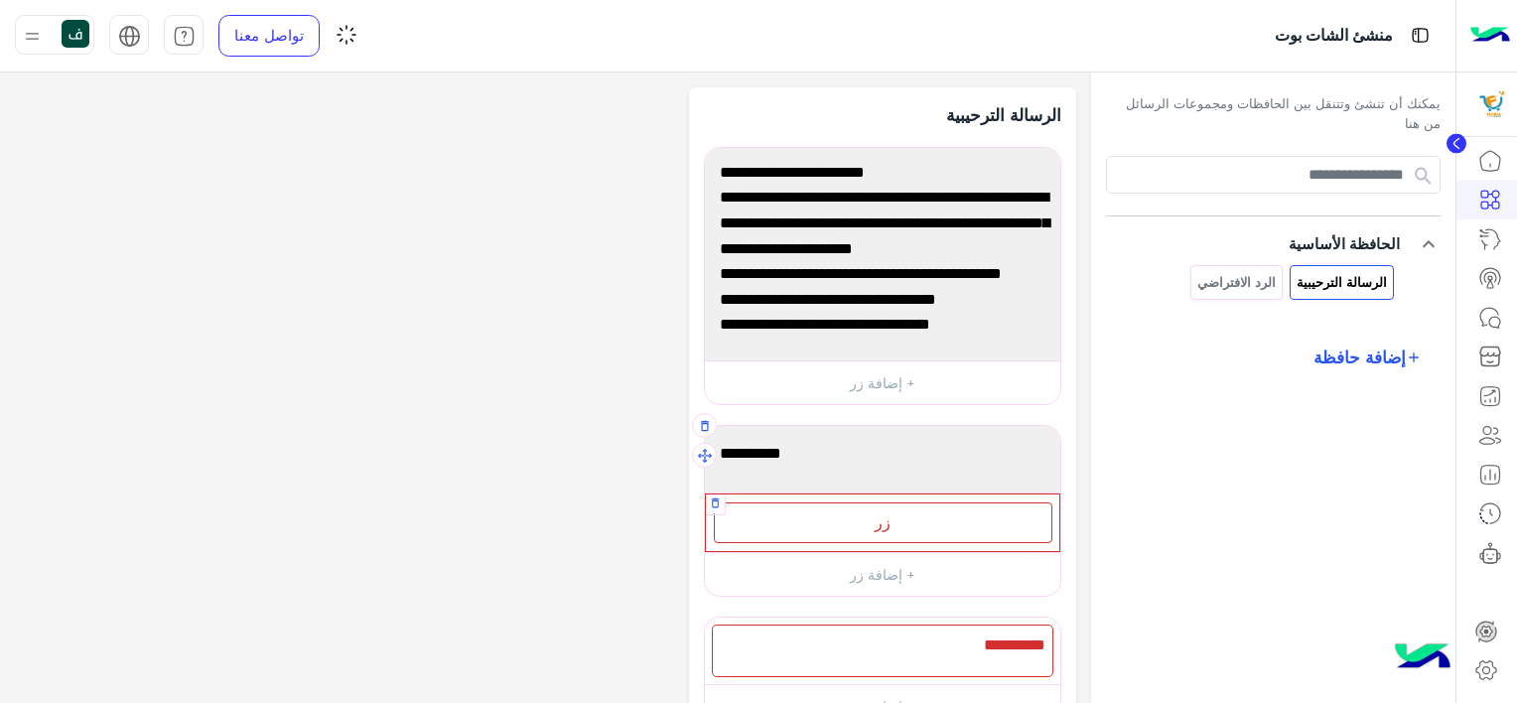
click at [892, 513] on div "زر" at bounding box center [883, 522] width 338 height 41
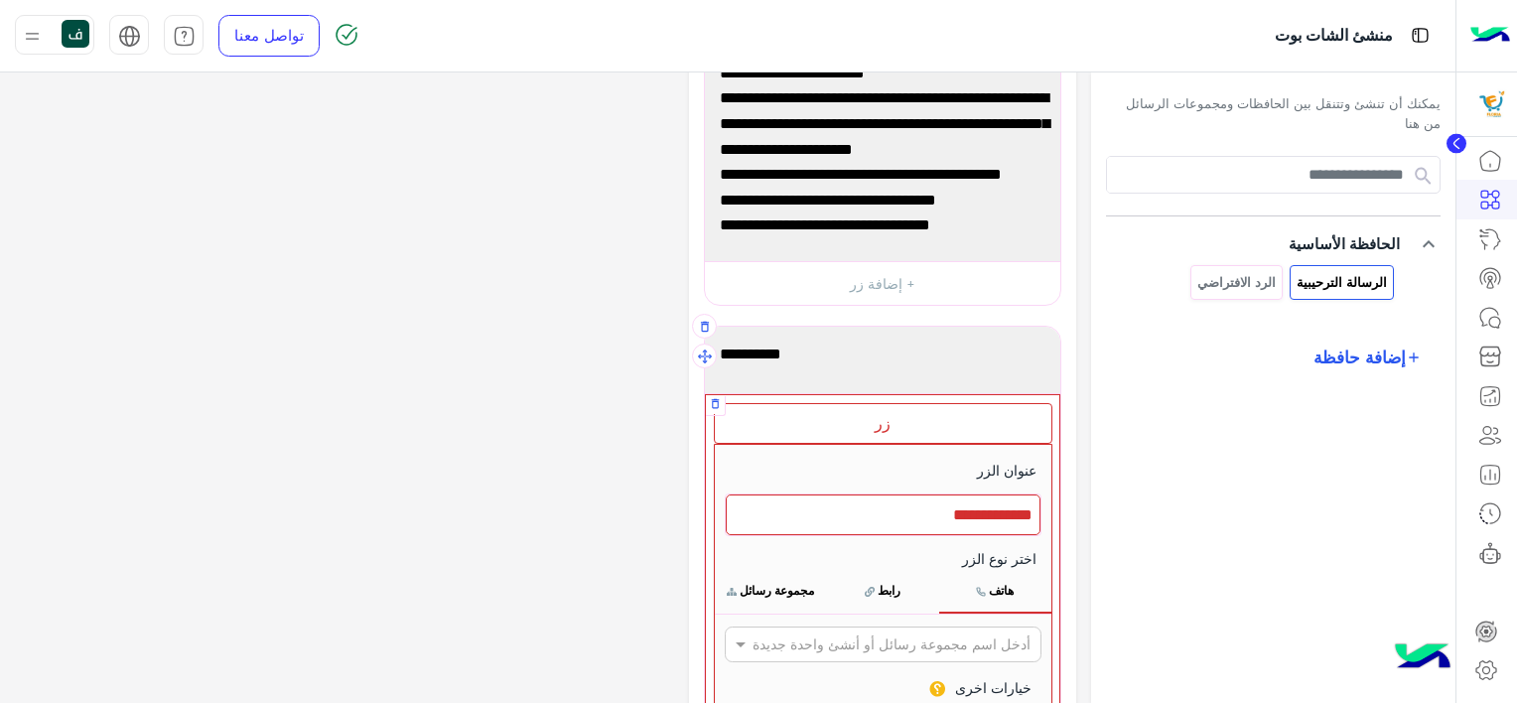
scroll to position [199, 0]
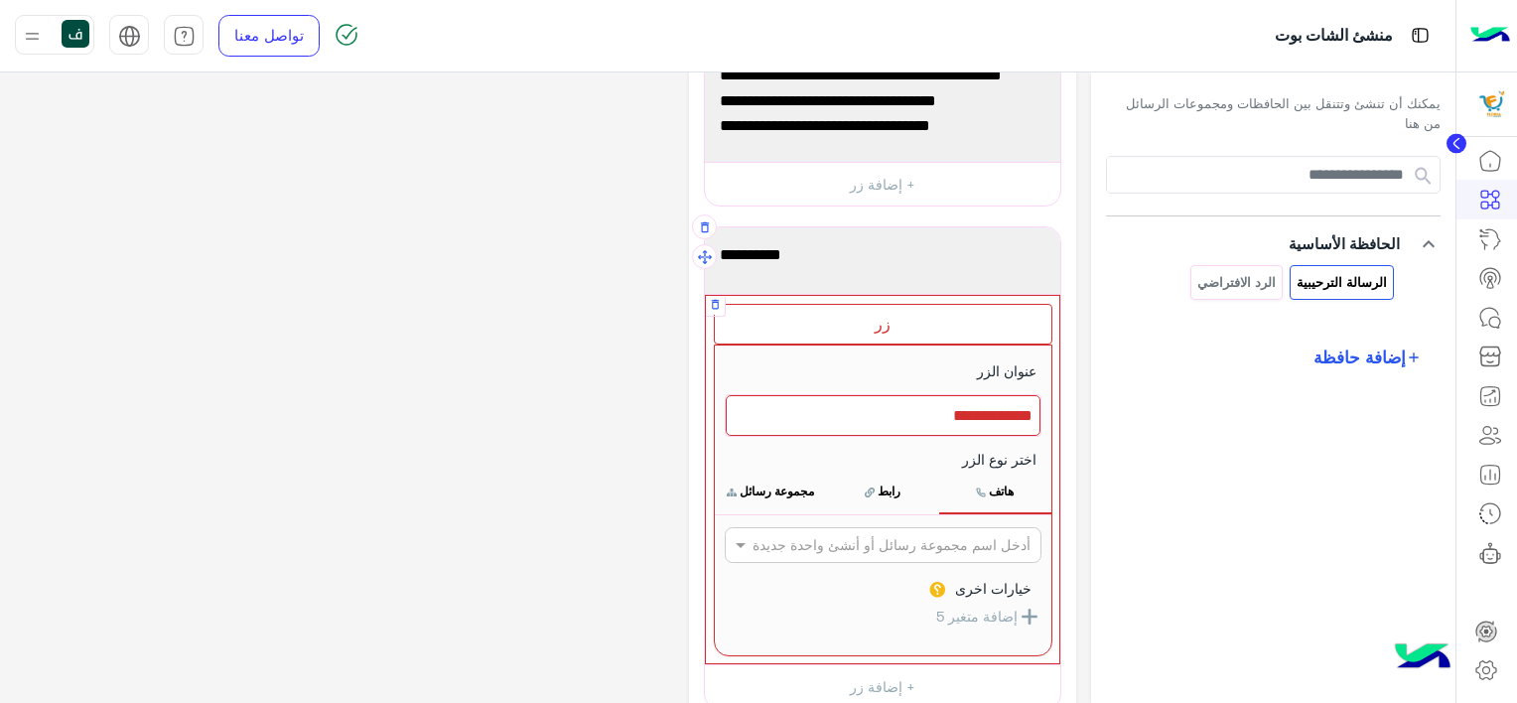
click at [789, 488] on button "مجموعة رسائل" at bounding box center [771, 491] width 112 height 42
click at [754, 489] on button "مجموعة رسائل" at bounding box center [771, 491] width 112 height 42
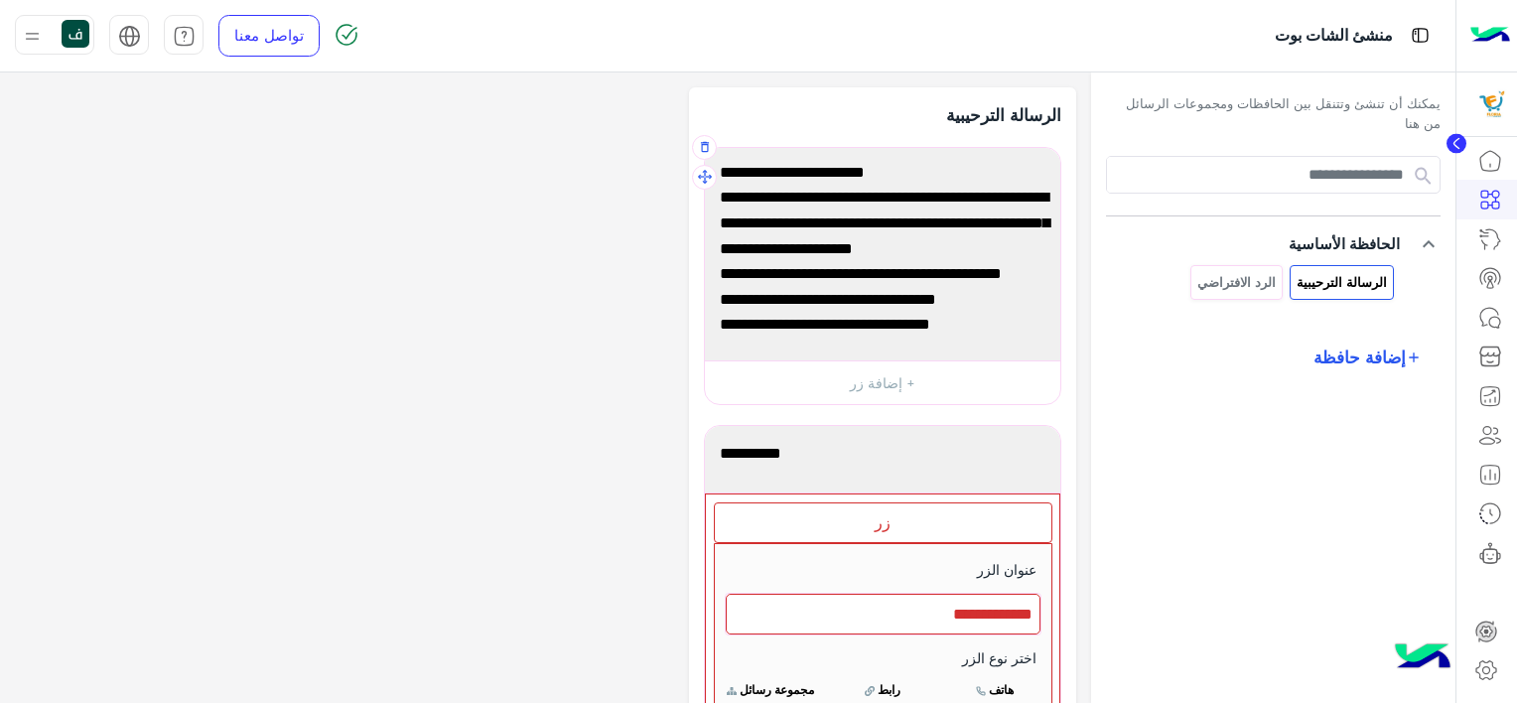
scroll to position [1, 0]
type button "0"
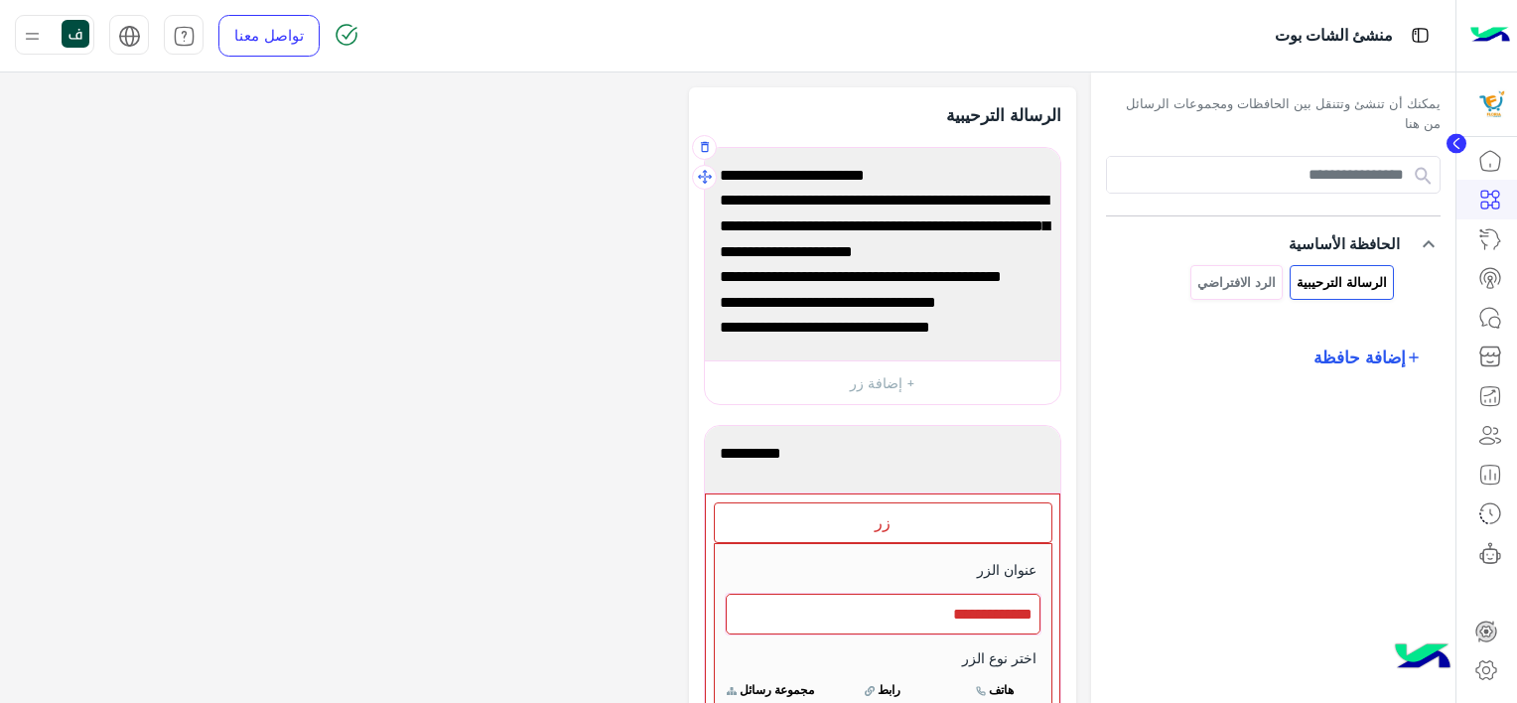
scroll to position [0, 0]
